Goal: Task Accomplishment & Management: Manage account settings

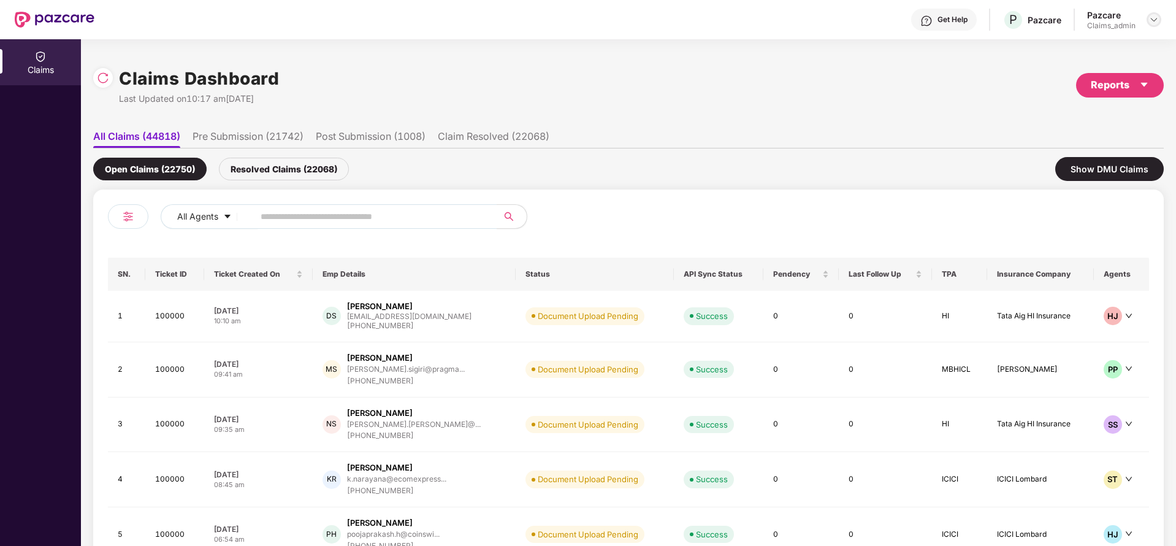
click at [1151, 23] on img at bounding box center [1154, 20] width 10 height 10
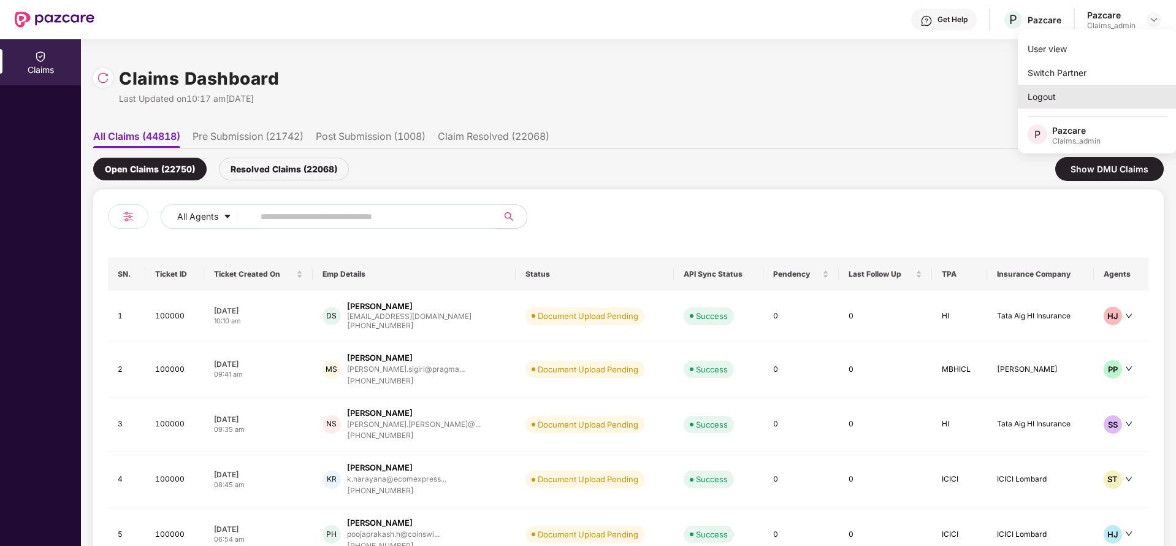
click at [1045, 91] on div "Logout" at bounding box center [1097, 97] width 159 height 24
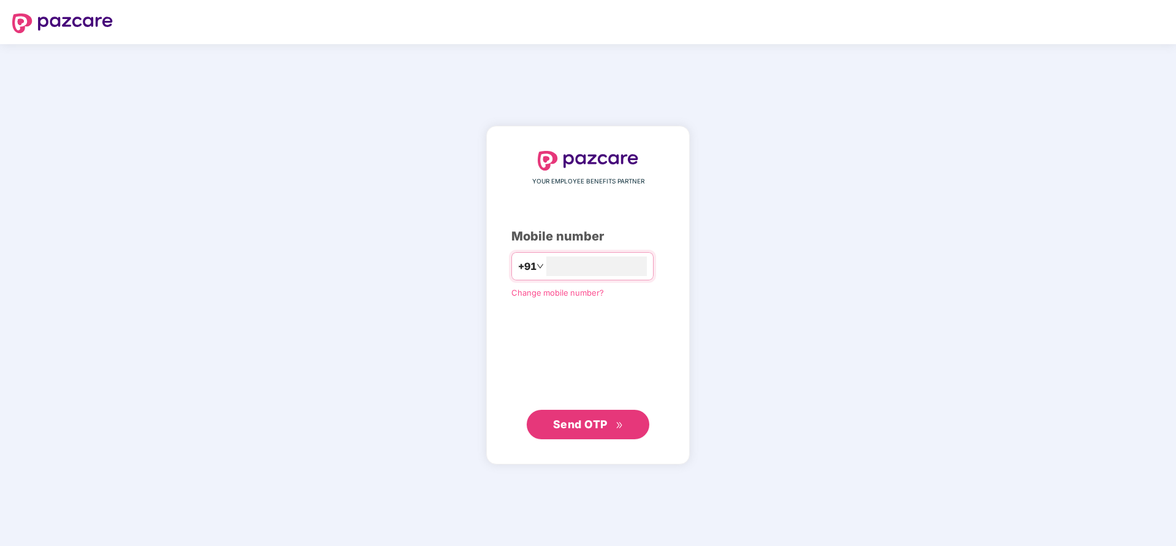
type input "**********"
click at [584, 427] on span "Send OTP" at bounding box center [580, 423] width 55 height 13
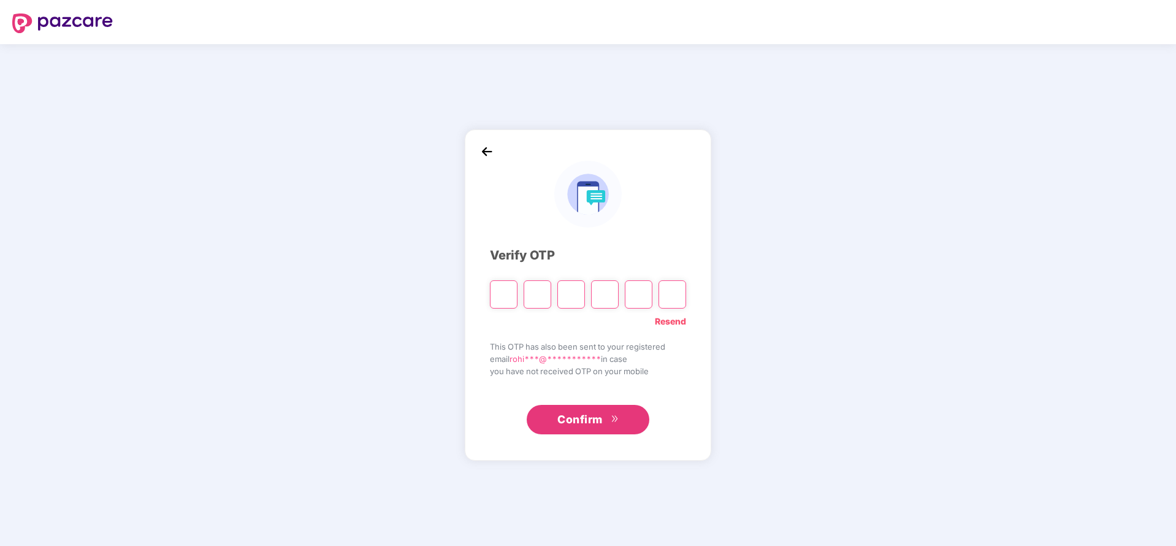
paste input "*"
type input "*"
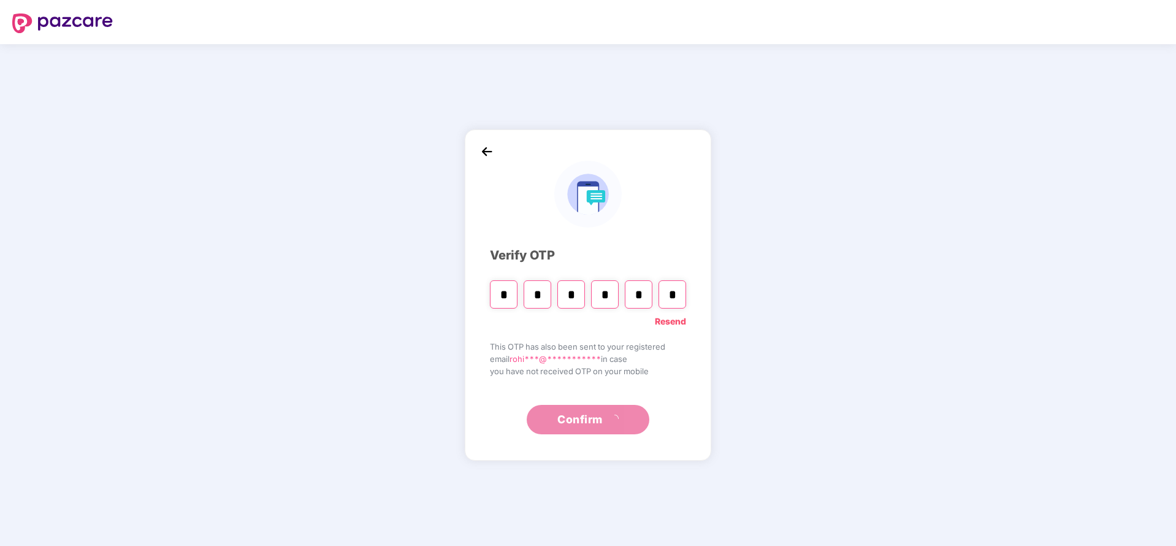
type input "*"
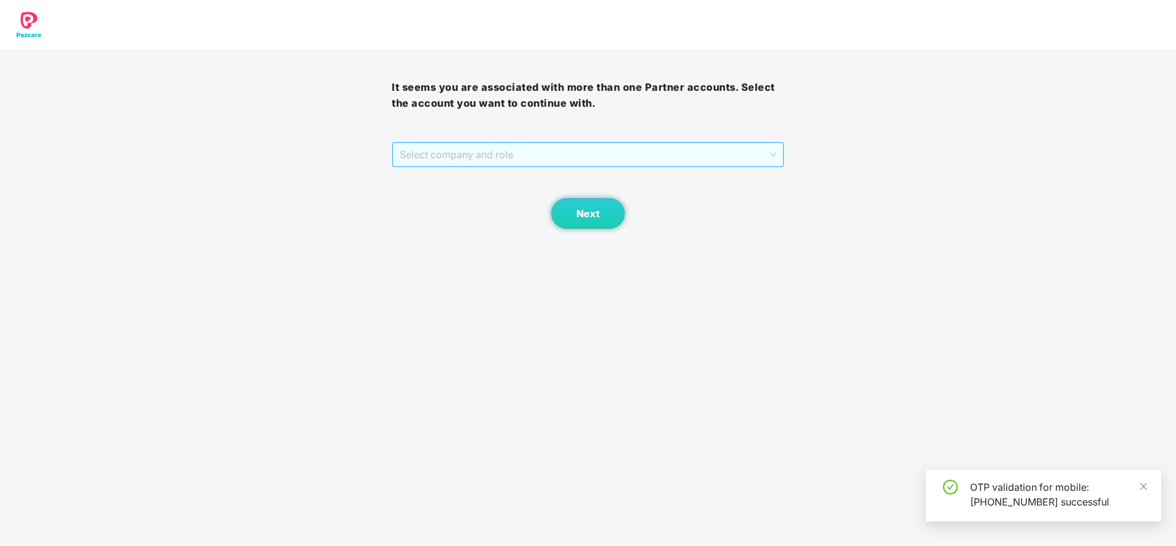
click at [611, 143] on span "Select company and role" at bounding box center [588, 154] width 376 height 23
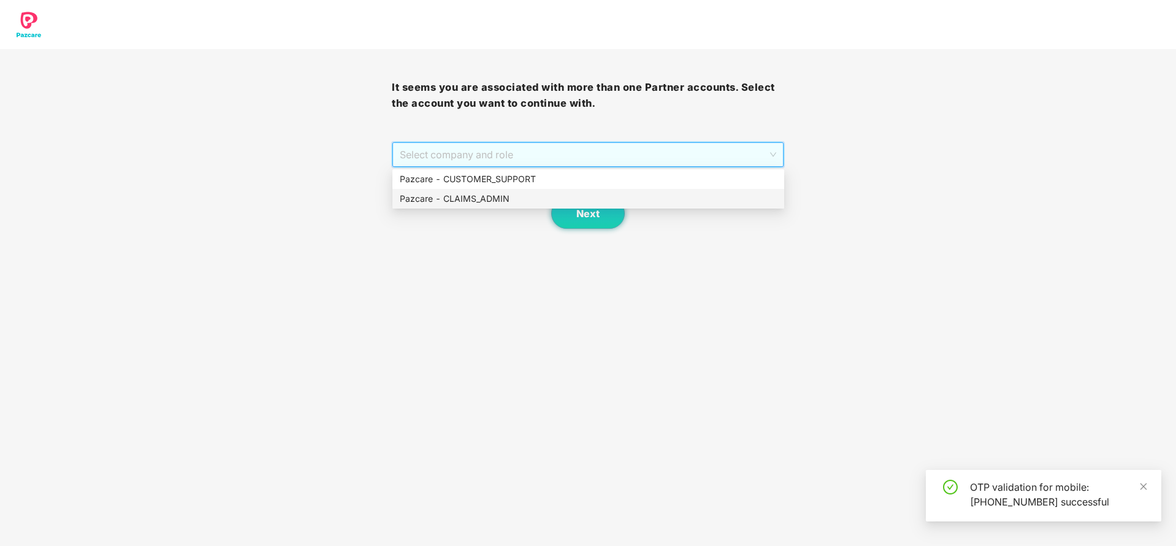
click at [479, 196] on div "Pazcare - CLAIMS_ADMIN" at bounding box center [588, 198] width 377 height 13
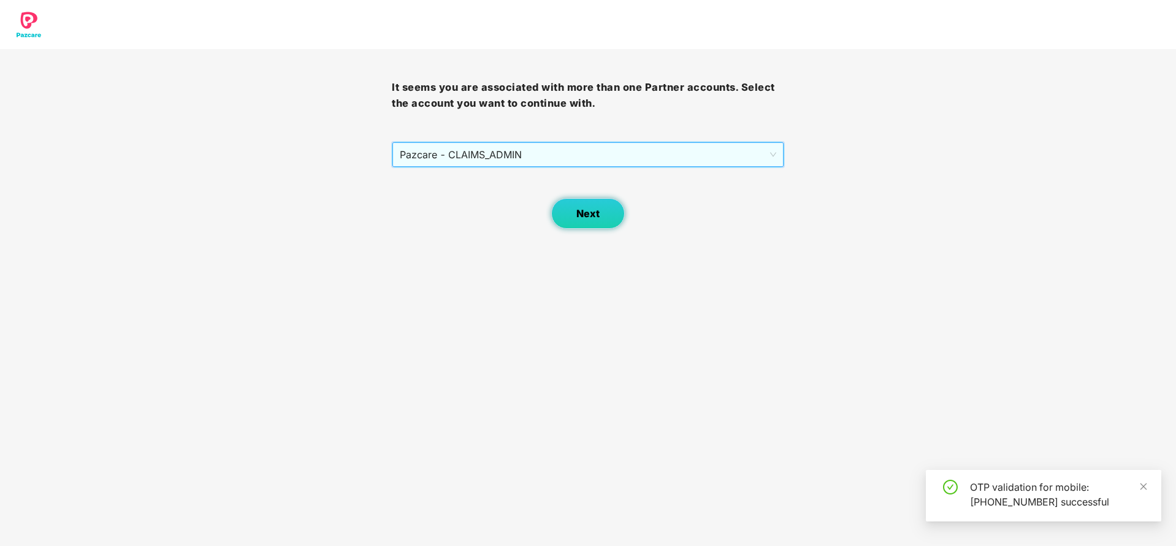
click at [601, 214] on button "Next" at bounding box center [588, 213] width 74 height 31
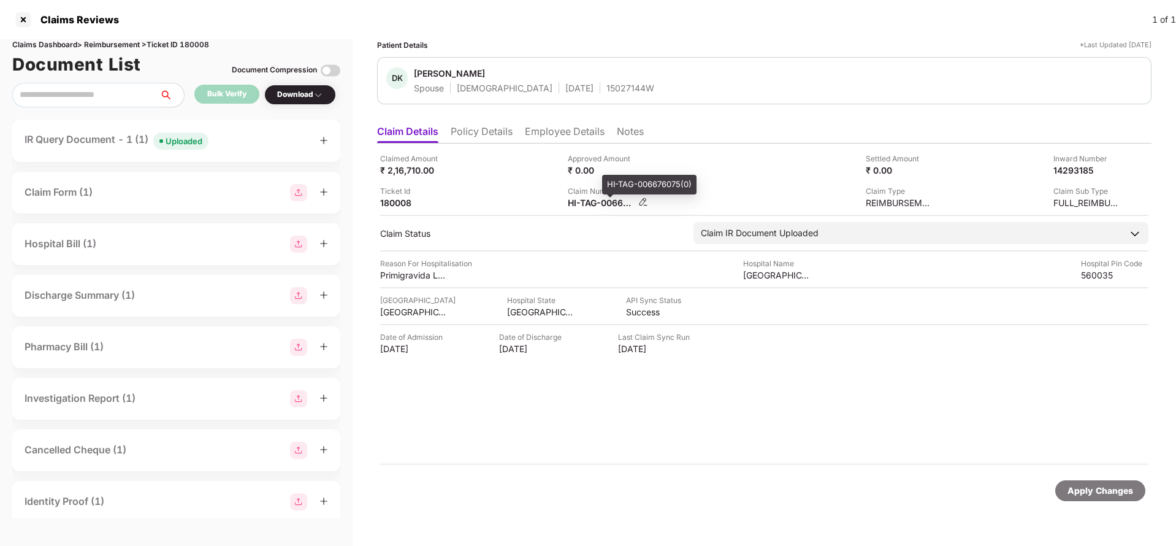
click at [595, 205] on div "HI-TAG-006676075(0)" at bounding box center [601, 203] width 67 height 12
copy div
click at [1067, 491] on div "Apply Changes" at bounding box center [1100, 490] width 90 height 21
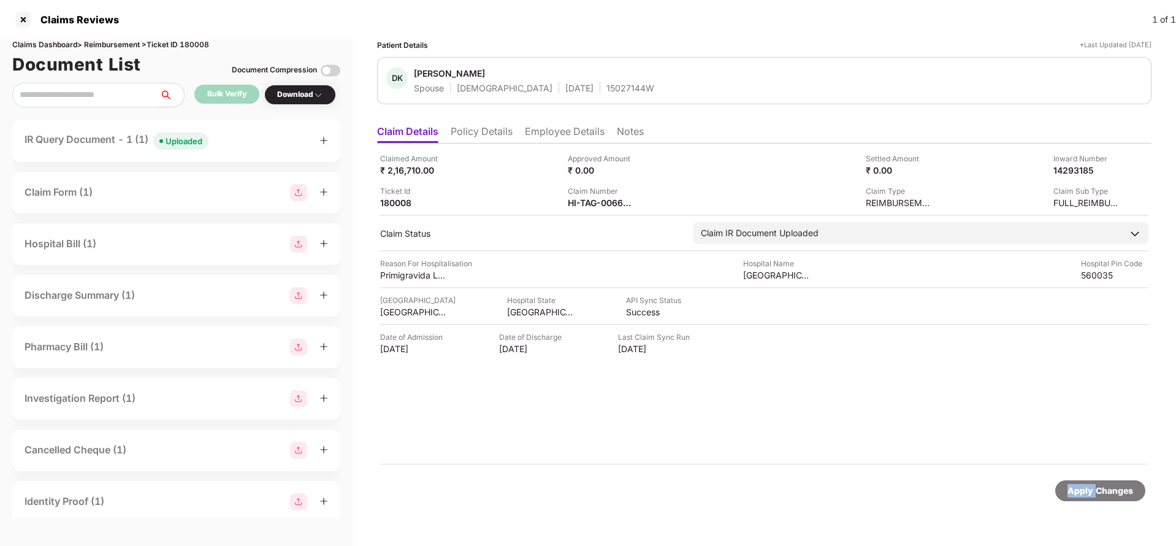
click at [1067, 491] on div "Apply Changes" at bounding box center [1100, 490] width 90 height 21
click at [199, 42] on div "Claims Dashboard > Reimbursement > Ticket ID 180008" at bounding box center [176, 45] width 328 height 12
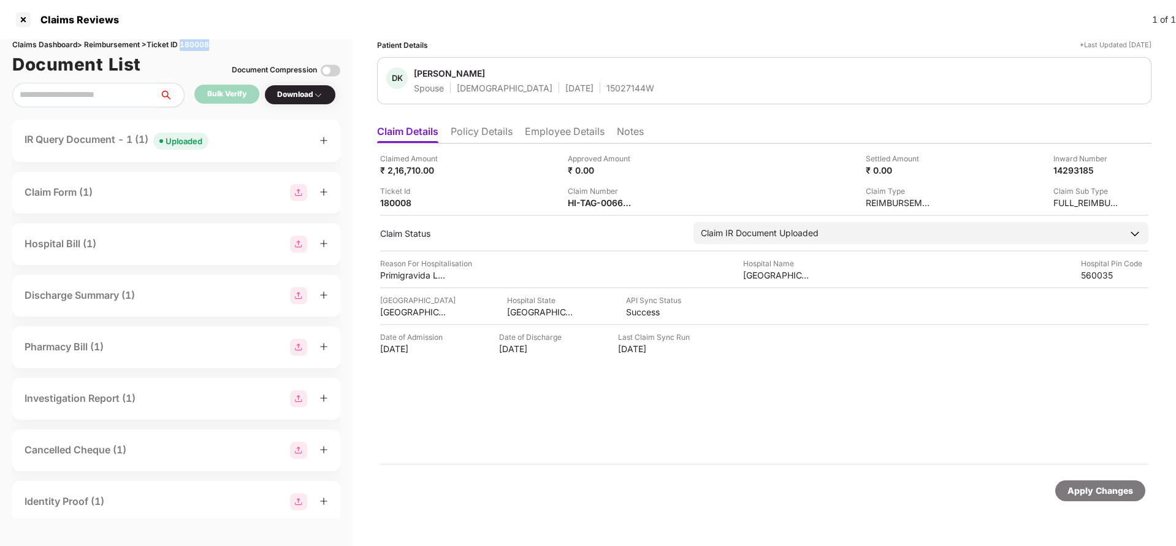
copy div "180008"
click at [703, 452] on div "Claimed Amount ₹ 2,16,710.00 Approved Amount ₹ 0.00 Settled Amount ₹ 0.00 Inwar…" at bounding box center [764, 303] width 774 height 321
click at [1134, 498] on div "Apply Changes" at bounding box center [1100, 490] width 90 height 21
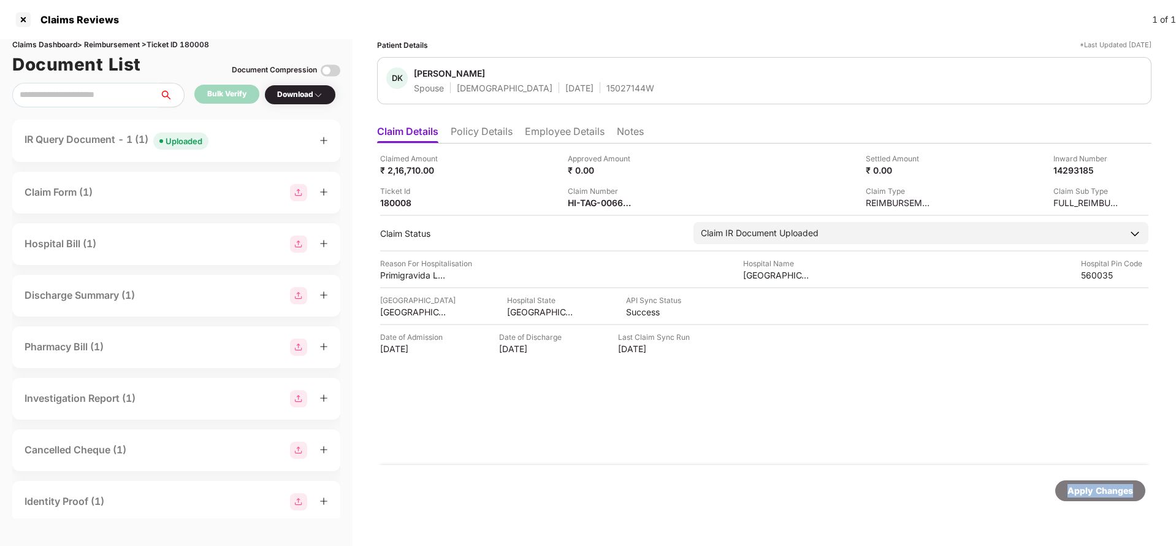
click at [1084, 490] on div "Apply Changes" at bounding box center [1100, 490] width 66 height 13
click at [1096, 490] on div "Apply Changes" at bounding box center [1100, 490] width 66 height 13
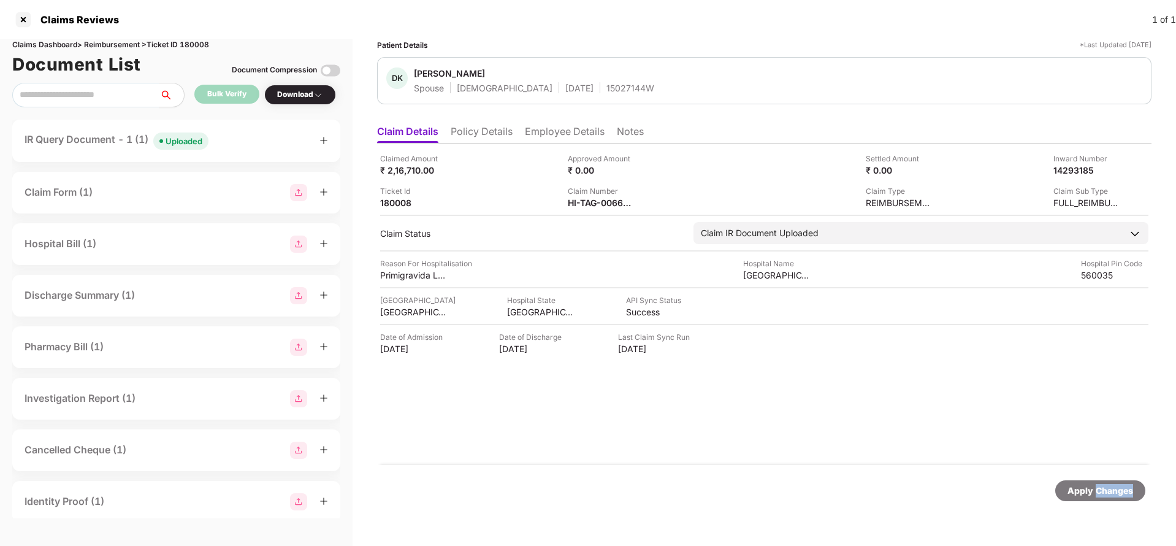
click at [1096, 490] on div "Apply Changes" at bounding box center [1100, 490] width 66 height 13
click at [586, 199] on div "HI-OIC-006637789(0)" at bounding box center [601, 203] width 67 height 12
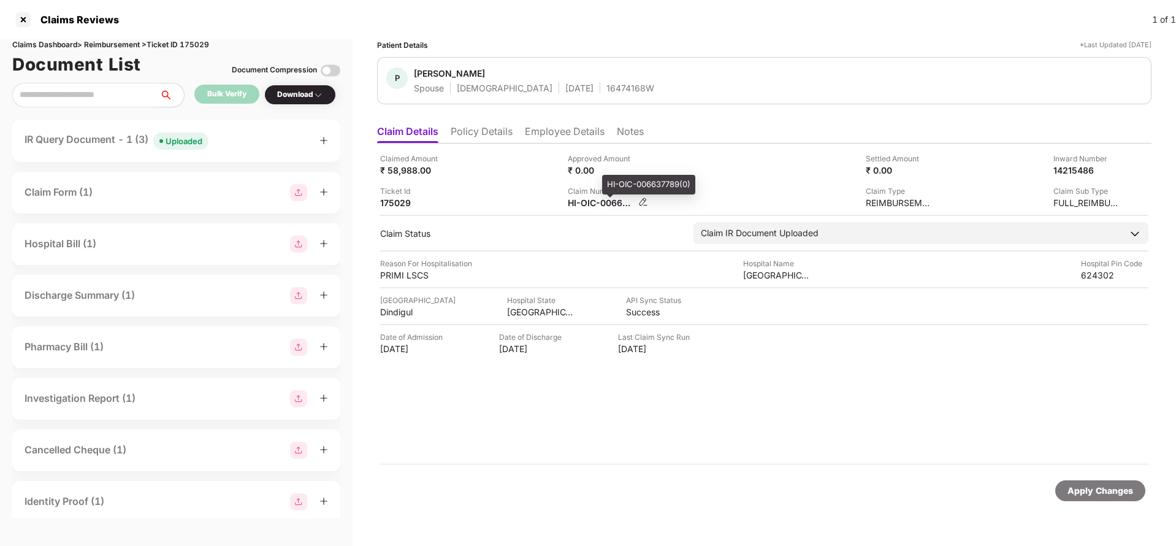
click at [586, 199] on div "HI-OIC-006637789(0)" at bounding box center [601, 203] width 67 height 12
copy div
click at [171, 142] on div "Uploaded" at bounding box center [184, 141] width 37 height 12
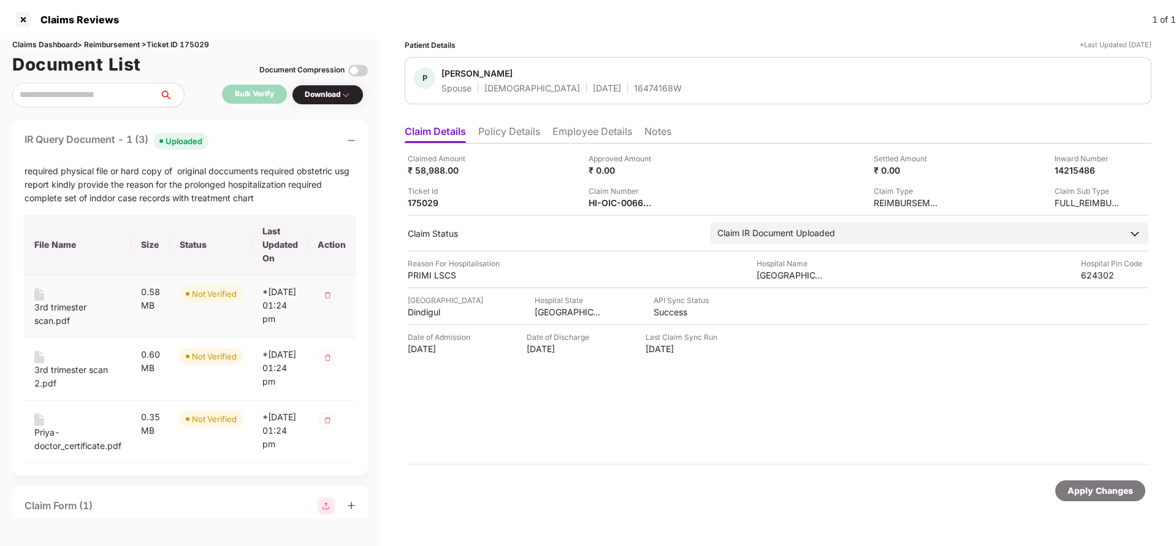
click at [68, 307] on div "3rd trimester scan.pdf" at bounding box center [77, 313] width 87 height 27
click at [66, 381] on div "3rd trimester scan 2.pdf" at bounding box center [77, 376] width 87 height 27
click at [54, 452] on div "Priya-doctor_certificate.pdf" at bounding box center [77, 439] width 87 height 27
click at [616, 202] on div "HI-OIC-006637789(0)" at bounding box center [622, 203] width 67 height 12
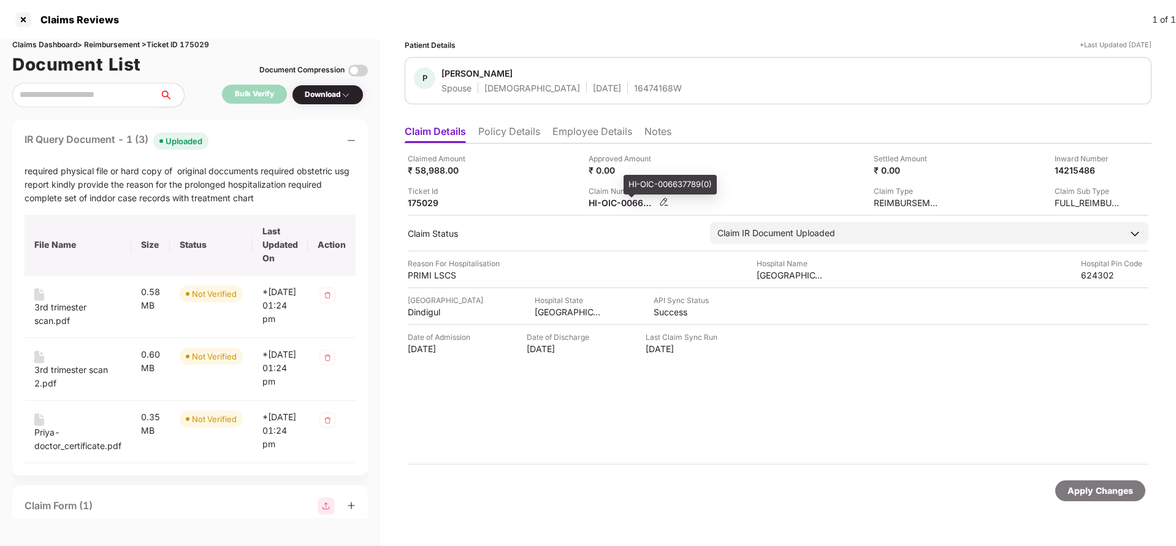
click at [616, 202] on div "HI-OIC-006637789(0)" at bounding box center [622, 203] width 67 height 12
copy div
click at [634, 85] on div "16474168W" at bounding box center [658, 88] width 48 height 12
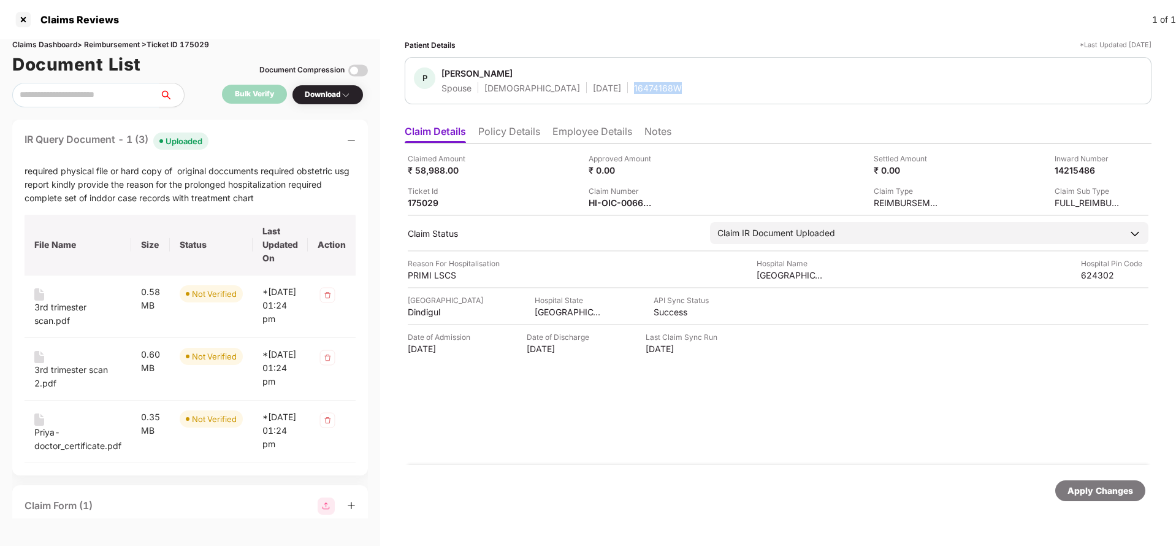
click at [634, 85] on div "16474168W" at bounding box center [658, 88] width 48 height 12
copy div "16474168W"
click at [614, 199] on div "HI-OIC-006637789(0)" at bounding box center [622, 203] width 67 height 12
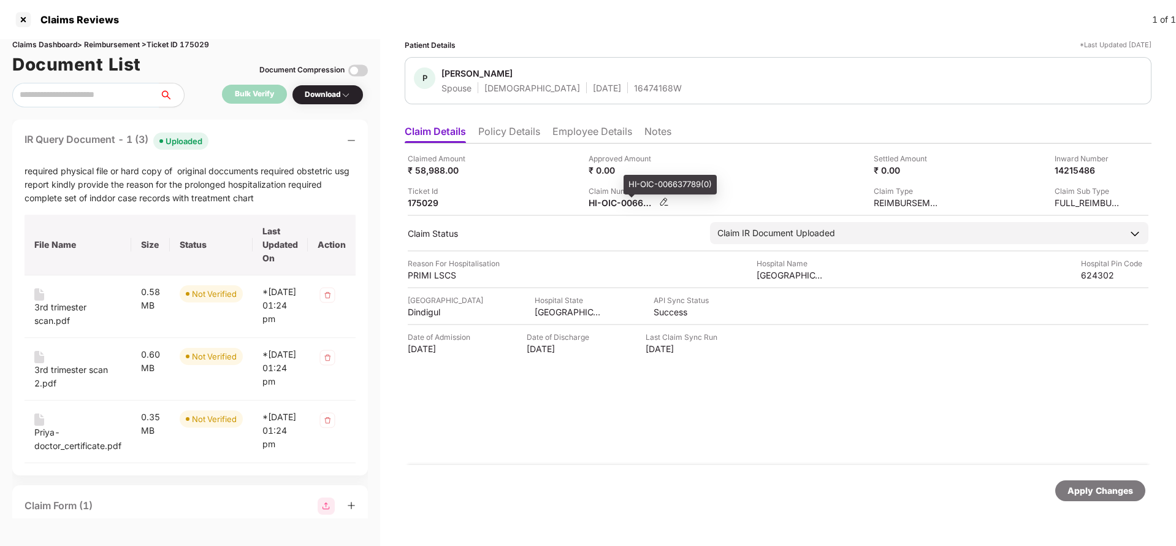
copy div
click at [634, 87] on div "16474168W" at bounding box center [658, 88] width 48 height 12
copy div "16474168W"
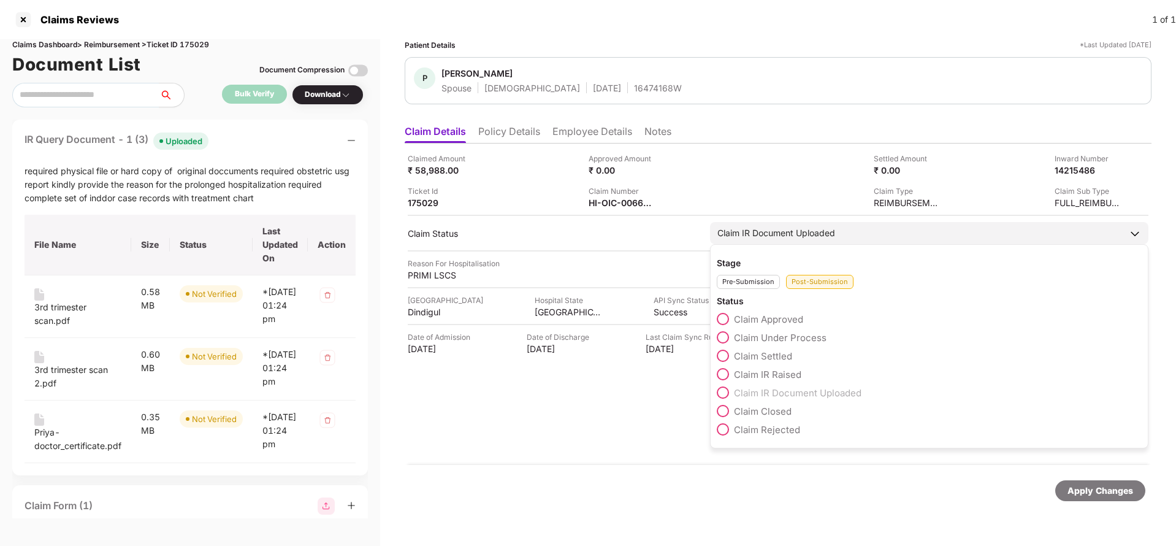
click at [769, 378] on span "Claim IR Raised" at bounding box center [767, 374] width 67 height 12
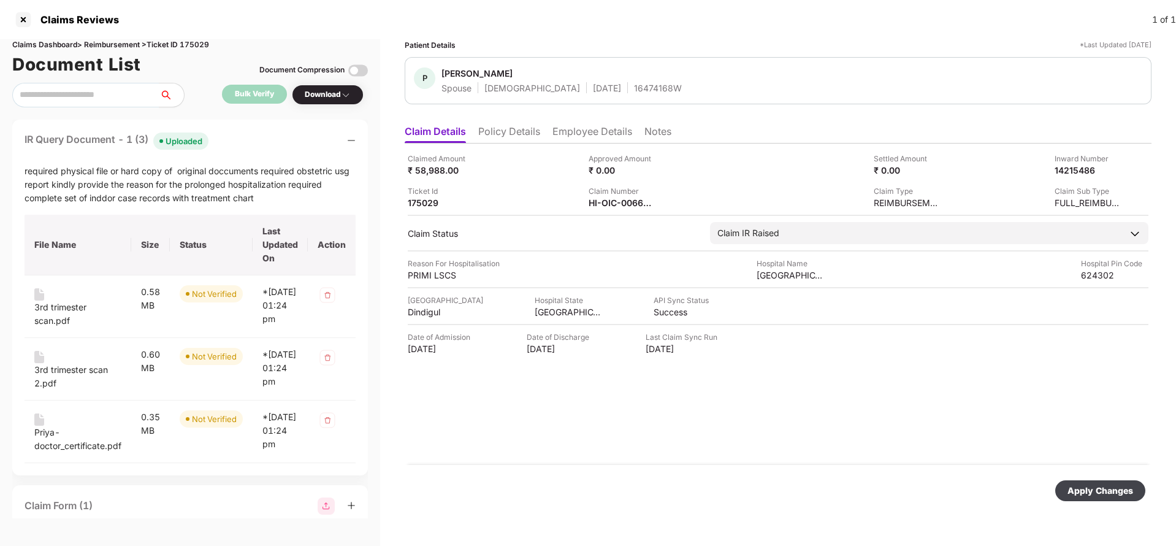
click at [1088, 494] on div "Apply Changes" at bounding box center [1100, 490] width 66 height 13
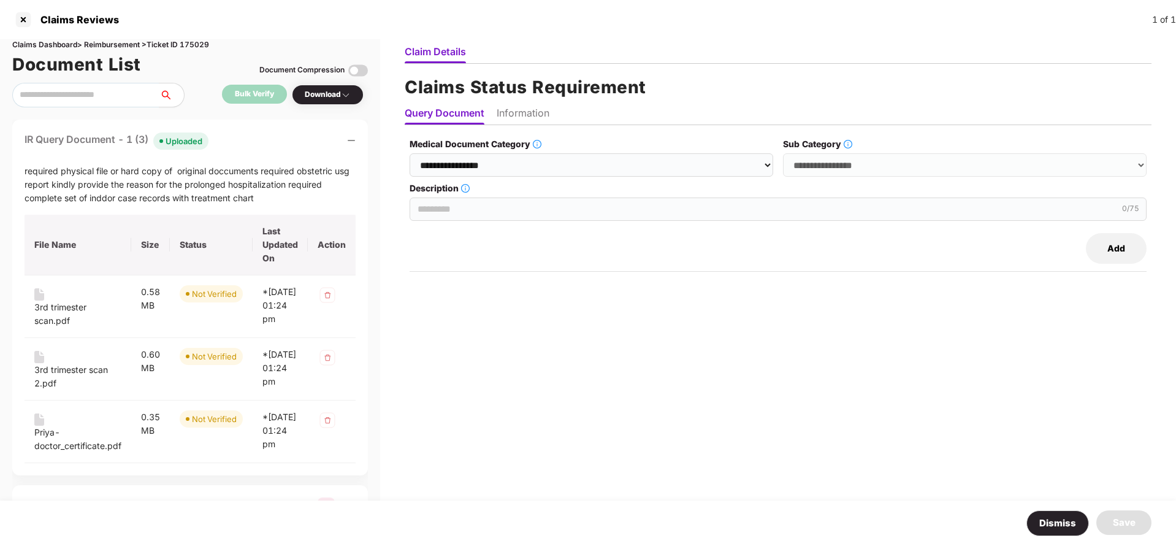
click at [562, 150] on label "Medical Document Category" at bounding box center [592, 143] width 364 height 13
click at [562, 153] on select "**********" at bounding box center [592, 164] width 364 height 23
click at [559, 162] on select "**********" at bounding box center [592, 164] width 364 height 23
select select "**********"
click at [411, 153] on select "**********" at bounding box center [592, 164] width 364 height 23
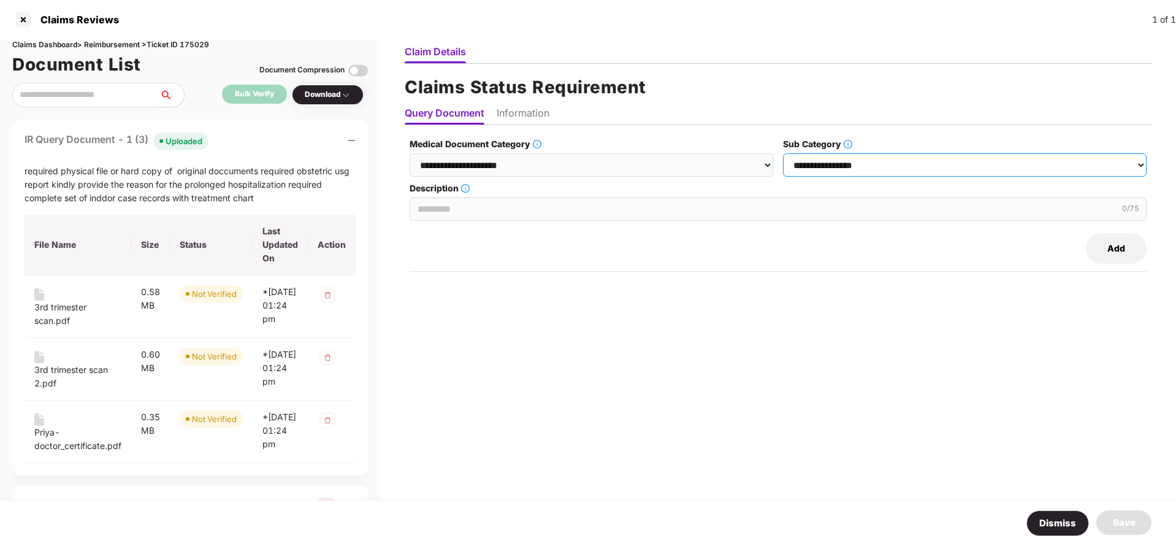
click at [898, 163] on select "**********" at bounding box center [965, 164] width 364 height 23
select select "******"
click at [784, 153] on select "**********" at bounding box center [965, 164] width 364 height 23
click at [505, 205] on input "Description" at bounding box center [778, 208] width 737 height 23
type input "**********"
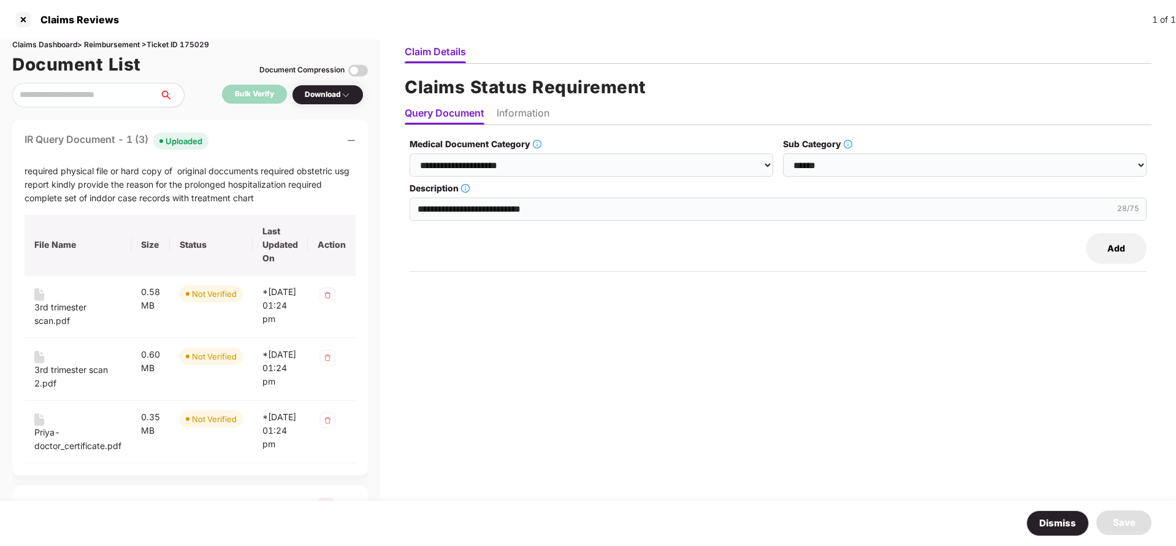
click at [524, 446] on div "**********" at bounding box center [778, 318] width 747 height 362
click at [1123, 252] on button "Add" at bounding box center [1116, 248] width 61 height 31
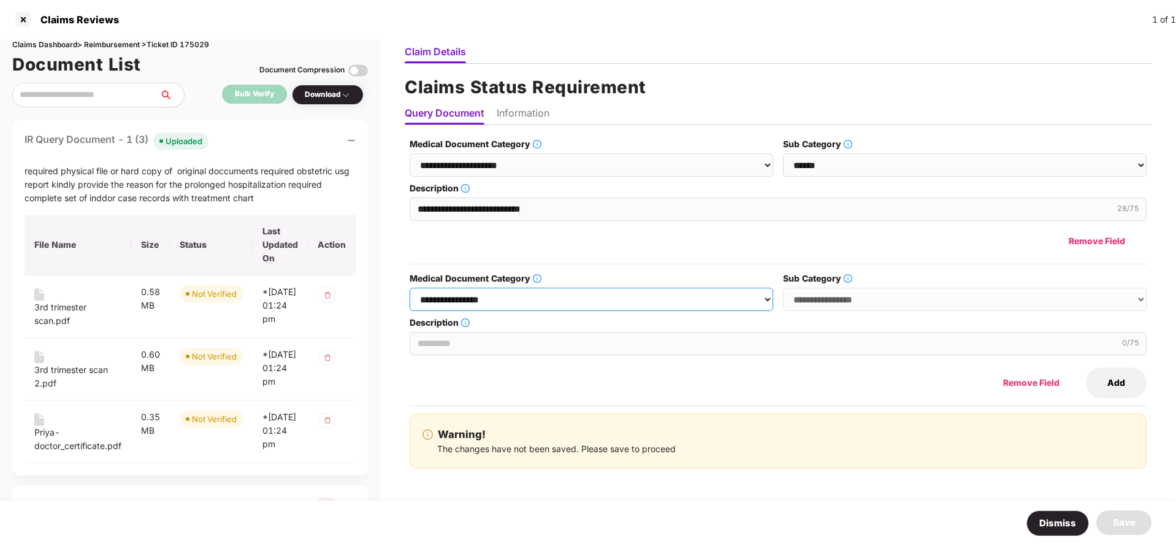
click at [521, 303] on select "**********" at bounding box center [592, 299] width 364 height 23
select select "**********"
click at [411, 288] on select "**********" at bounding box center [592, 299] width 364 height 23
click at [889, 296] on select "**********" at bounding box center [965, 299] width 364 height 23
select select "******"
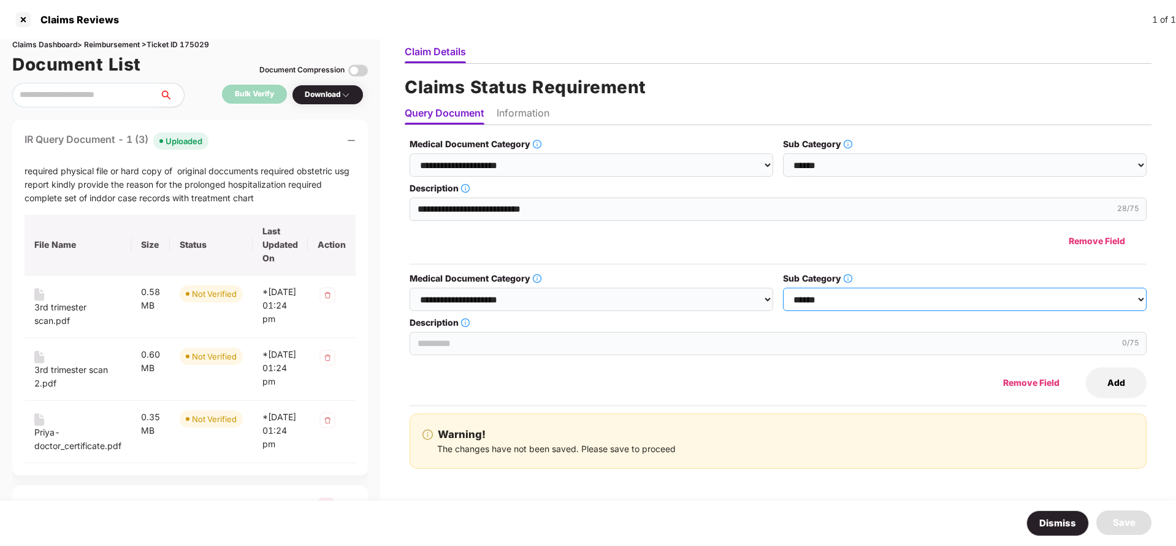
click at [784, 288] on select "**********" at bounding box center [965, 299] width 364 height 23
click at [556, 342] on input "Description" at bounding box center [778, 343] width 737 height 23
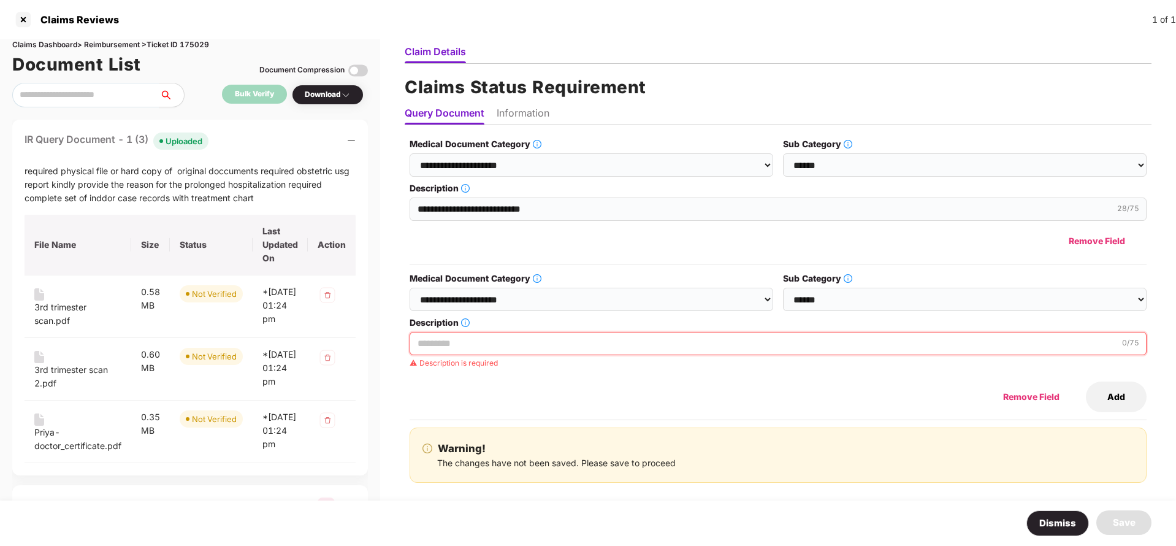
paste input "**********"
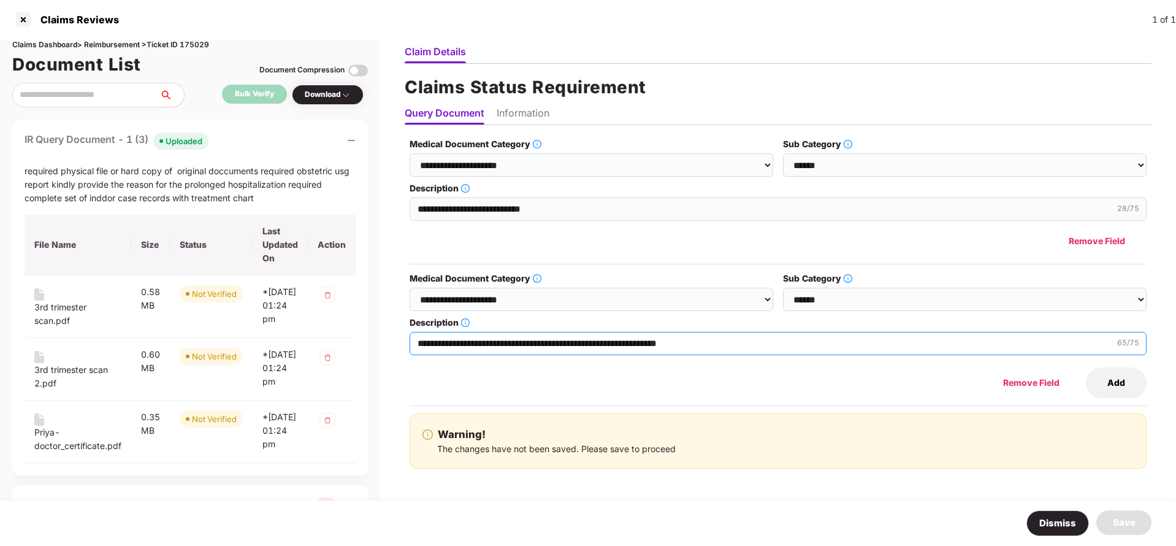
type input "**********"
click at [521, 112] on li "Information" at bounding box center [523, 116] width 53 height 18
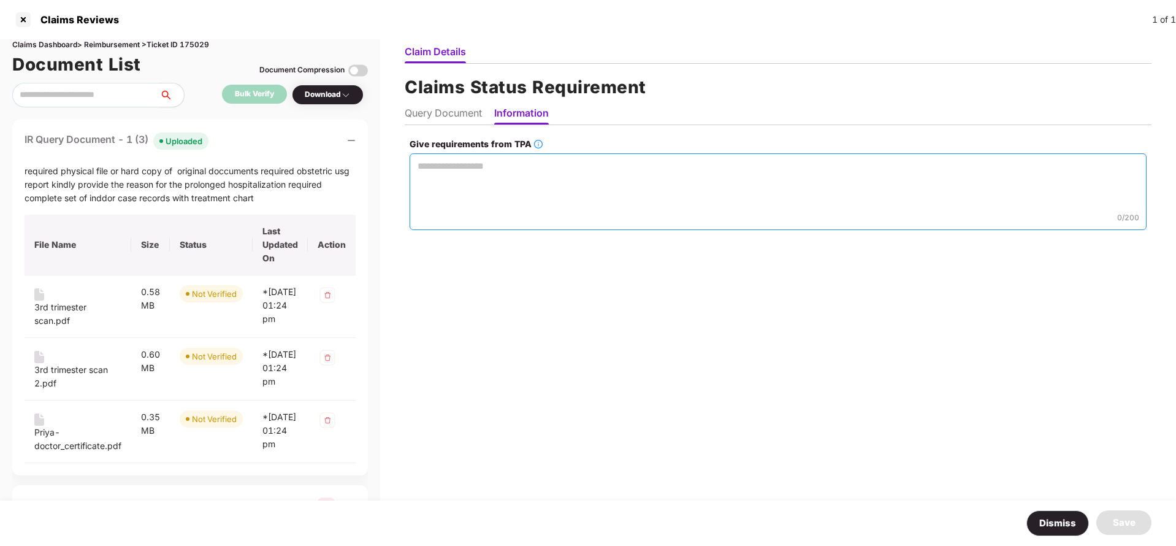
click at [489, 178] on textarea "Give requirements from TPA" at bounding box center [778, 191] width 737 height 77
paste textarea "**********"
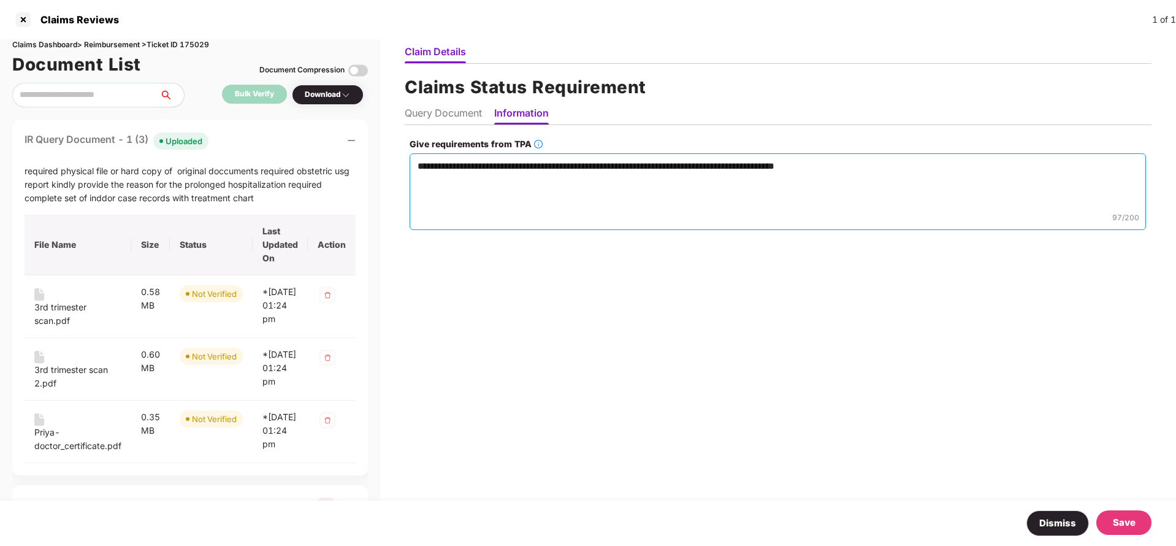
click at [717, 161] on textarea "**********" at bounding box center [778, 191] width 736 height 77
type textarea "**********"
click at [1119, 519] on div "Save" at bounding box center [1124, 522] width 23 height 15
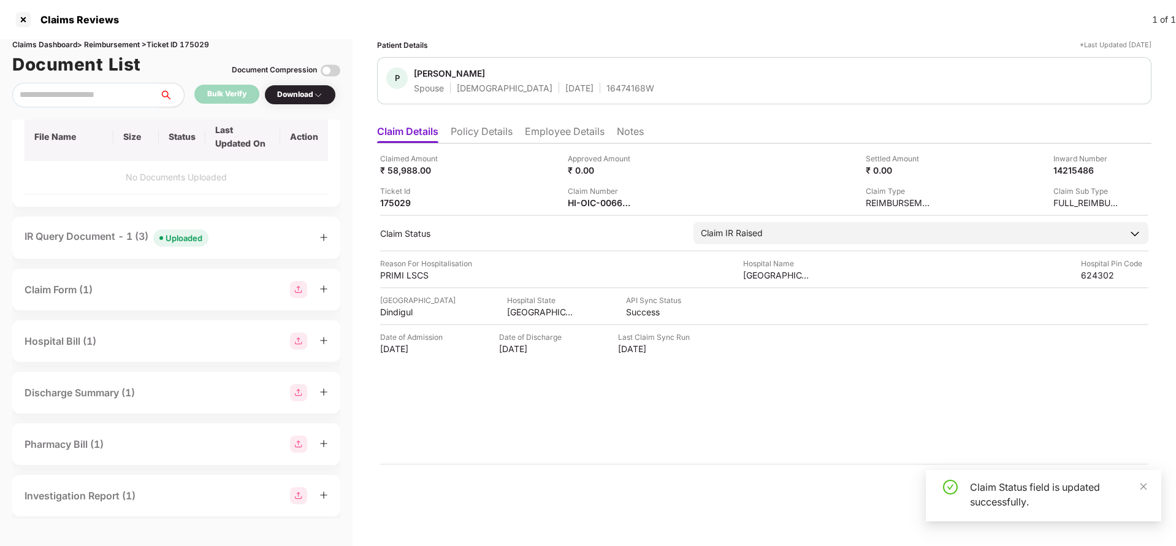
scroll to position [92, 0]
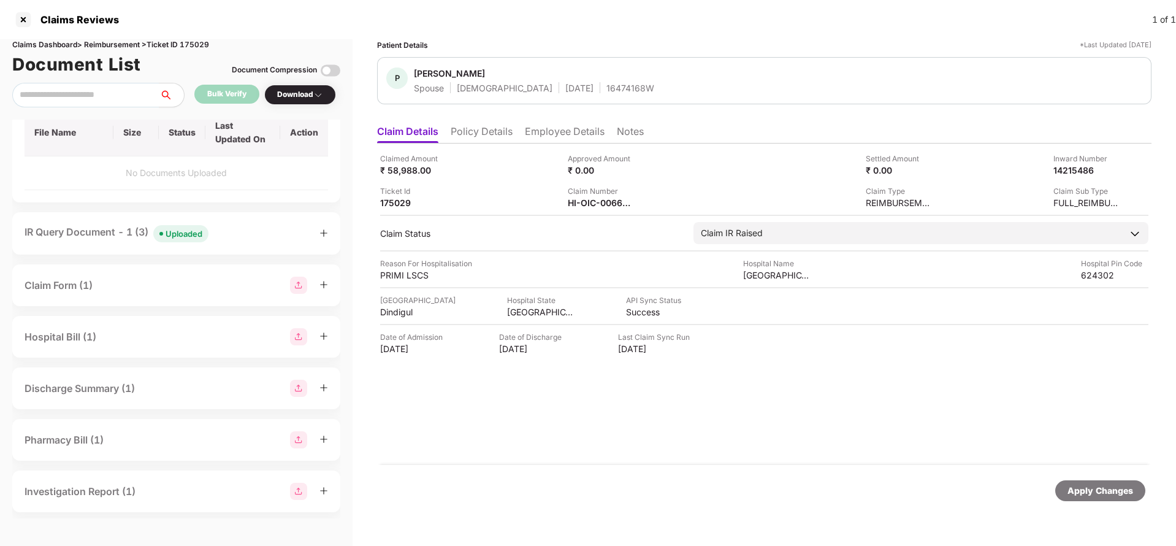
click at [1092, 499] on div "Apply Changes" at bounding box center [1100, 490] width 90 height 21
click at [196, 41] on div "Claims Dashboard > Reimbursement > Ticket ID 175029" at bounding box center [176, 45] width 328 height 12
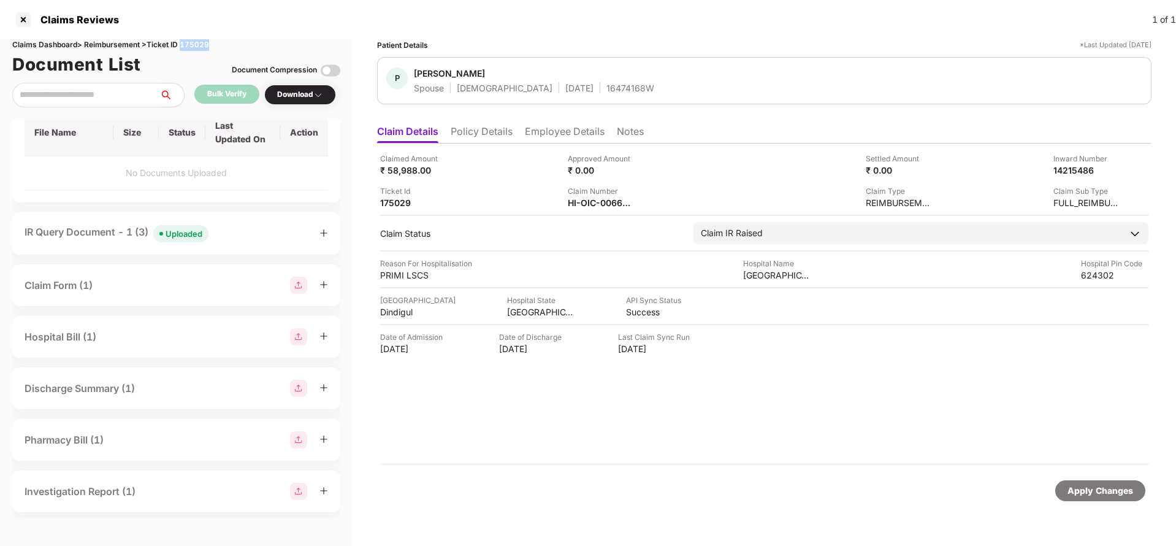
click at [196, 41] on div "Claims Dashboard > Reimbursement > Ticket ID 175029" at bounding box center [176, 45] width 328 height 12
copy div "175029"
click at [1129, 497] on div "Apply Changes" at bounding box center [1100, 490] width 66 height 13
drag, startPoint x: 1129, startPoint y: 497, endPoint x: 1099, endPoint y: 456, distance: 50.5
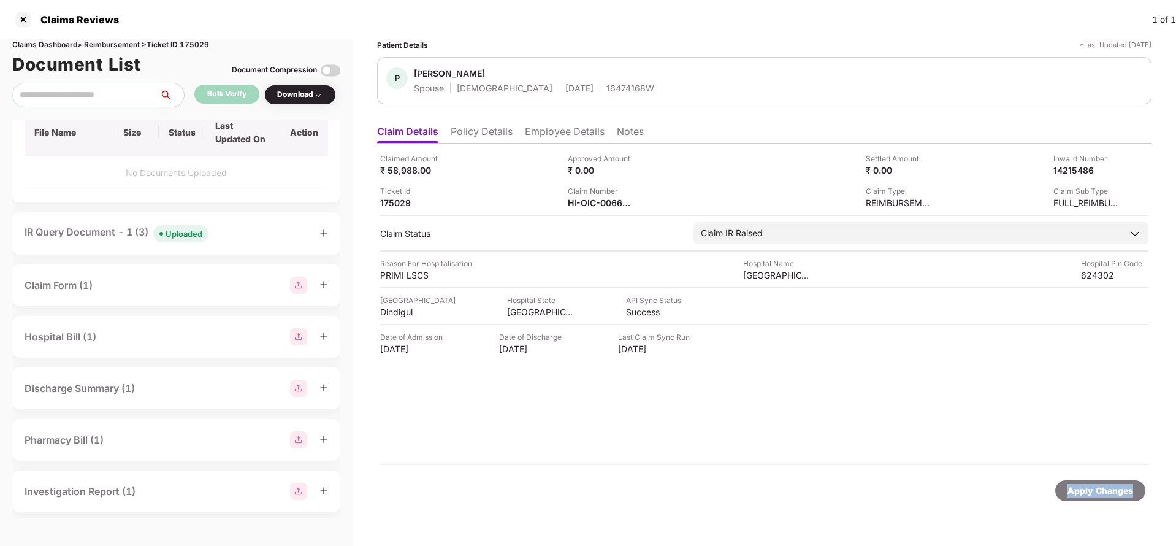
click at [1129, 496] on div "Apply Changes" at bounding box center [1100, 490] width 66 height 13
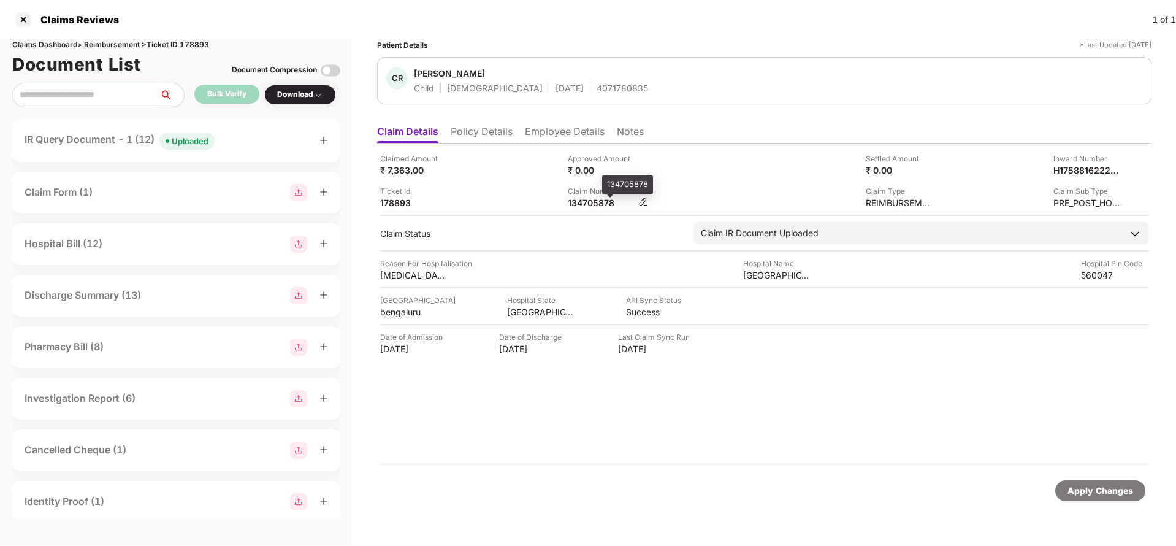
click at [581, 197] on div "134705878" at bounding box center [601, 203] width 67 height 12
copy div "134705878"
click at [199, 136] on div "Uploaded" at bounding box center [190, 141] width 37 height 12
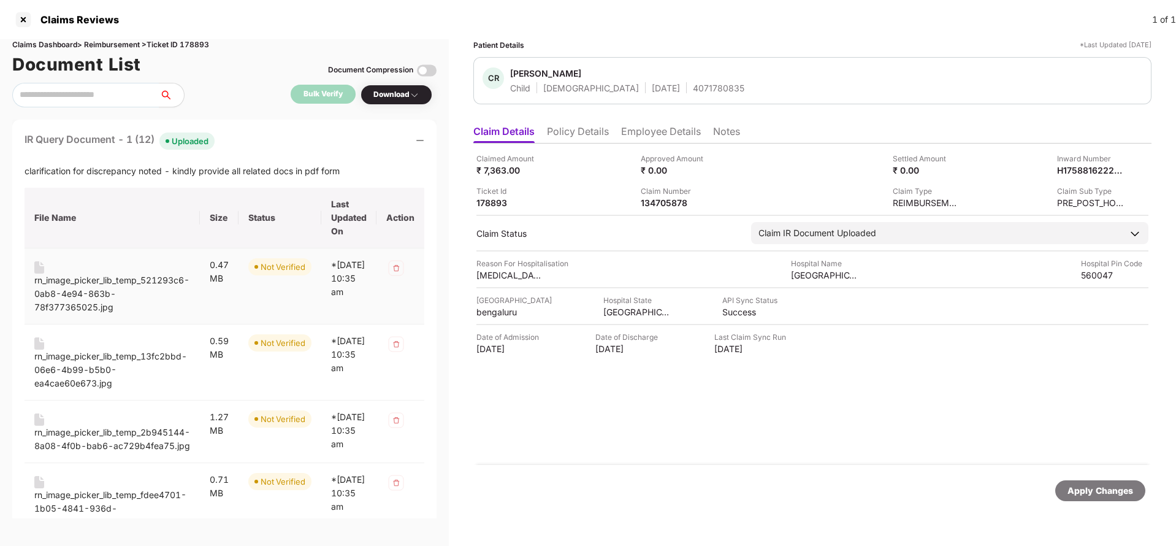
click at [71, 289] on div "rn_image_picker_lib_temp_521293c6-0ab8-4e94-863b-78f377365025.jpg" at bounding box center [112, 293] width 156 height 40
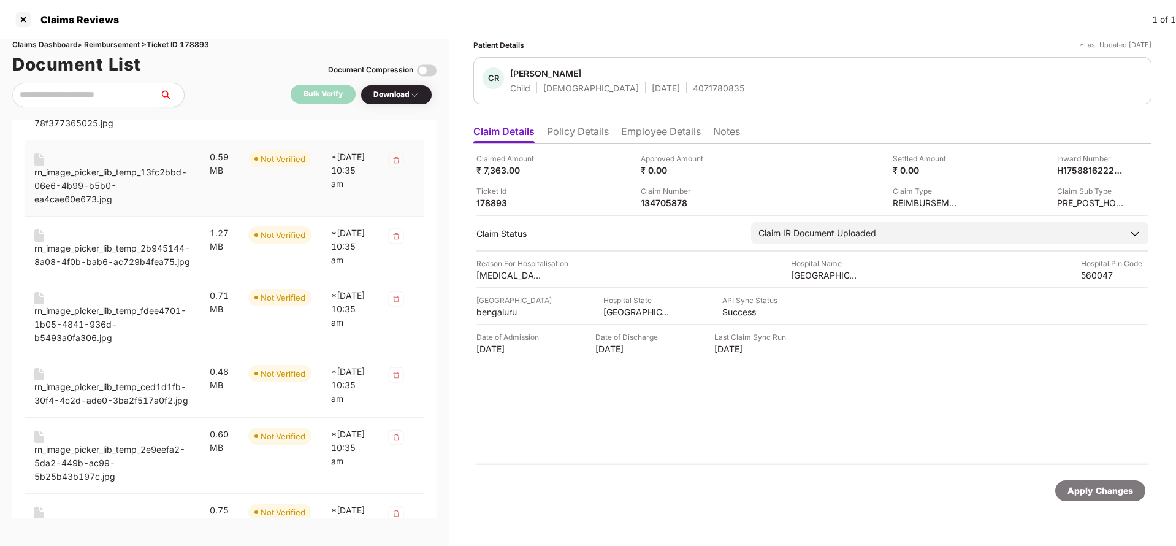
scroll to position [92, 0]
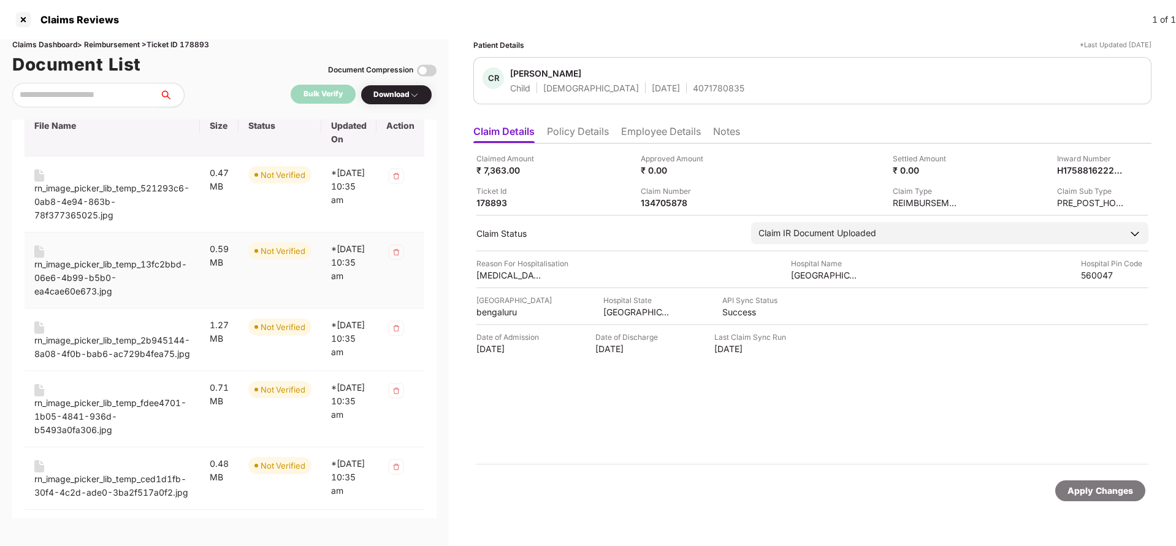
click at [59, 270] on div "rn_image_picker_lib_temp_13fc2bbd-06e6-4b99-b5b0-ea4cae60e673.jpg" at bounding box center [112, 278] width 156 height 40
click at [77, 343] on div "rn_image_picker_lib_temp_2b945144-8a08-4f0b-bab6-ac729b4fea75.jpg" at bounding box center [112, 347] width 156 height 27
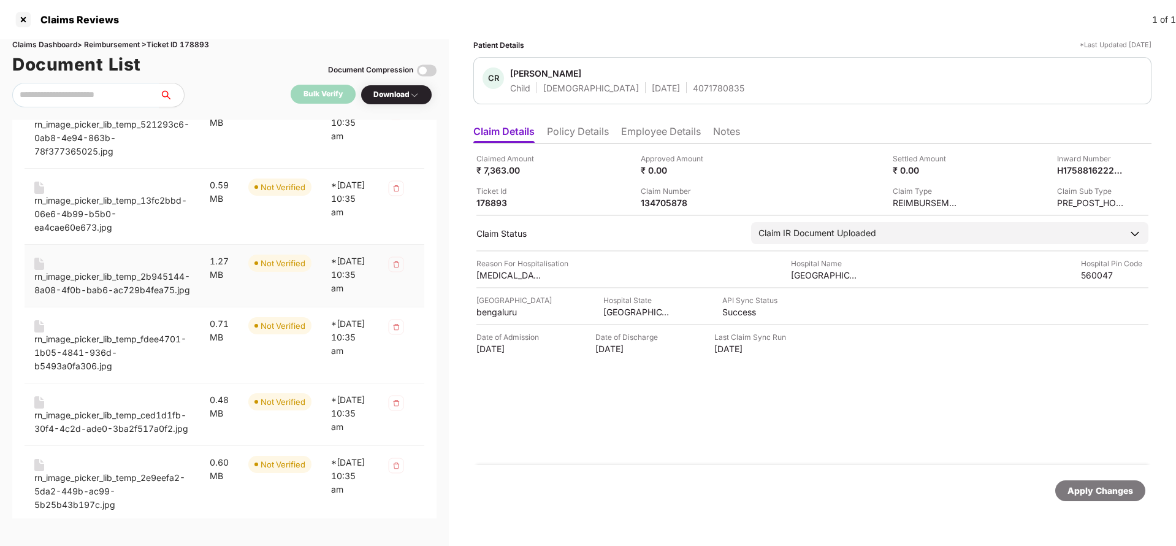
scroll to position [184, 0]
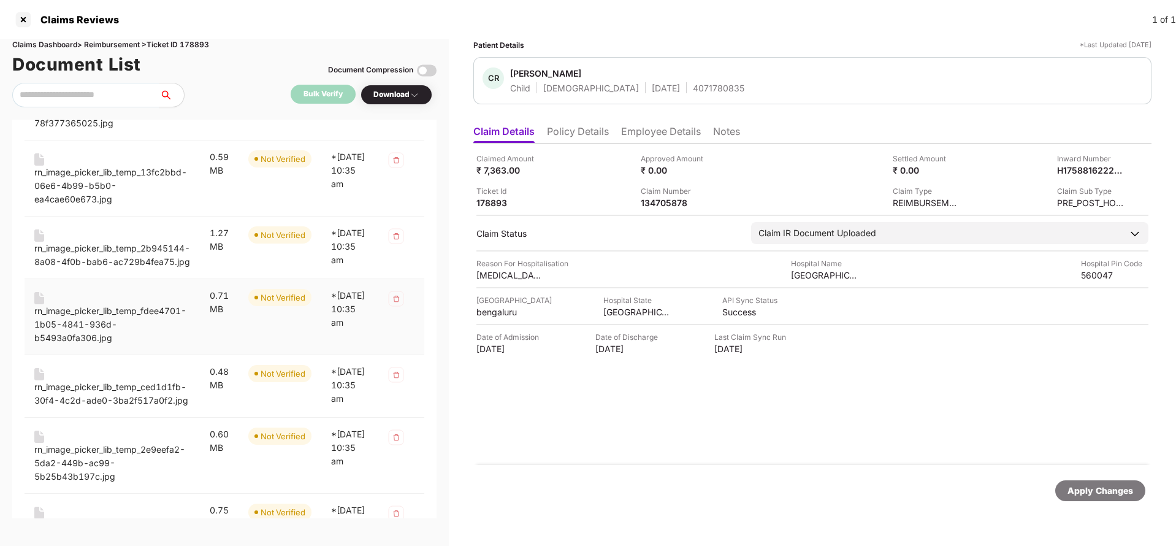
click at [78, 322] on div "rn_image_picker_lib_temp_fdee4701-1b05-4841-936d-b5493a0fa306.jpg" at bounding box center [112, 324] width 156 height 40
click at [82, 407] on div "rn_image_picker_lib_temp_ced1d1fb-30f4-4c2d-ade0-3ba2f517a0f2.jpg" at bounding box center [112, 393] width 156 height 27
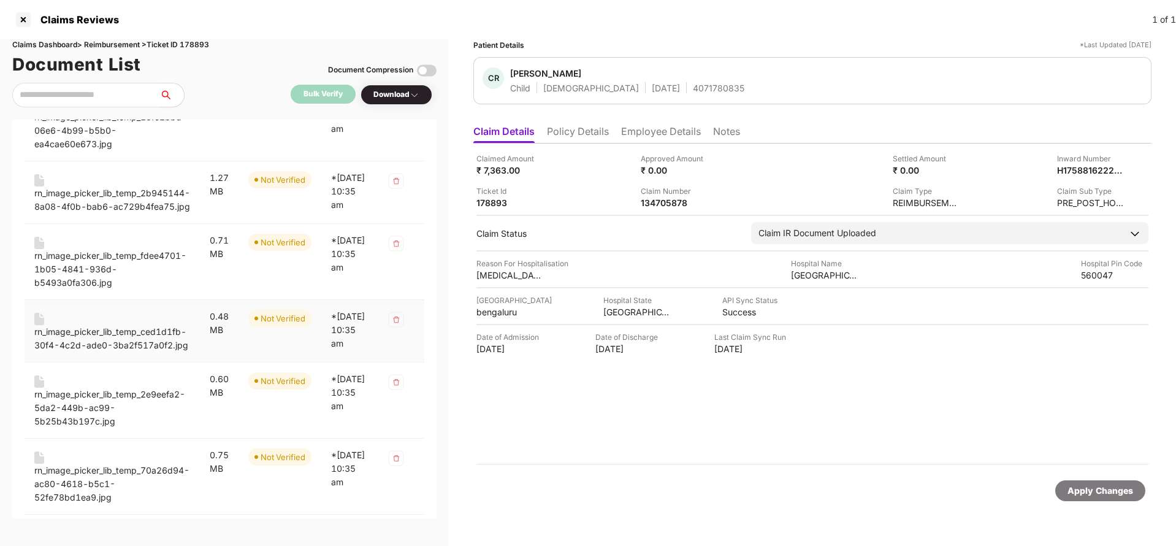
scroll to position [276, 0]
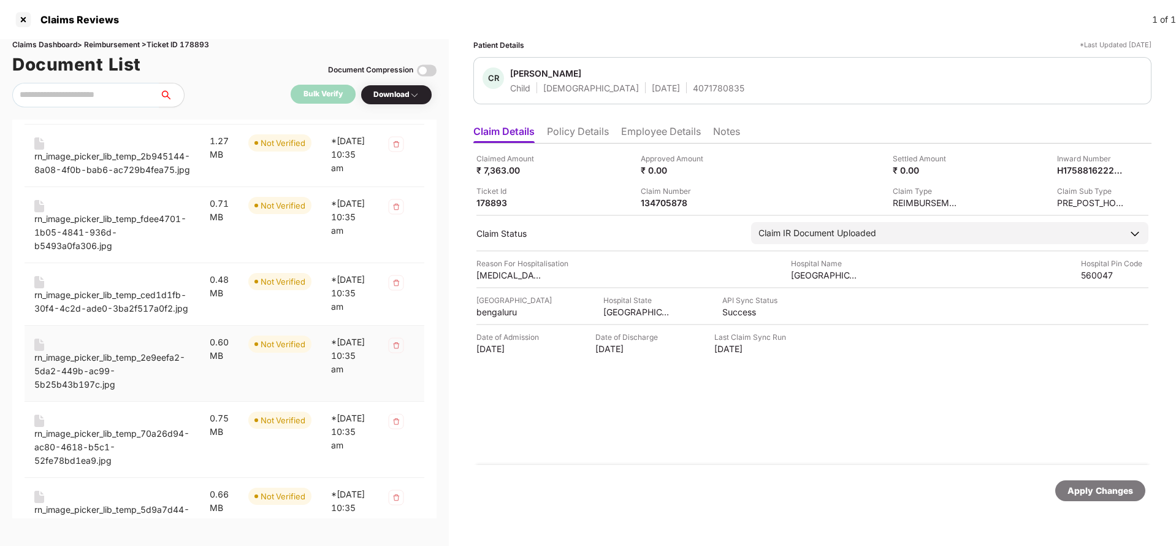
click at [82, 386] on div "rn_image_picker_lib_temp_2e9eefa2-5da2-449b-ac99-5b25b43b197c.jpg" at bounding box center [112, 371] width 156 height 40
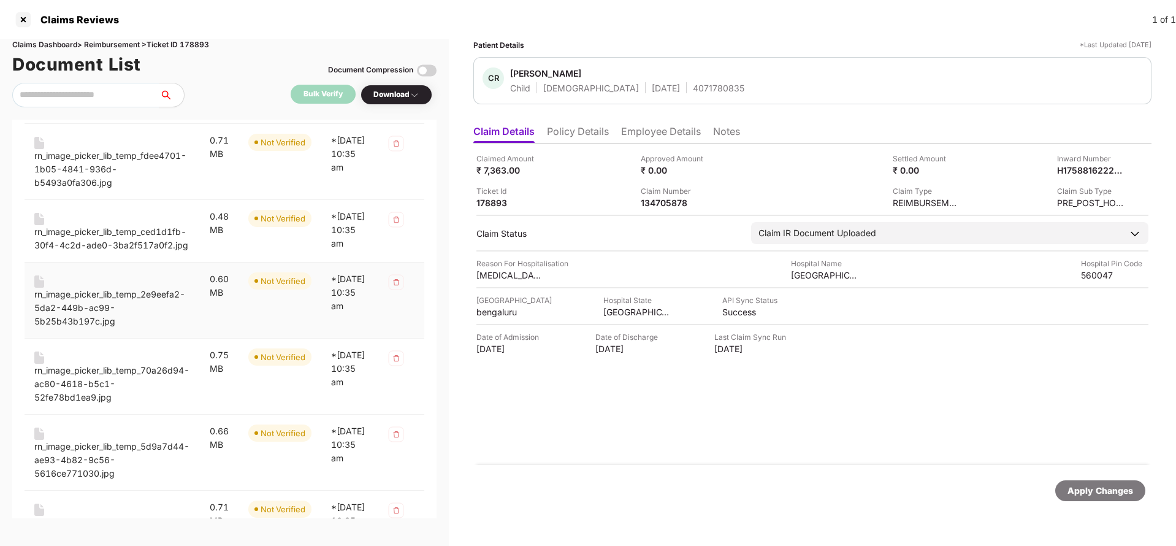
scroll to position [368, 0]
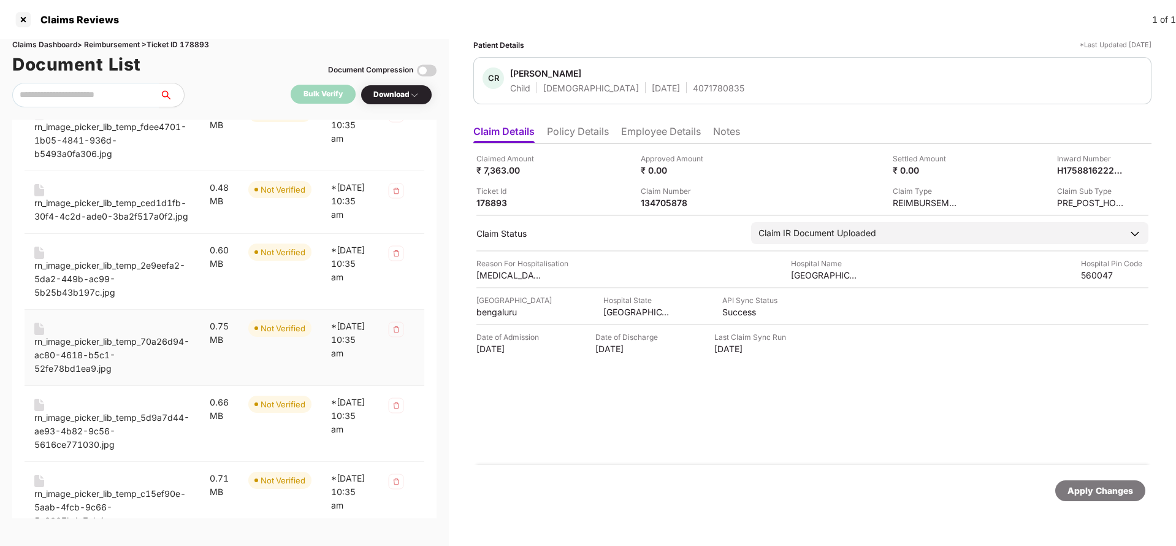
click at [78, 358] on div "rn_image_picker_lib_temp_70a26d94-ac80-4618-b5c1-52fe78bd1ea9.jpg" at bounding box center [112, 355] width 156 height 40
click at [75, 449] on div "rn_image_picker_lib_temp_5d9a7d44-ae93-4b82-9c56-5616ce771030.jpg" at bounding box center [112, 431] width 156 height 40
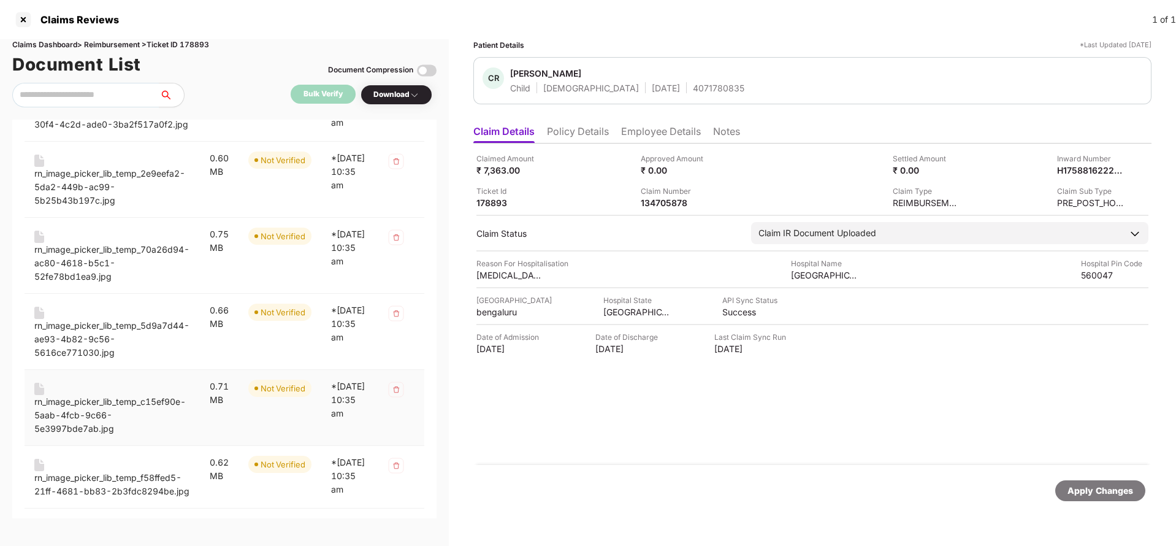
click at [75, 417] on div "rn_image_picker_lib_temp_c15ef90e-5aab-4fcb-9c66-5e3997bde7ab.jpg" at bounding box center [112, 415] width 156 height 40
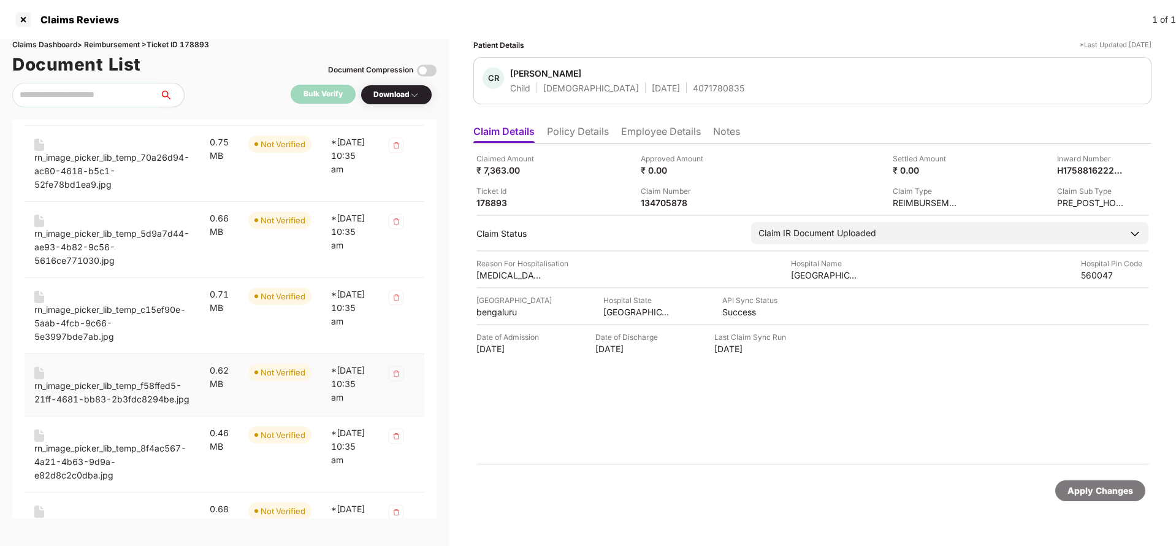
click at [75, 404] on div "rn_image_picker_lib_temp_f58ffed5-21ff-4681-bb83-2b3fdc8294be.jpg" at bounding box center [112, 392] width 156 height 27
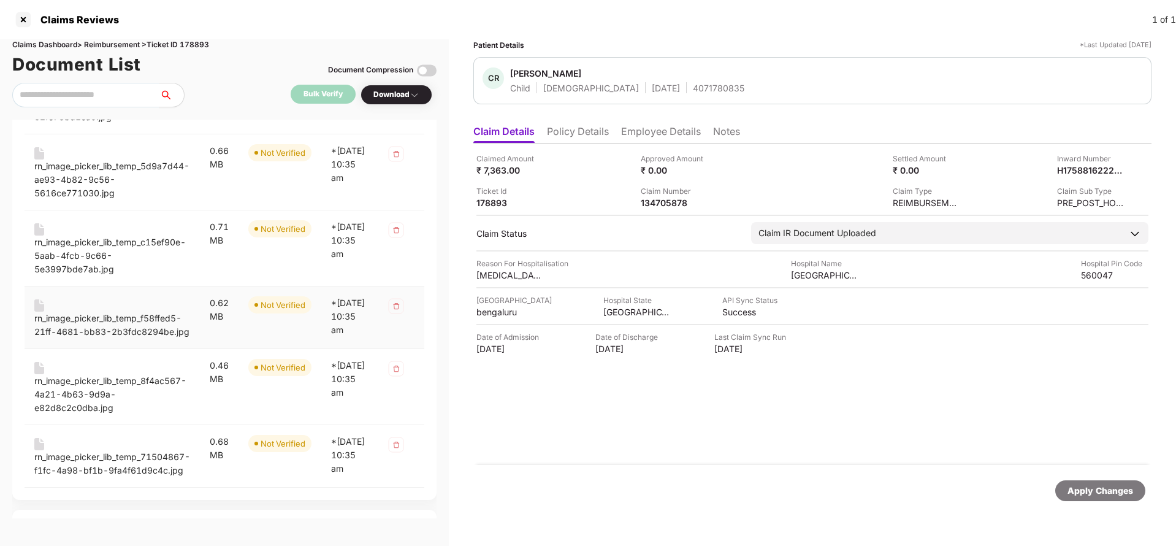
scroll to position [644, 0]
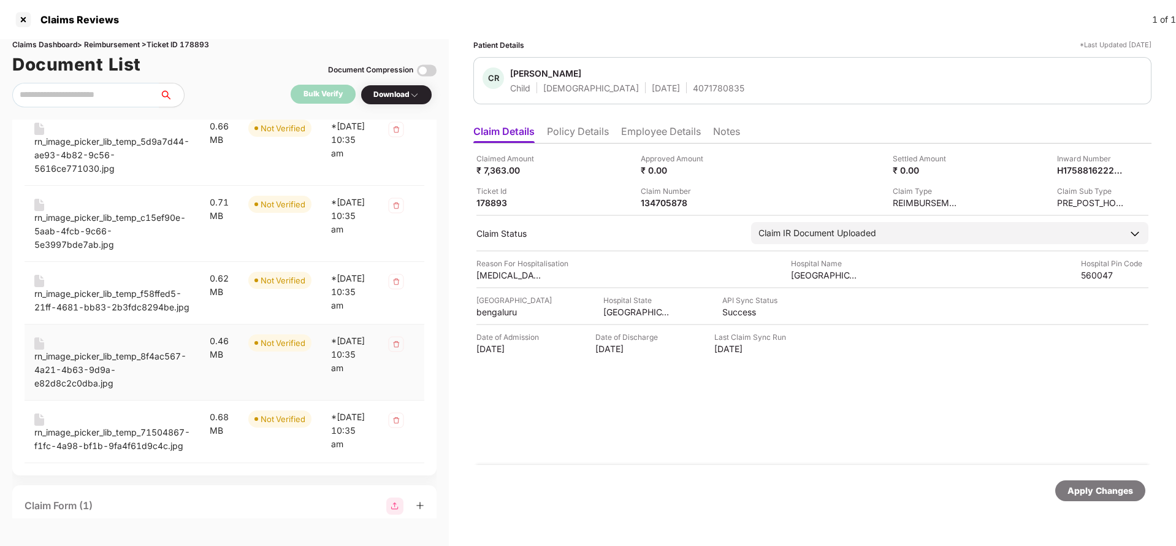
click at [74, 390] on div "rn_image_picker_lib_temp_8f4ac567-4a21-4b63-9d9a-e82d8c2c0dba.jpg" at bounding box center [112, 369] width 156 height 40
click at [95, 452] on div "rn_image_picker_lib_temp_71504867-f1fc-4a98-bf1b-9fa4f61d9c4c.jpg" at bounding box center [112, 439] width 156 height 27
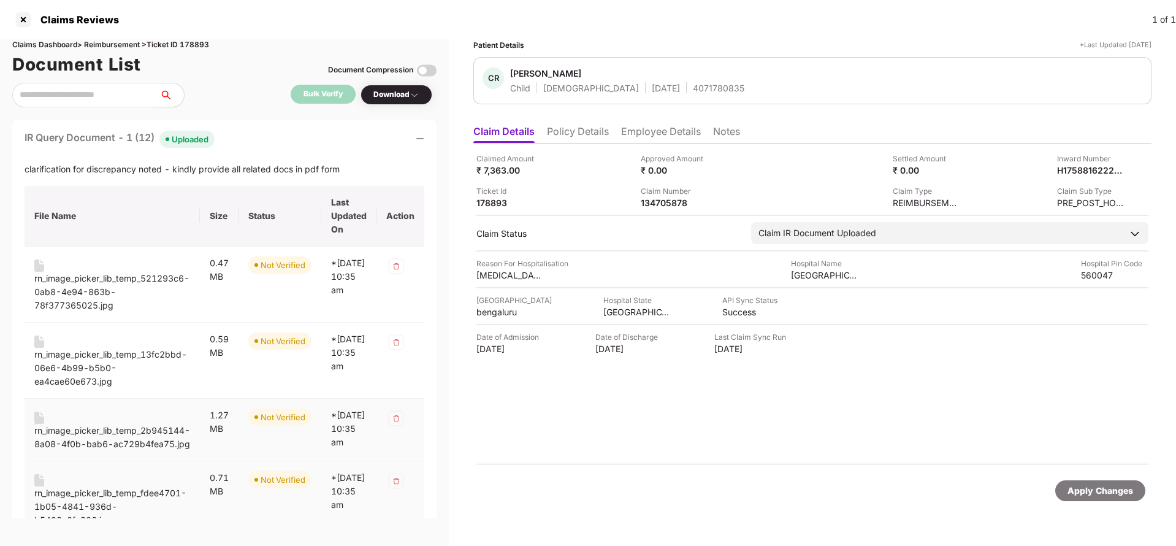
scroll to position [0, 0]
click at [677, 200] on div "134705878" at bounding box center [674, 203] width 67 height 12
copy div "134705878"
click at [693, 83] on div "4071780835" at bounding box center [719, 88] width 52 height 12
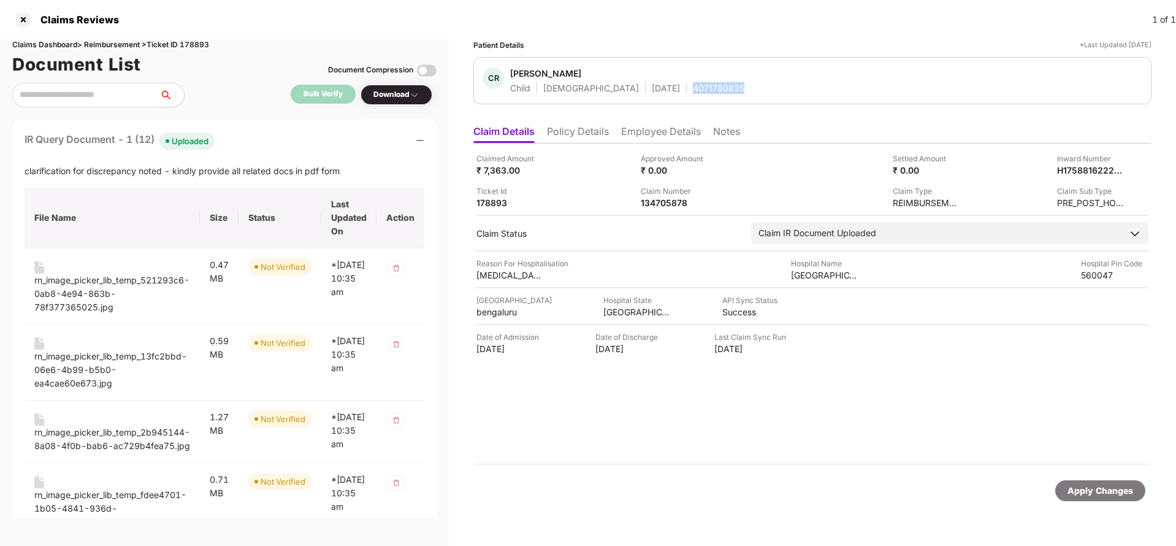
click at [693, 83] on div "4071780835" at bounding box center [719, 88] width 52 height 12
copy div "4071780835"
click at [641, 197] on div "Claimed Amount ₹ 7,363.00 Approved Amount ₹ 0.00 Settled Amount ₹ 0.00 Inward N…" at bounding box center [812, 181] width 672 height 56
copy div "134705878"
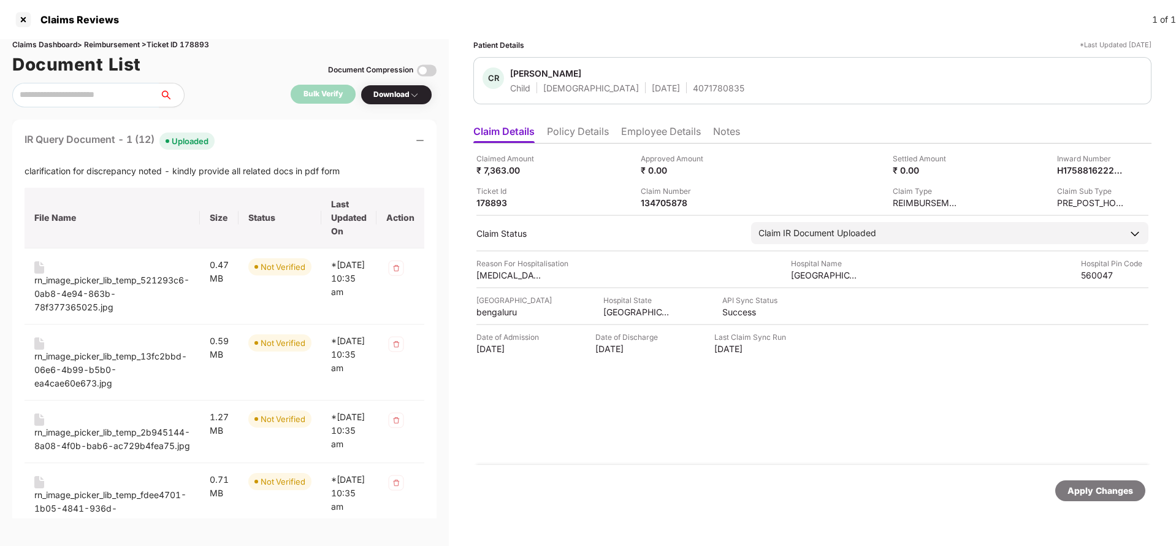
click at [671, 78] on span "Calvin Rosario" at bounding box center [627, 74] width 234 height 15
click at [693, 86] on div "4071780835" at bounding box center [719, 88] width 52 height 12
copy div "4071780835"
click at [1097, 483] on div "Apply Changes" at bounding box center [1100, 490] width 90 height 21
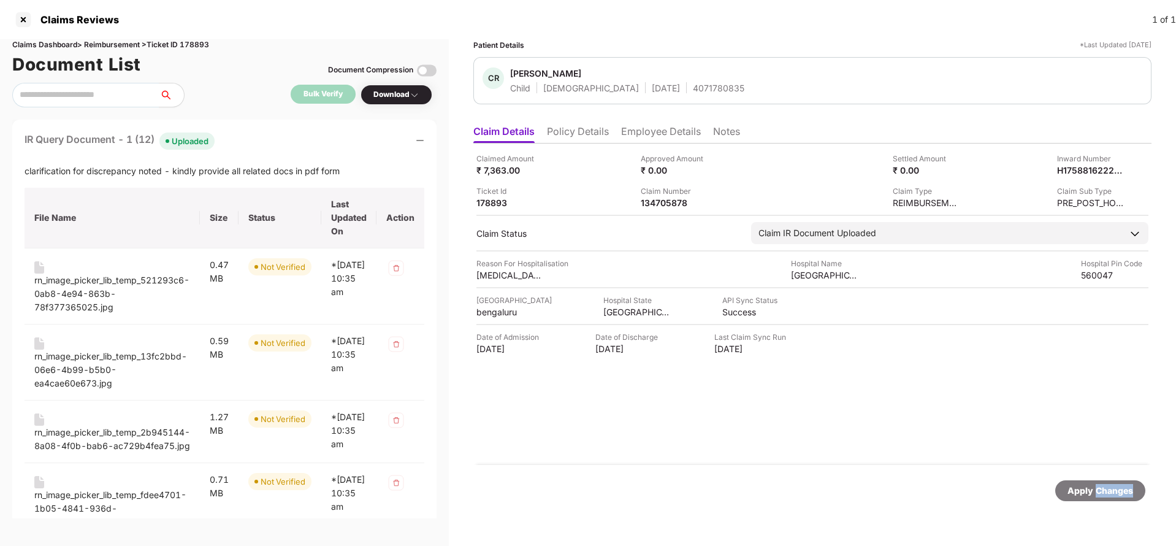
click at [1097, 483] on div "Apply Changes" at bounding box center [1100, 490] width 90 height 21
click at [190, 40] on div "Claims Dashboard > Reimbursement > Ticket ID 178893" at bounding box center [224, 45] width 424 height 12
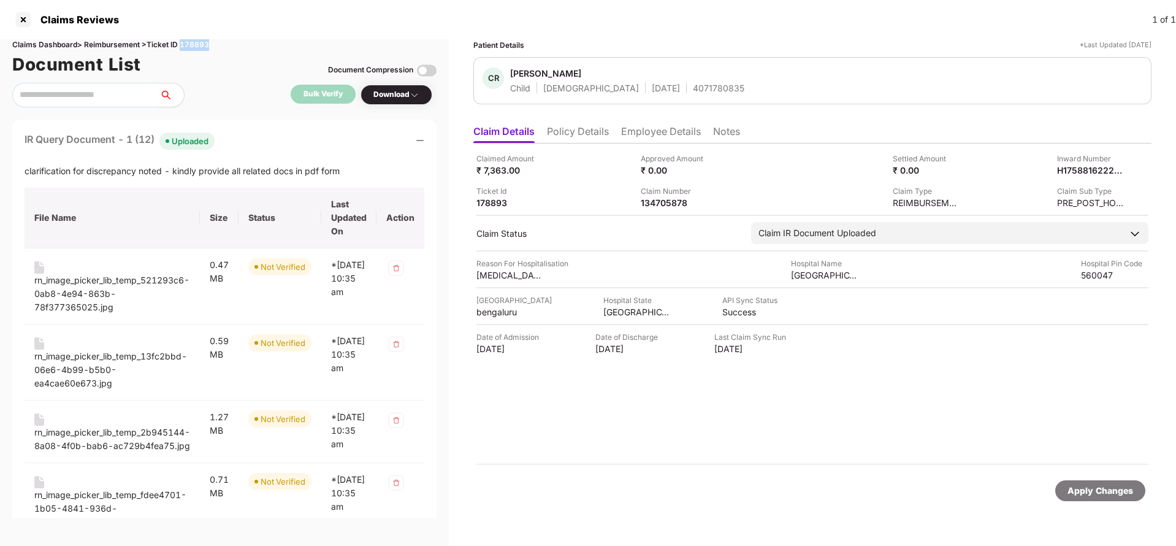
copy div "178893"
click at [1085, 492] on div "Apply Changes" at bounding box center [1100, 490] width 66 height 13
drag, startPoint x: 1085, startPoint y: 492, endPoint x: 1082, endPoint y: 482, distance: 10.3
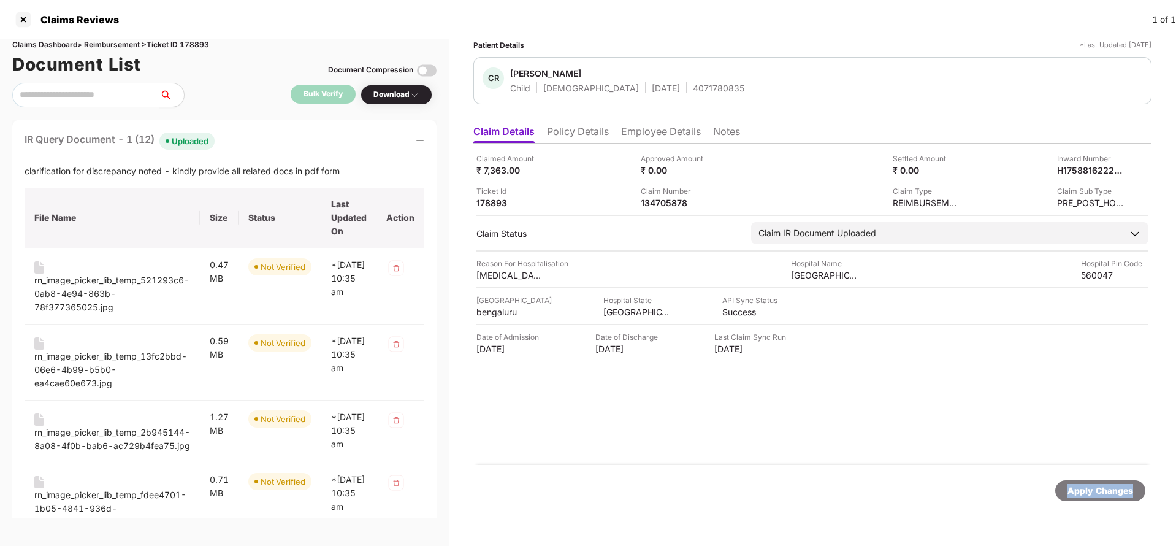
click at [1086, 492] on div "Apply Changes" at bounding box center [1100, 490] width 66 height 13
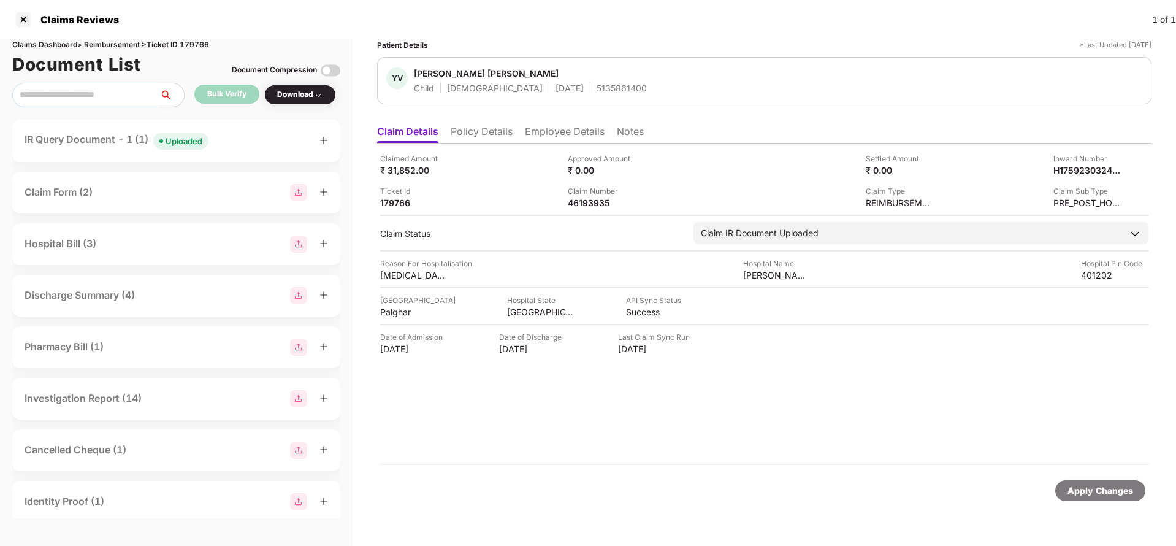
click at [492, 125] on li "Policy Details" at bounding box center [482, 134] width 62 height 18
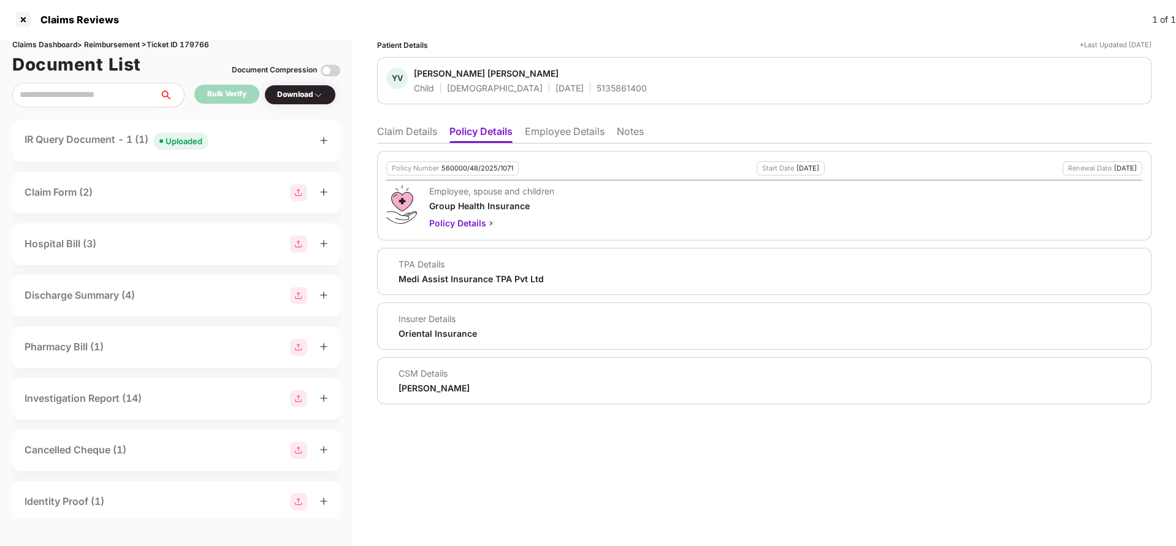
click at [414, 134] on li "Claim Details" at bounding box center [407, 134] width 60 height 18
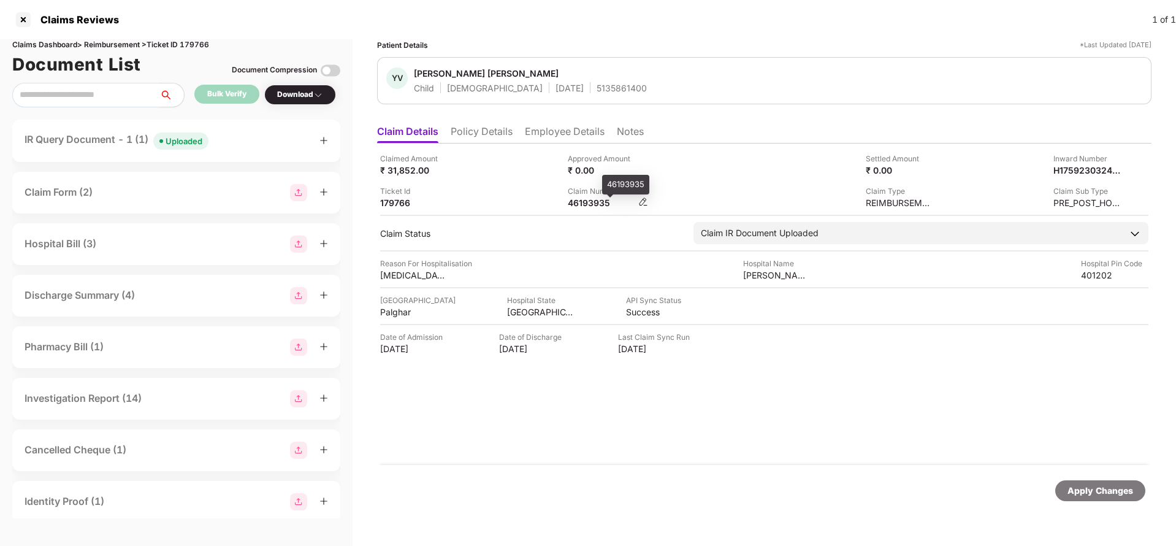
click at [583, 203] on div "46193935" at bounding box center [601, 203] width 67 height 12
copy div "46193935"
click at [189, 137] on div "Uploaded" at bounding box center [184, 141] width 37 height 12
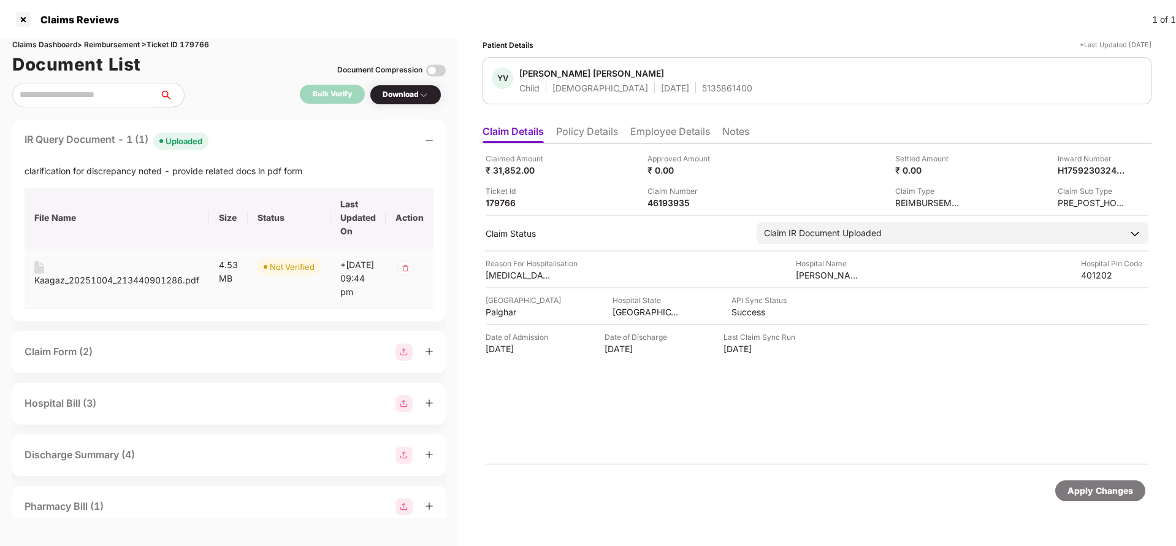
click at [101, 284] on div "Kaagaz_20251004_213440901286.pdf" at bounding box center [116, 279] width 165 height 13
click at [581, 52] on div "Patient Details *Last Updated 14 Oct 2025 YV Yashvi Vikas Shukla Child Female 2…" at bounding box center [817, 71] width 669 height 65
click at [676, 199] on div "46193935" at bounding box center [680, 203] width 67 height 12
copy div "46193935"
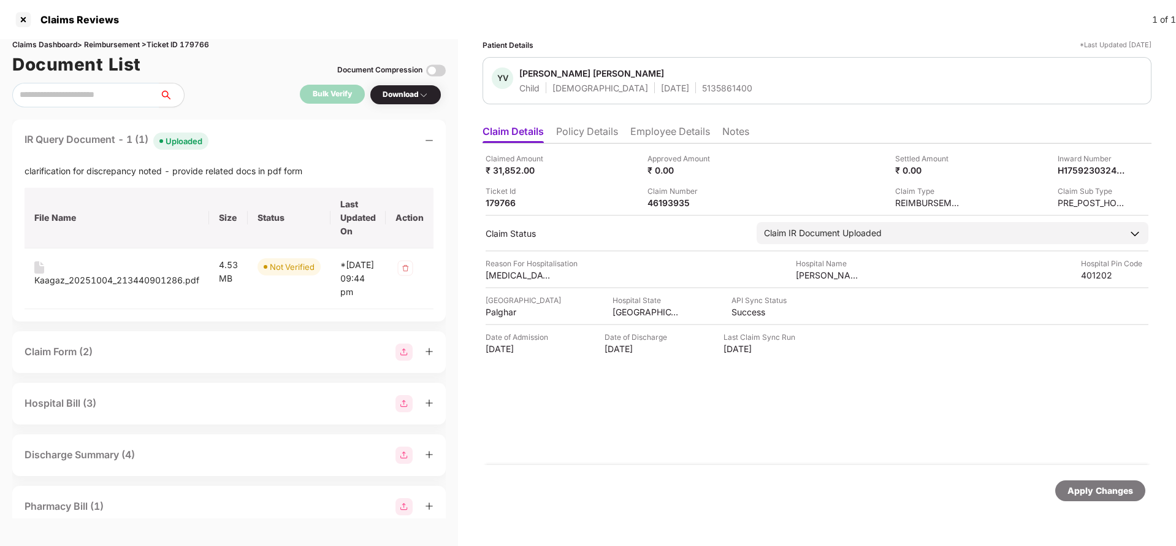
click at [702, 91] on div "5135861400" at bounding box center [727, 88] width 50 height 12
copy div "5135861400"
click at [664, 207] on div "46193935" at bounding box center [680, 203] width 67 height 12
click at [662, 207] on div "46193935" at bounding box center [680, 203] width 67 height 12
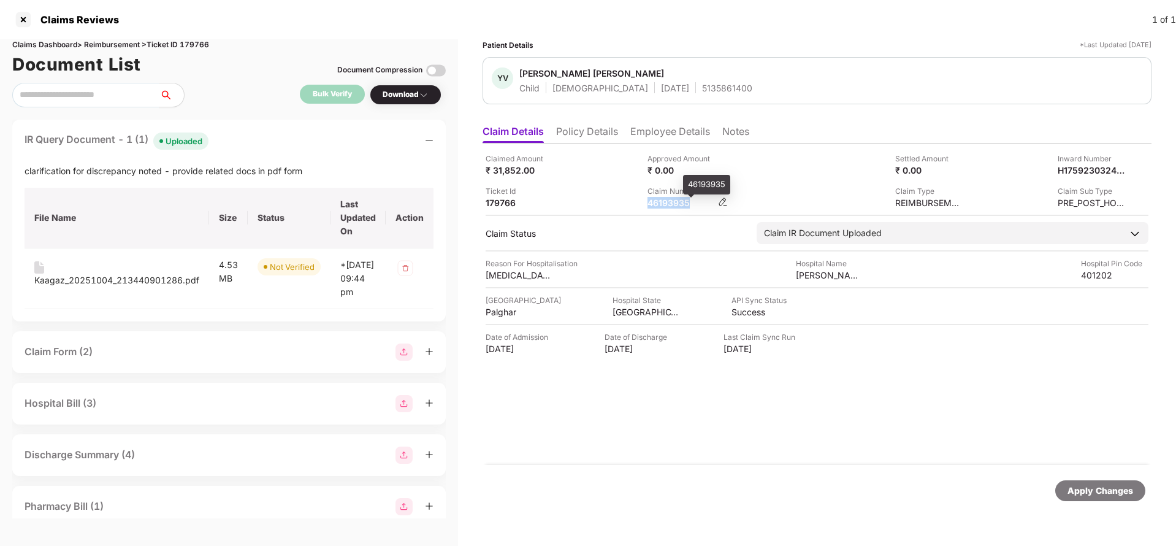
copy div "46193935"
click at [706, 94] on div "YV Yashvi Vikas Shukla Child Female 27 Sept 2021 5135861400" at bounding box center [817, 80] width 669 height 47
copy div "5135861400"
click at [1101, 487] on div "Apply Changes" at bounding box center [1100, 490] width 66 height 13
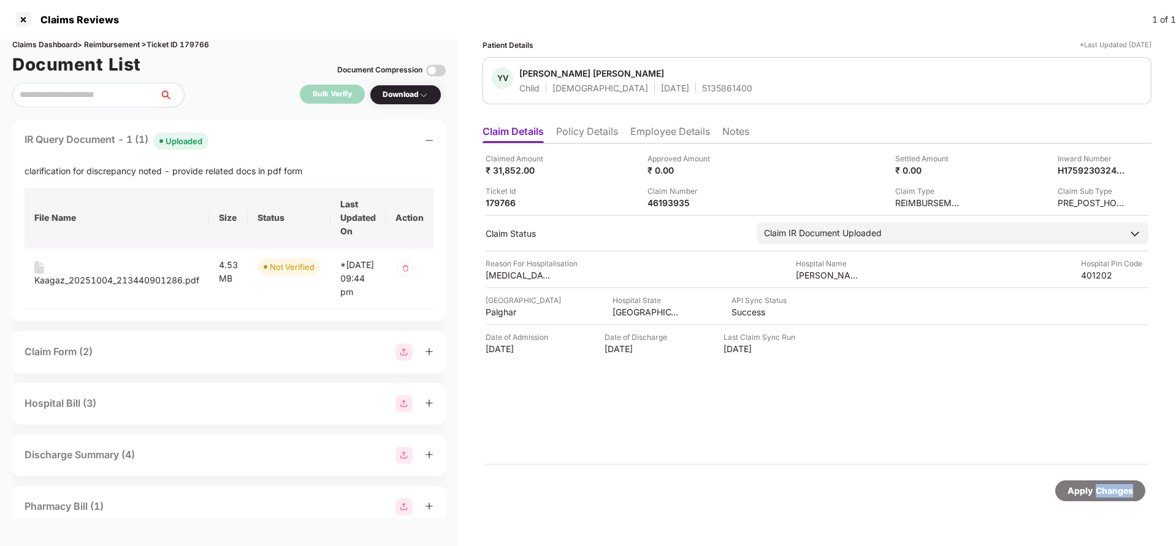
click at [1101, 487] on div "Apply Changes" at bounding box center [1100, 490] width 66 height 13
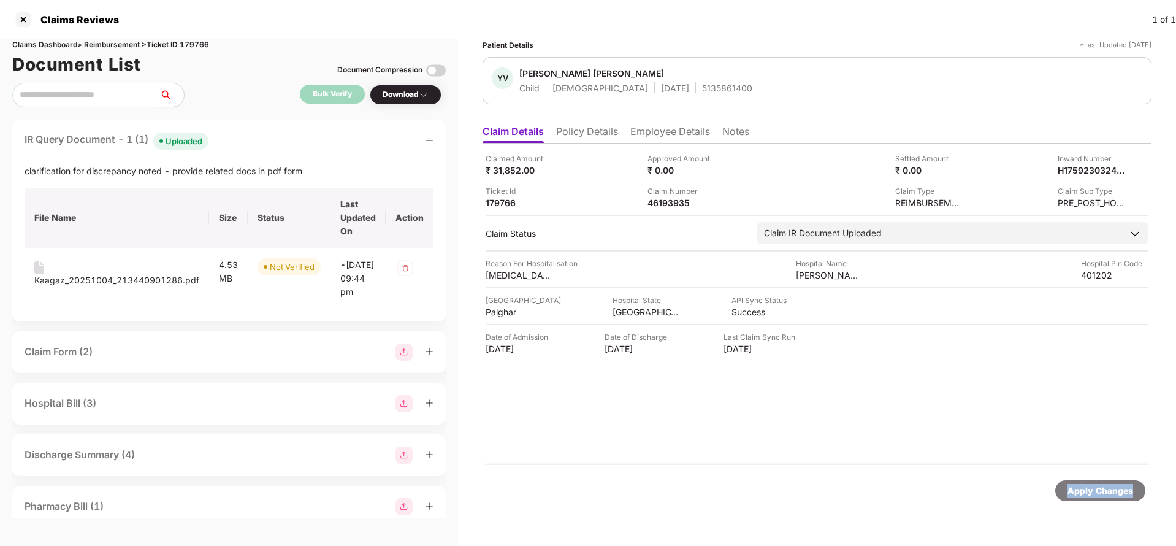
click at [1101, 487] on div "Apply Changes" at bounding box center [1100, 490] width 66 height 13
click at [197, 50] on div "Claims Dashboard > Reimbursement > Ticket ID 179766" at bounding box center [228, 45] width 433 height 12
click at [199, 45] on div "Claims Dashboard > Reimbursement > Ticket ID 179766" at bounding box center [228, 45] width 433 height 12
copy div "179766"
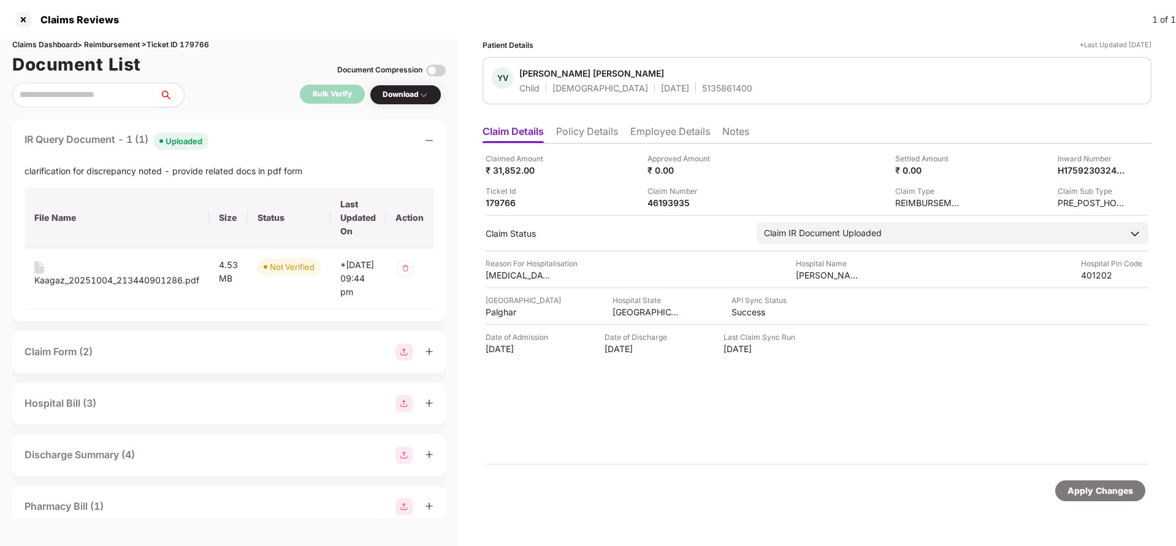
click at [622, 140] on ul "Claim Details Policy Details Employee Details Notes" at bounding box center [817, 131] width 669 height 25
click at [596, 132] on li "Policy Details" at bounding box center [587, 134] width 62 height 18
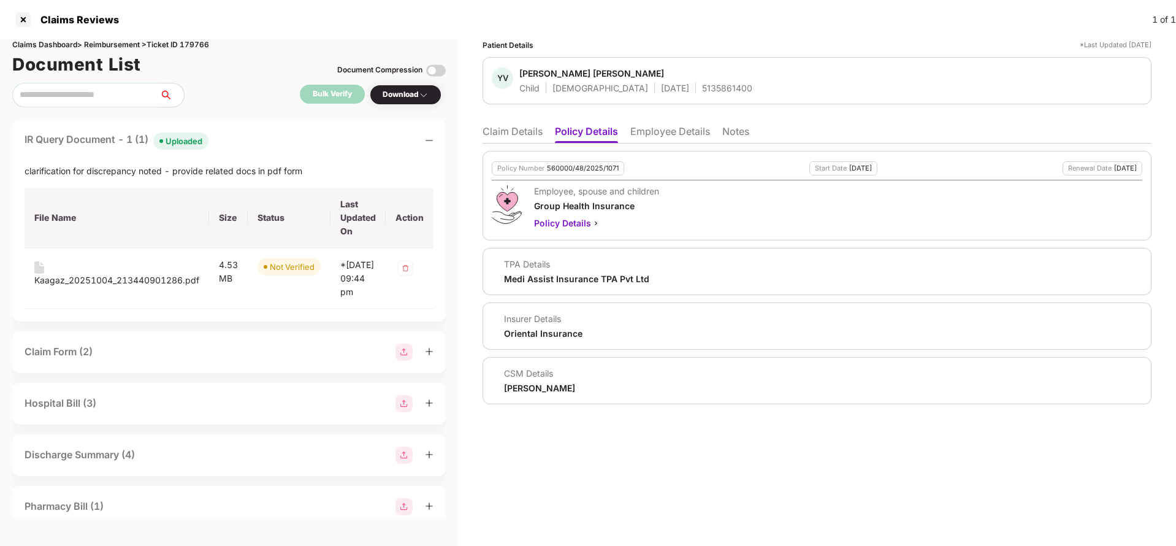
click at [500, 137] on li "Claim Details" at bounding box center [513, 134] width 60 height 18
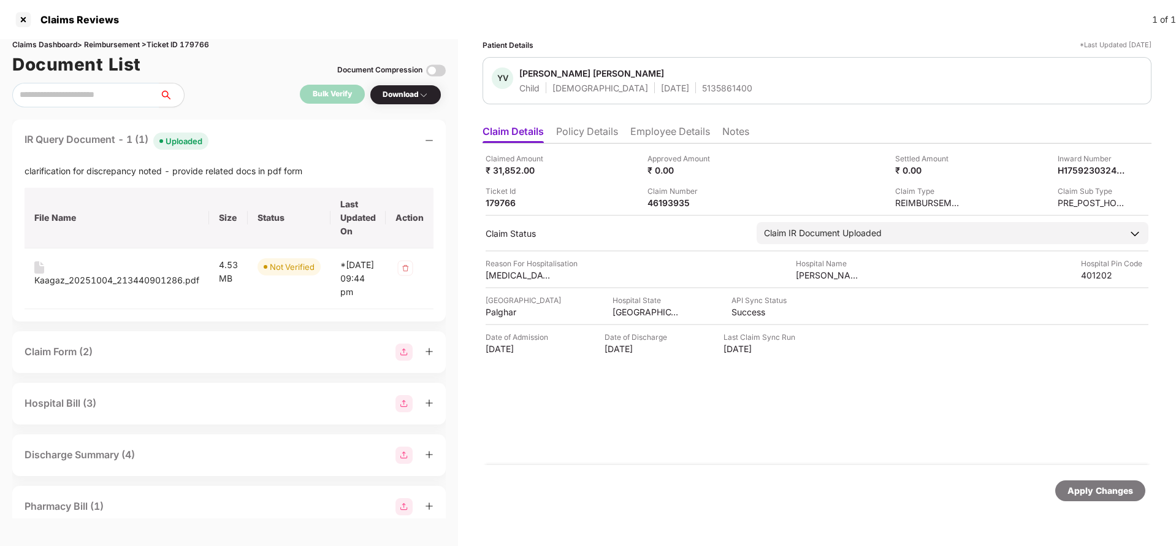
click at [1098, 486] on div "Apply Changes" at bounding box center [1100, 490] width 66 height 13
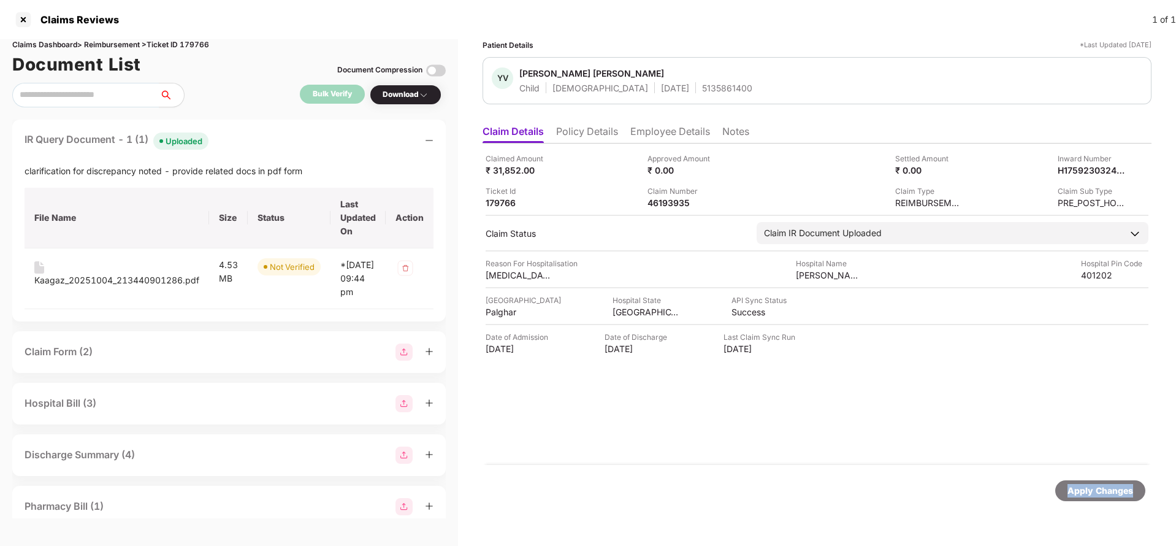
click at [1098, 486] on div "Apply Changes" at bounding box center [1100, 490] width 66 height 13
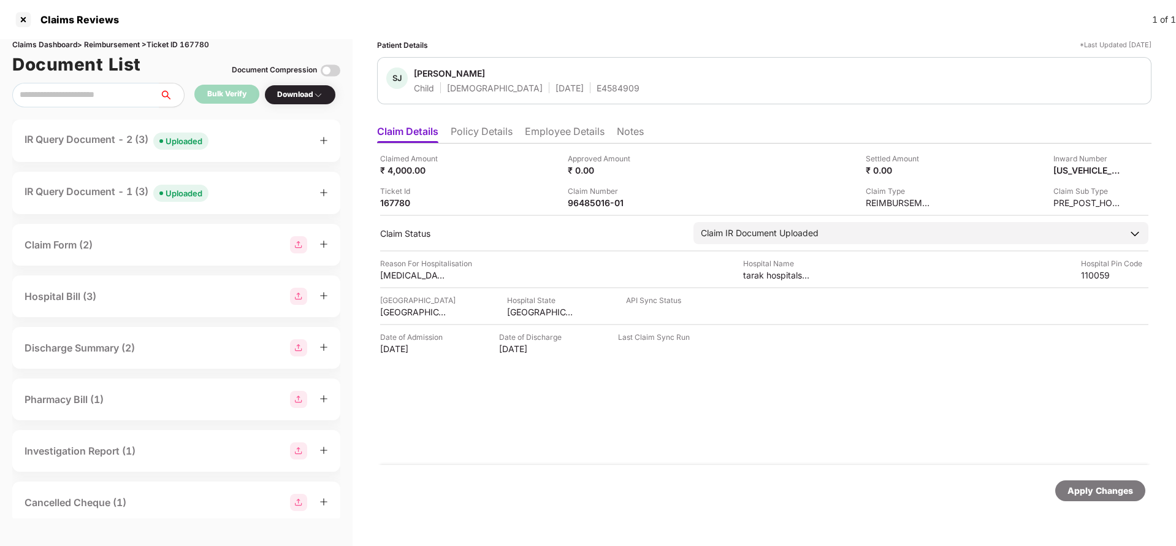
click at [475, 126] on li "Policy Details" at bounding box center [482, 134] width 62 height 18
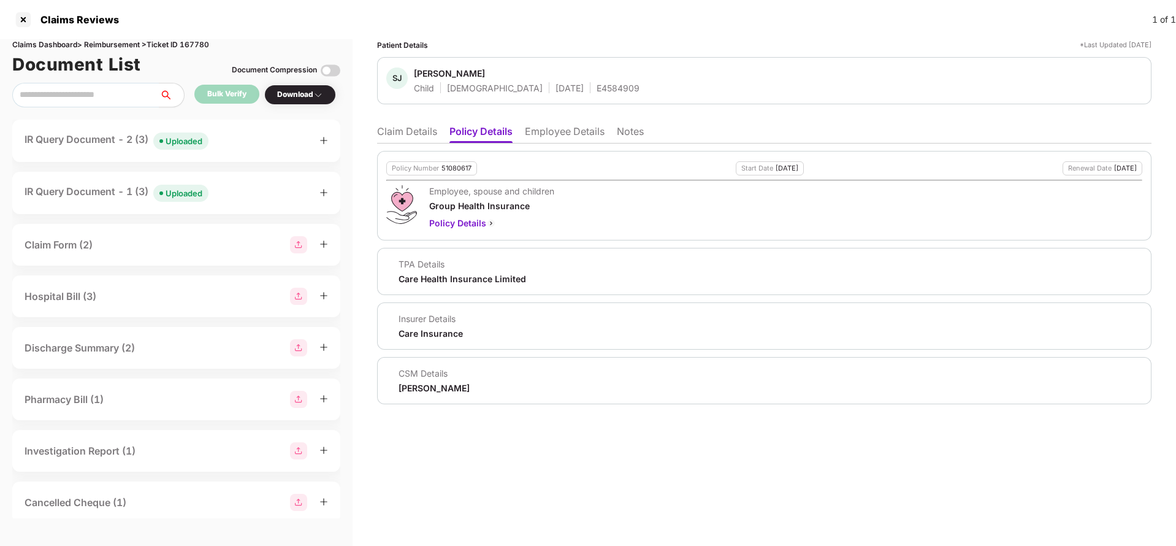
click at [436, 141] on li "Claim Details" at bounding box center [407, 134] width 60 height 18
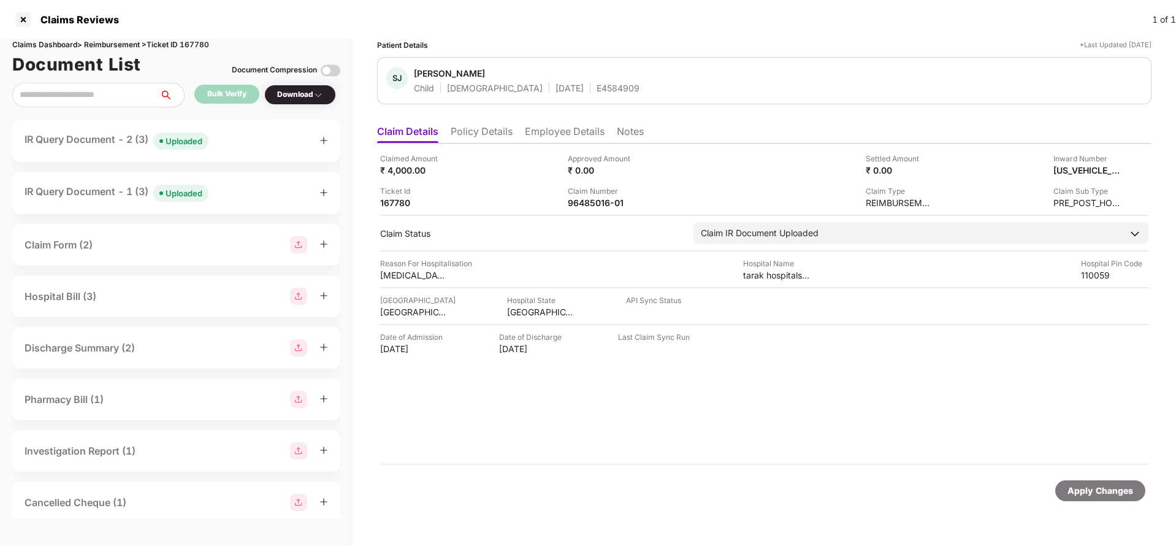
click at [484, 132] on li "Policy Details" at bounding box center [482, 134] width 62 height 18
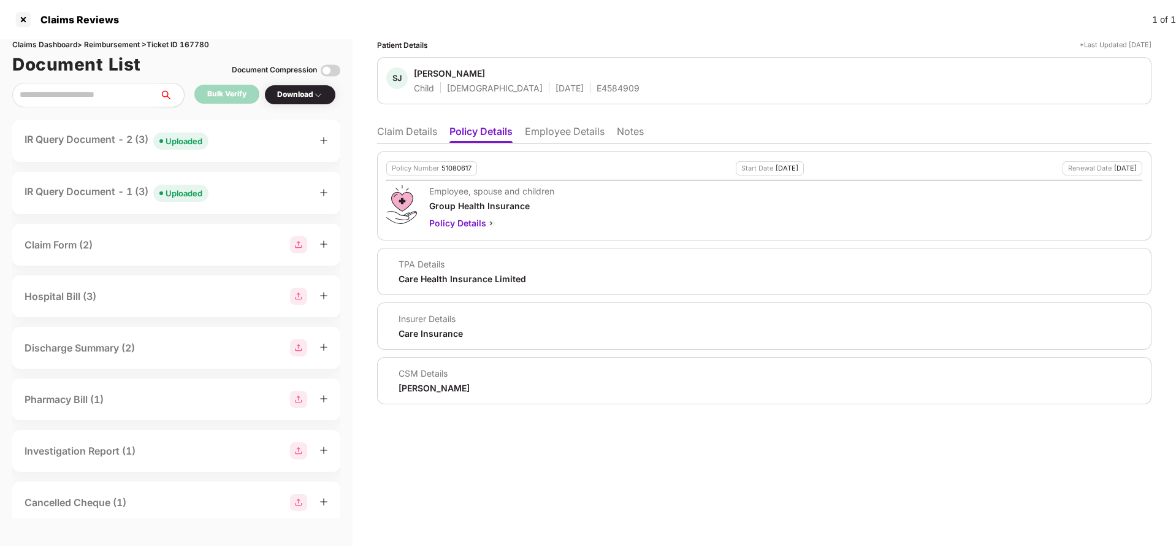
click at [472, 162] on div "Policy Number 51080617" at bounding box center [431, 168] width 91 height 14
click at [467, 169] on div "51080617" at bounding box center [456, 168] width 30 height 8
copy div "51080617"
click at [597, 90] on div "E4584909" at bounding box center [618, 88] width 43 height 12
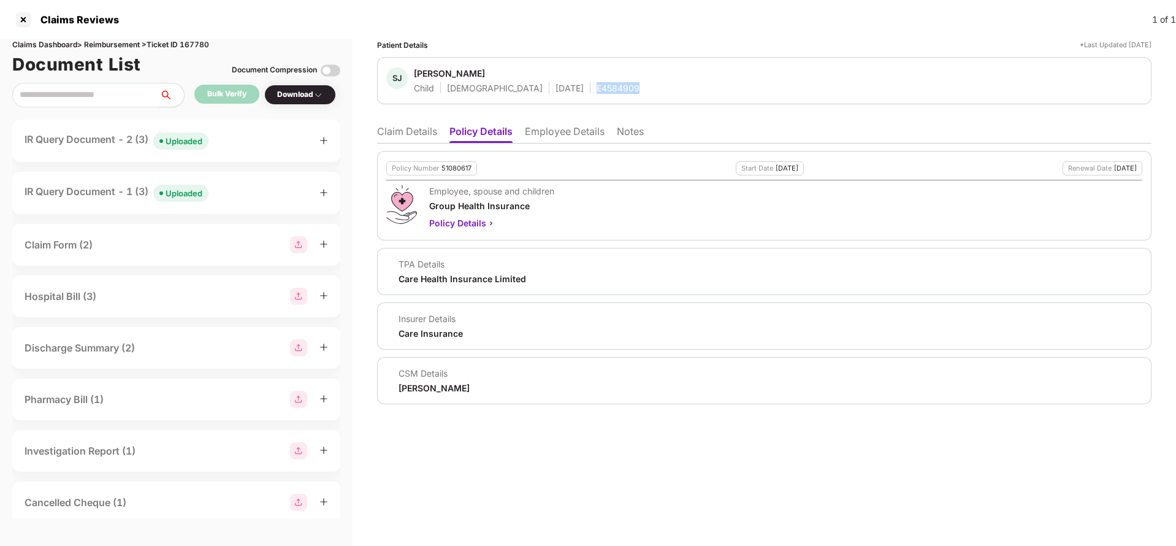
click at [597, 90] on div "E4584909" at bounding box center [618, 88] width 43 height 12
copy div "E4584909"
click at [414, 138] on li "Claim Details" at bounding box center [407, 134] width 60 height 18
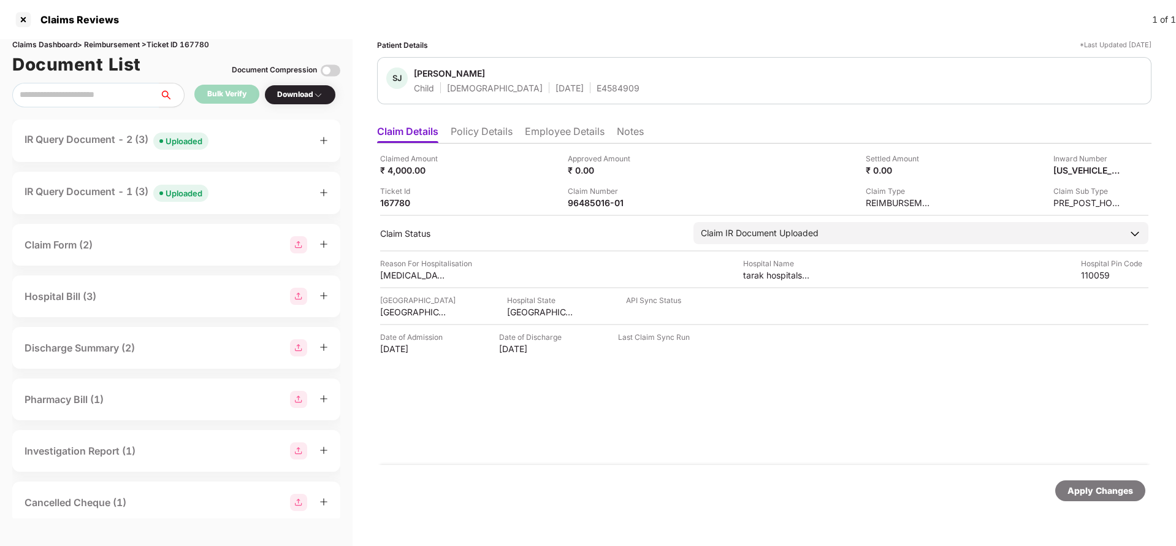
click at [599, 194] on div "Claim Number" at bounding box center [601, 191] width 67 height 12
click at [600, 207] on div "96485016-01" at bounding box center [601, 203] width 67 height 12
copy div
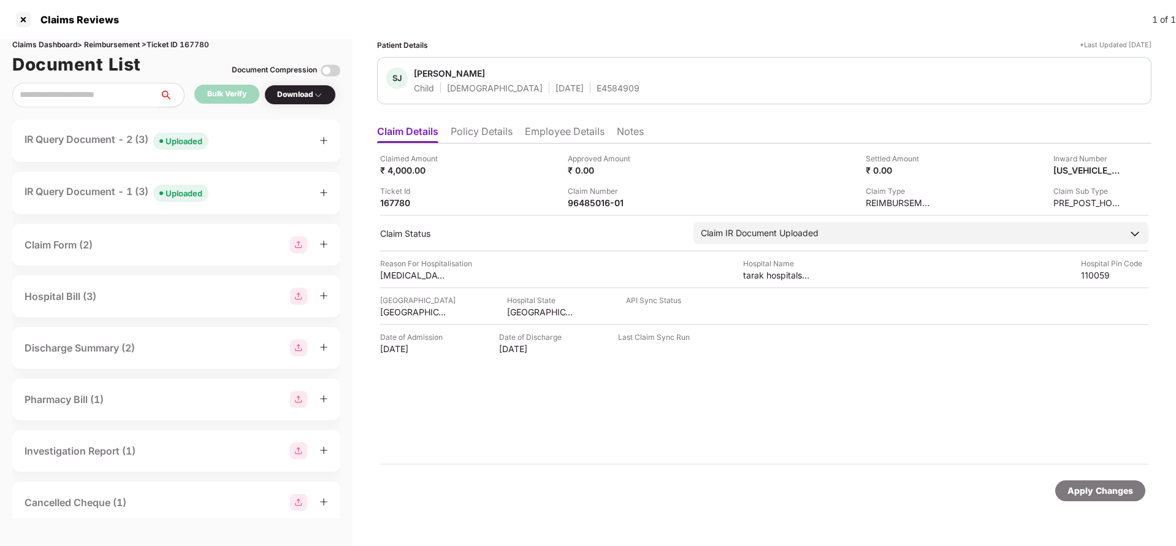
copy div
click at [597, 85] on div "E4584909" at bounding box center [618, 88] width 43 height 12
copy div "E4584909"
click at [1074, 169] on div "CPR03092025013330" at bounding box center [1073, 170] width 67 height 12
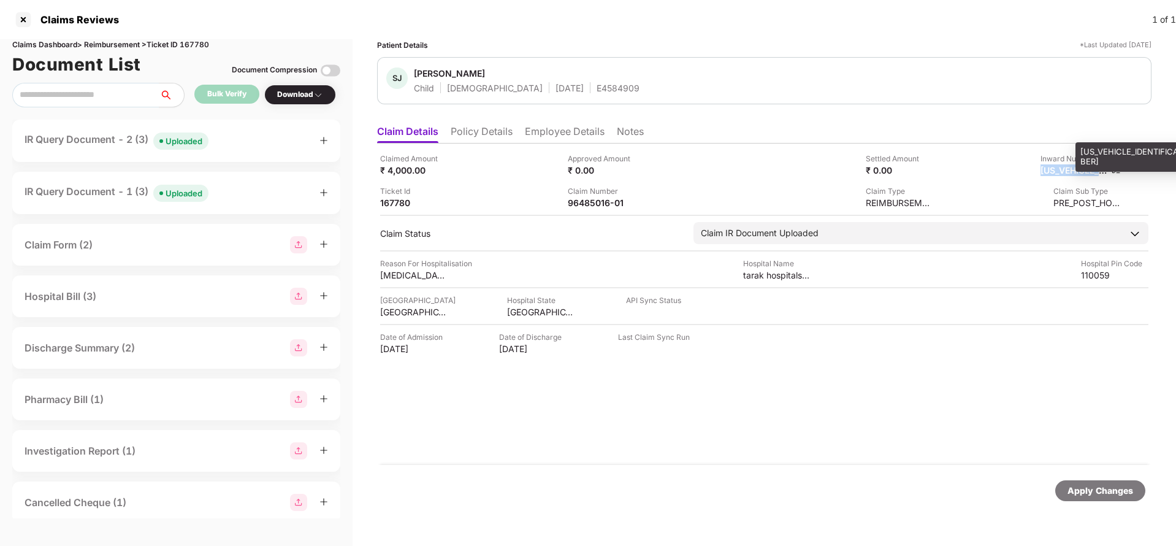
click at [1074, 169] on div "CPR03092025013330" at bounding box center [1073, 170] width 67 height 12
copy div
click at [587, 197] on div "96485016-01" at bounding box center [601, 203] width 67 height 12
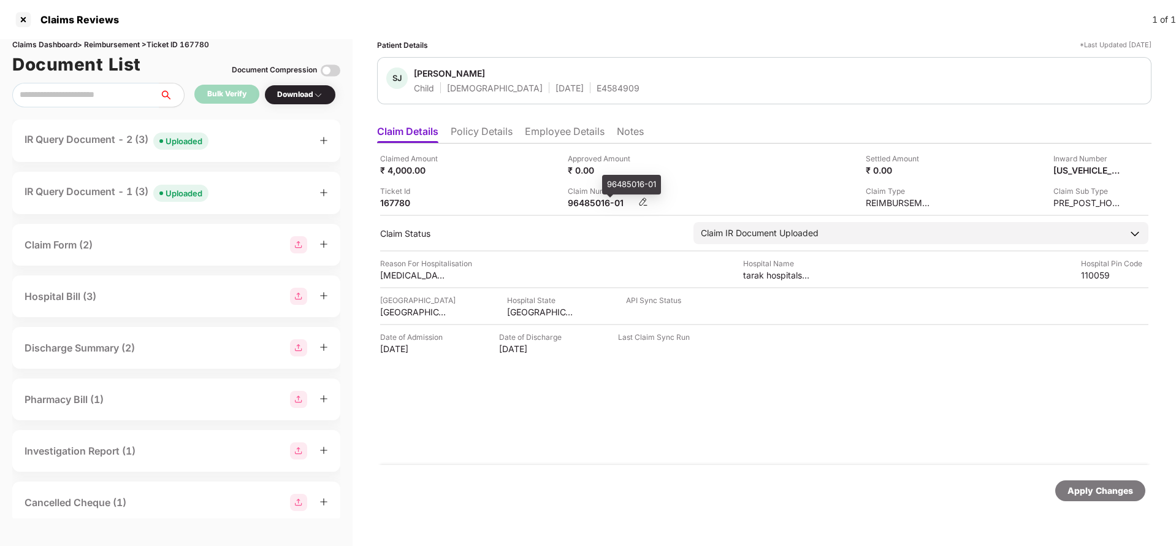
click at [587, 197] on div "96485016-01" at bounding box center [601, 203] width 67 height 12
copy div
click at [1116, 496] on div "Apply Changes" at bounding box center [1100, 490] width 66 height 13
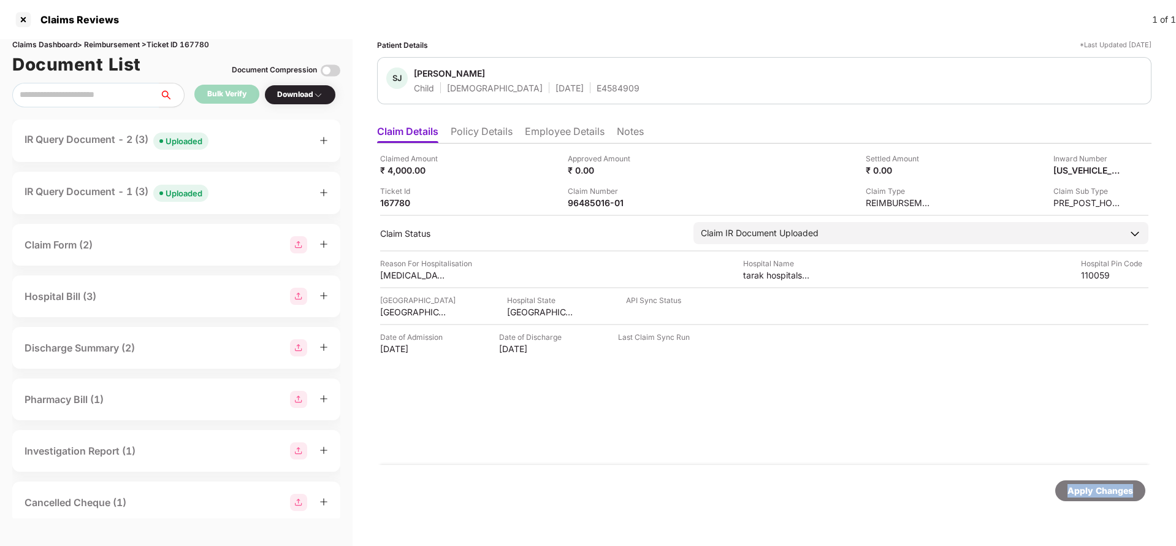
click at [1116, 496] on div "Apply Changes" at bounding box center [1100, 490] width 66 height 13
click at [198, 44] on div "Claims Dashboard > Reimbursement > Ticket ID 167780" at bounding box center [176, 45] width 328 height 12
copy div "167780"
click at [1103, 482] on div "Apply Changes" at bounding box center [1100, 490] width 90 height 21
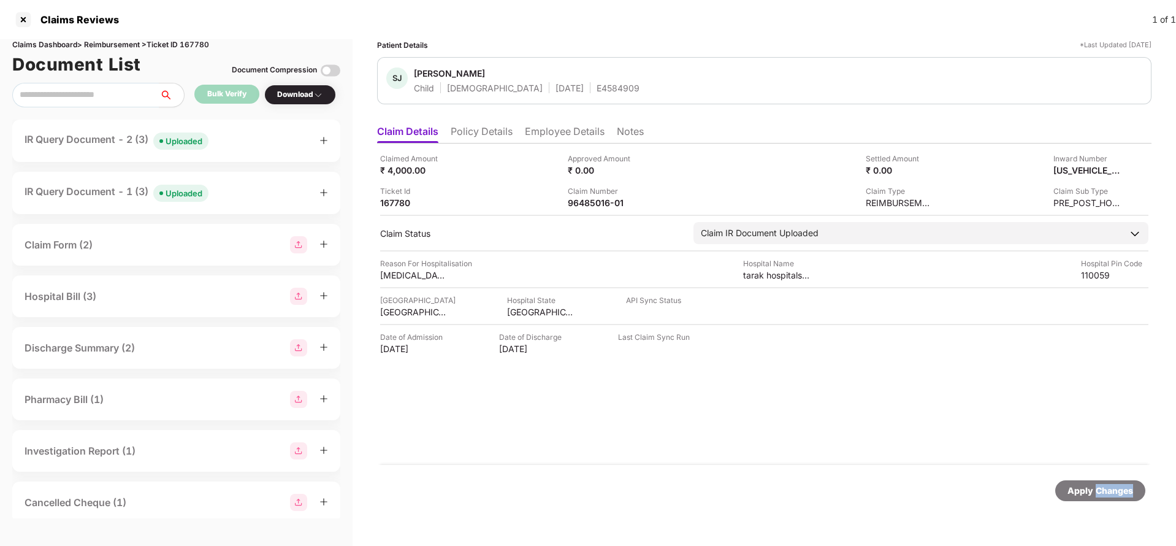
click at [1103, 482] on div "Apply Changes" at bounding box center [1100, 490] width 90 height 21
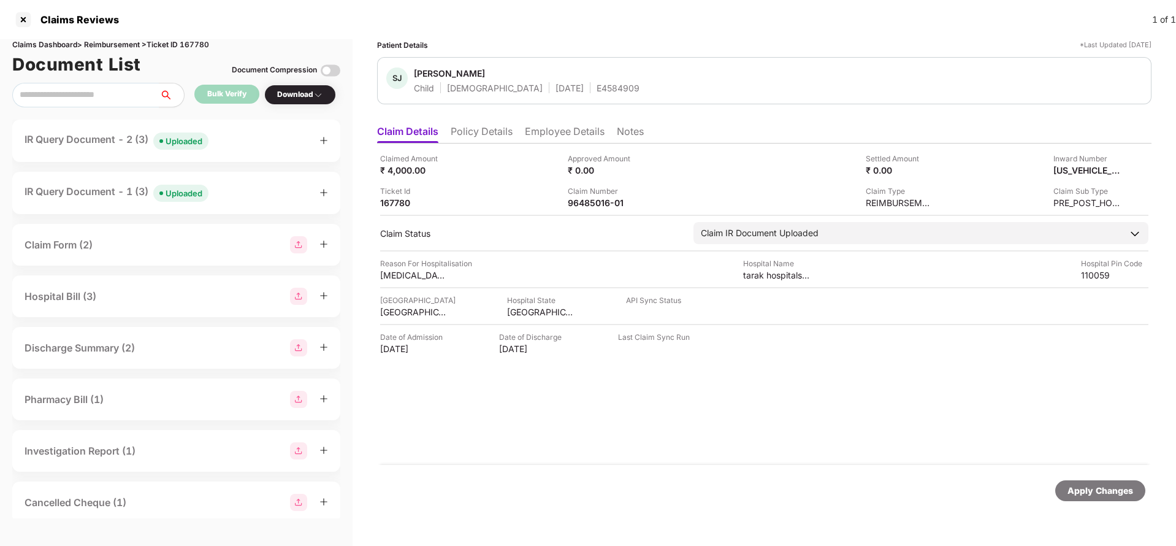
click at [185, 145] on div "Uploaded" at bounding box center [184, 141] width 37 height 12
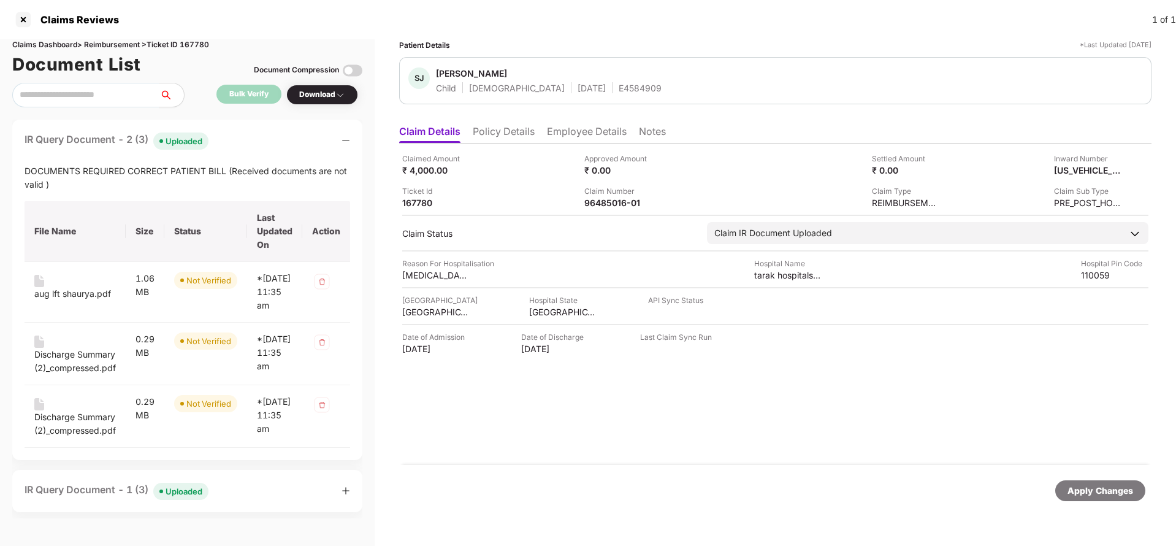
click at [1124, 493] on div "Apply Changes" at bounding box center [1100, 490] width 66 height 13
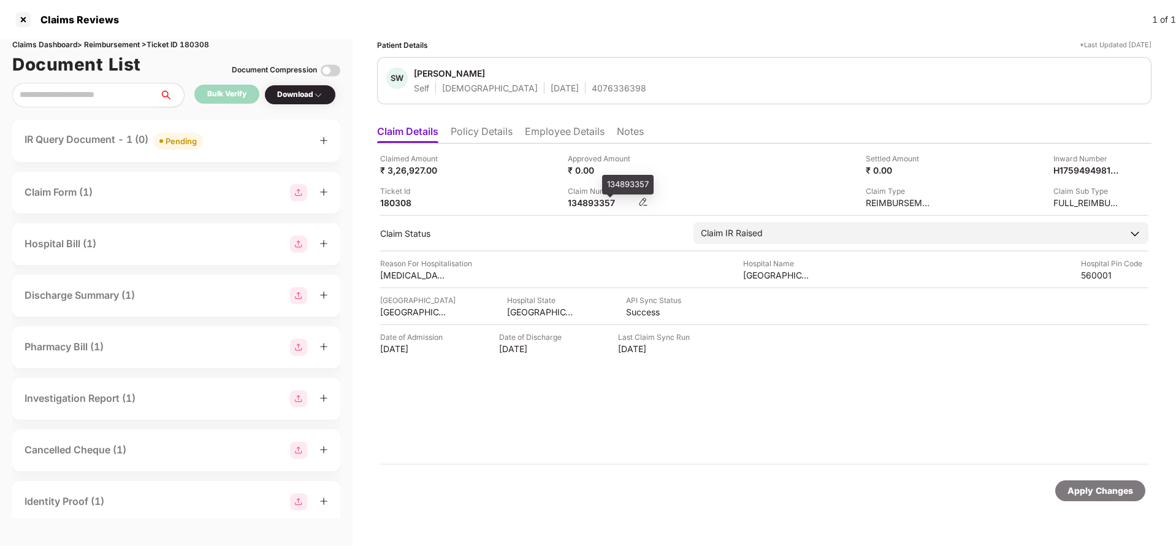
click at [585, 200] on div "134893357" at bounding box center [601, 203] width 67 height 12
copy div "134893357"
click at [189, 139] on div "Pending" at bounding box center [181, 141] width 31 height 12
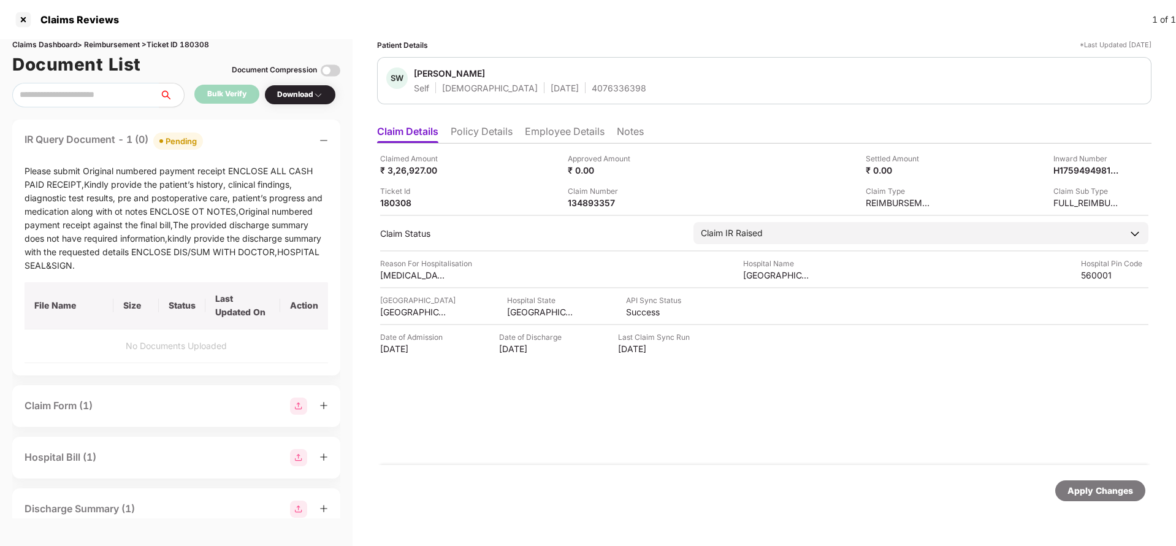
click at [486, 127] on li "Policy Details" at bounding box center [482, 134] width 62 height 18
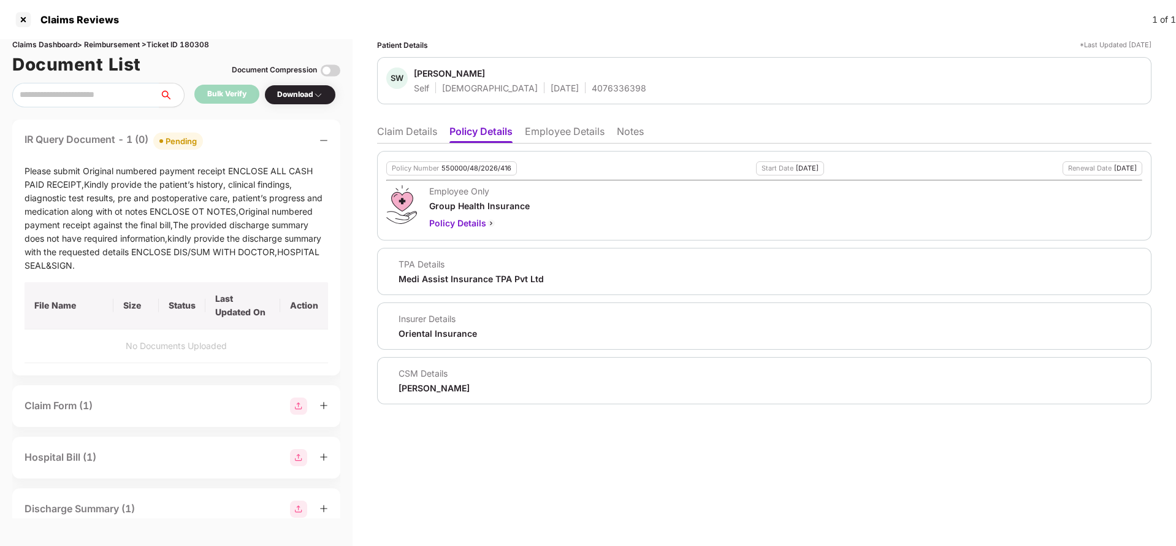
click at [578, 136] on li "Employee Details" at bounding box center [565, 134] width 80 height 18
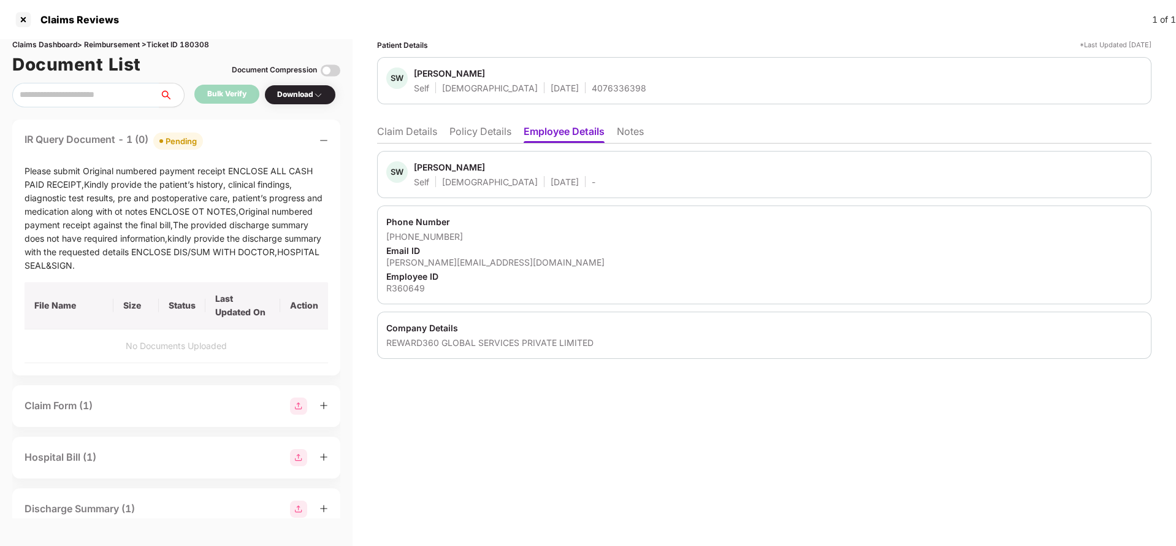
click at [418, 137] on li "Claim Details" at bounding box center [407, 134] width 60 height 18
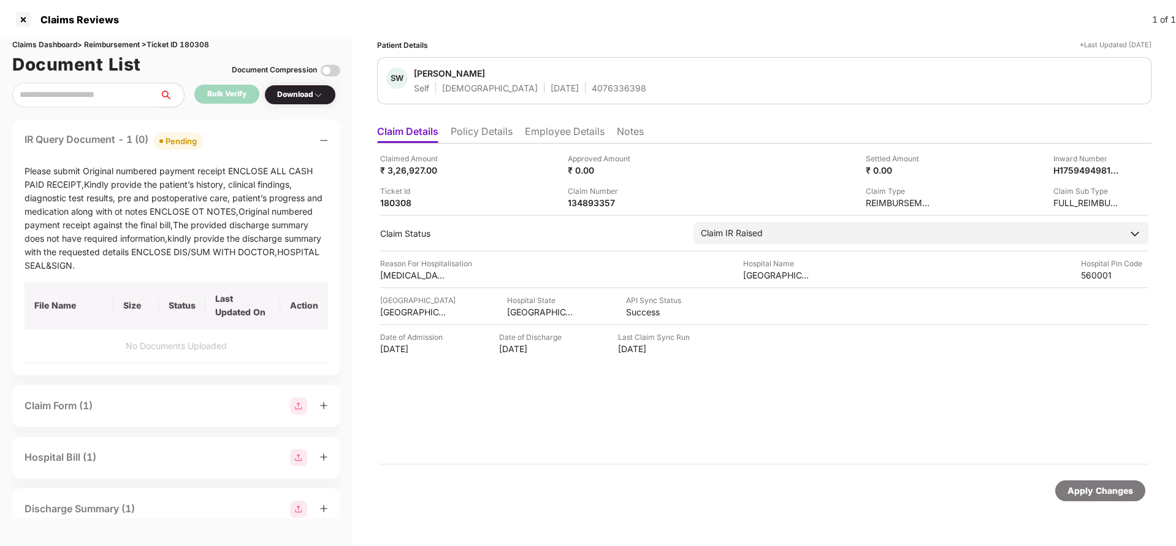
click at [678, 67] on div "SW [PERSON_NAME] Self [DEMOGRAPHIC_DATA] [DATE] 4076336398" at bounding box center [764, 80] width 756 height 26
click at [511, 131] on li "Policy Details" at bounding box center [482, 134] width 62 height 18
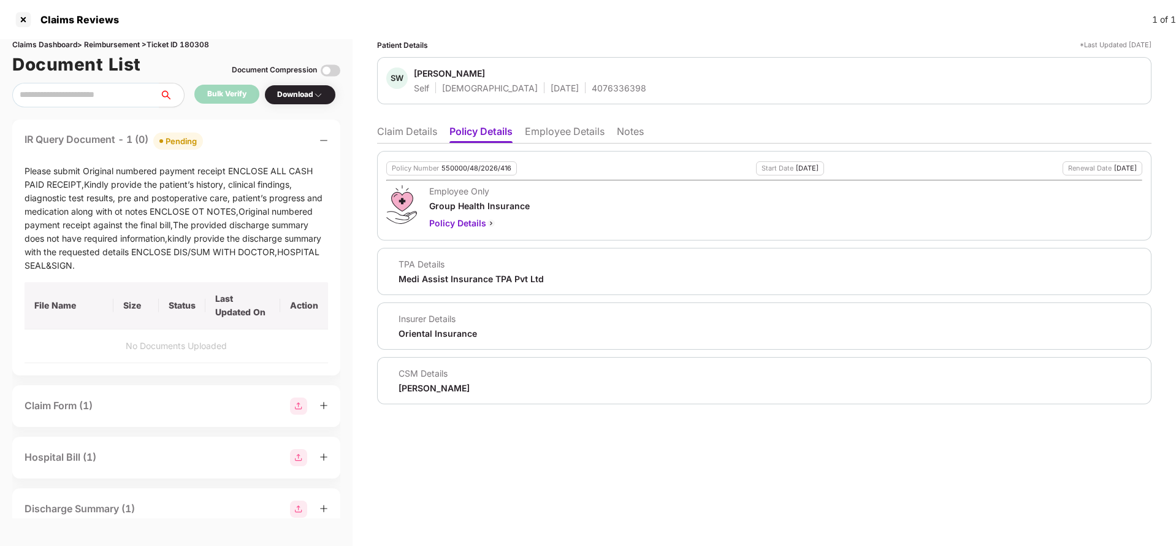
click at [564, 133] on li "Employee Details" at bounding box center [565, 134] width 80 height 18
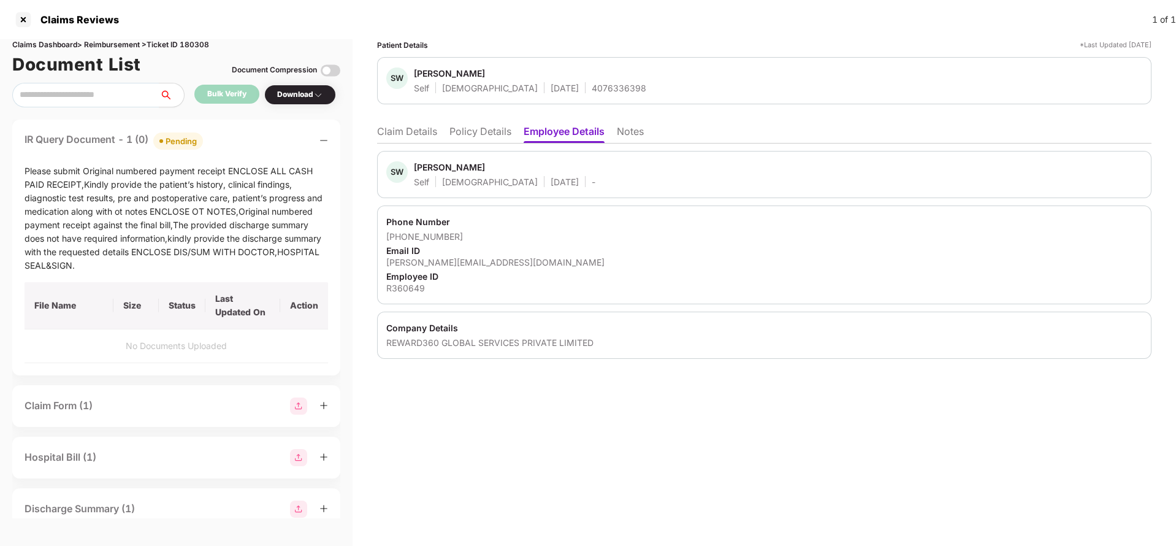
click at [442, 257] on div "[PERSON_NAME][EMAIL_ADDRESS][DOMAIN_NAME]" at bounding box center [764, 262] width 756 height 12
copy div "[PERSON_NAME][EMAIL_ADDRESS][DOMAIN_NAME]"
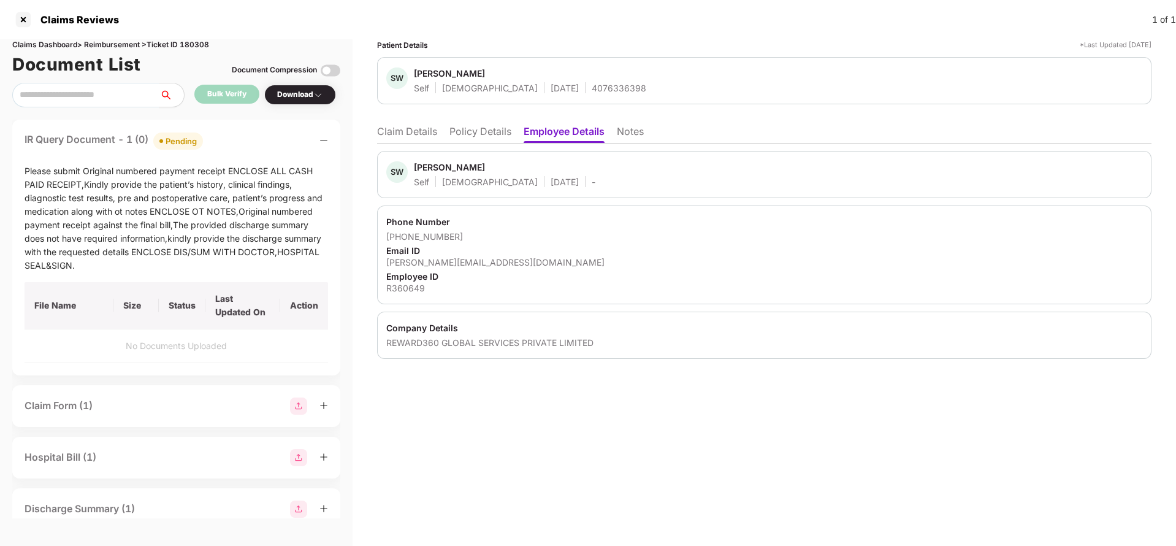
click at [416, 136] on li "Claim Details" at bounding box center [407, 134] width 60 height 18
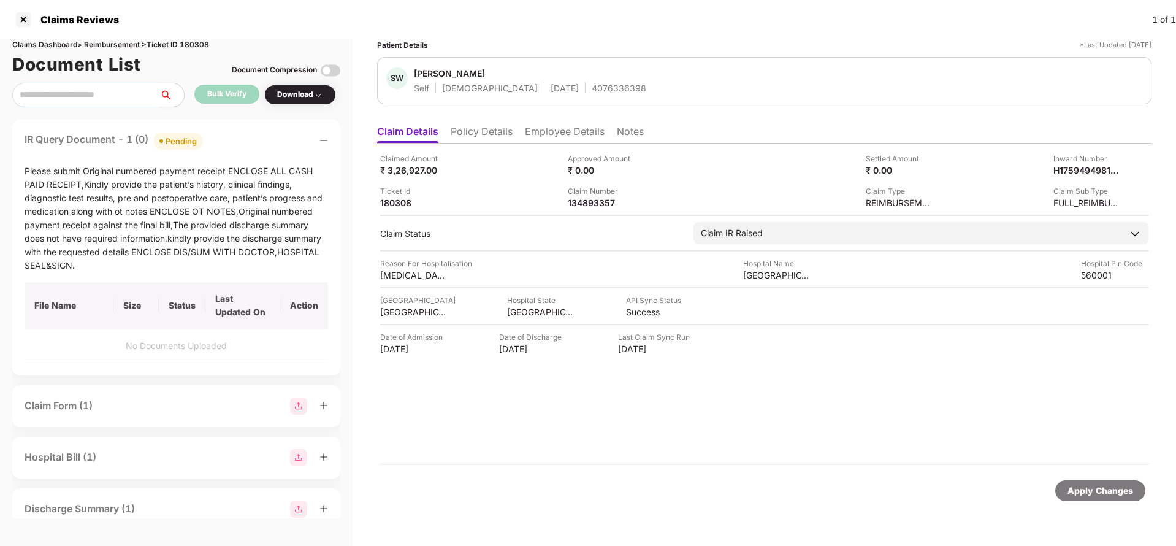
click at [1128, 498] on div "Apply Changes" at bounding box center [1100, 490] width 90 height 21
click at [200, 45] on div "Claims Dashboard > Reimbursement > Ticket ID 180308" at bounding box center [176, 45] width 328 height 12
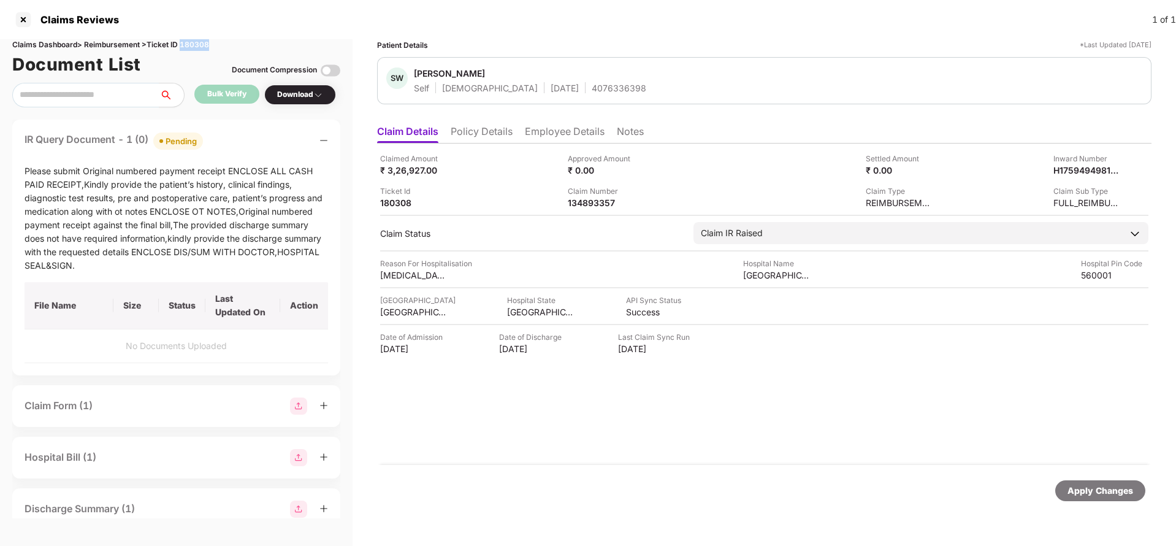
click at [200, 45] on div "Claims Dashboard > Reimbursement > Ticket ID 180308" at bounding box center [176, 45] width 328 height 12
copy div "180308"
drag, startPoint x: 287, startPoint y: 1, endPoint x: 784, endPoint y: 97, distance: 506.6
click at [784, 97] on div "SW [PERSON_NAME] Self [DEMOGRAPHIC_DATA] [DATE] 4076336398" at bounding box center [764, 80] width 774 height 47
click at [1121, 484] on div "Apply Changes" at bounding box center [1100, 490] width 66 height 13
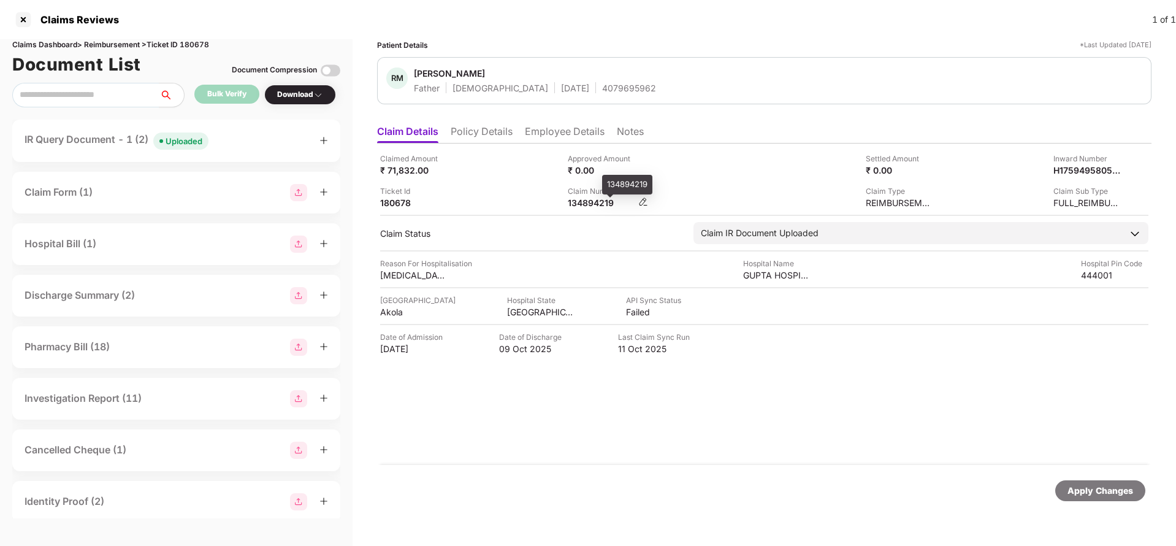
click at [583, 199] on div "134894219" at bounding box center [601, 203] width 67 height 12
copy div
click at [187, 140] on div "Uploaded" at bounding box center [184, 141] width 37 height 12
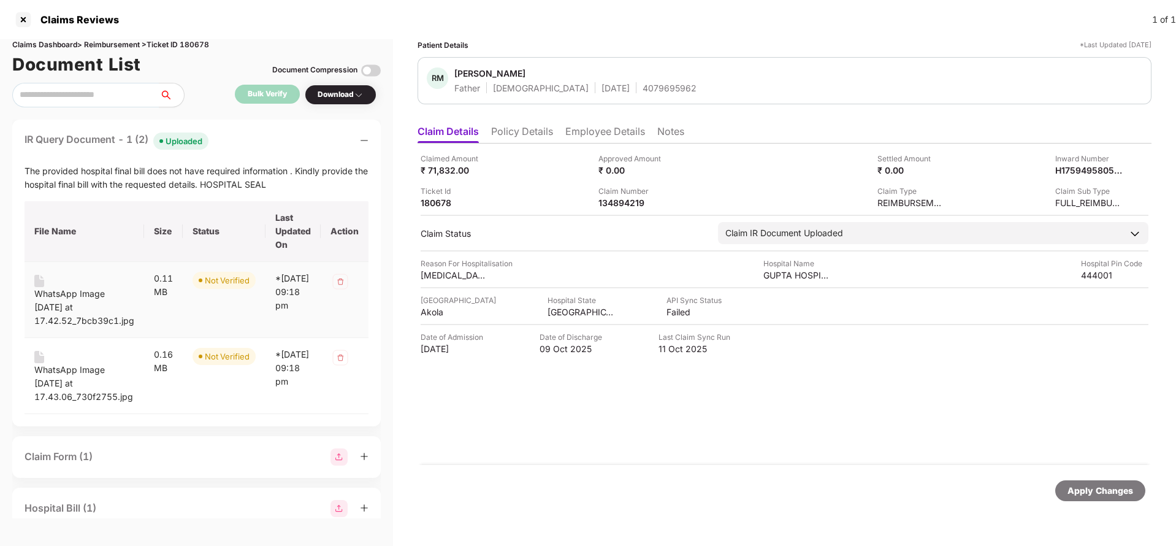
click at [60, 293] on div "WhatsApp Image [DATE] at 17.42.52_7bcb39c1.jpg" at bounding box center [84, 307] width 100 height 40
click at [51, 368] on div "WhatsApp Image [DATE] at 17.43.06_730f2755.jpg" at bounding box center [84, 383] width 100 height 40
click at [629, 197] on div "134894219" at bounding box center [631, 203] width 67 height 12
copy div "134894219"
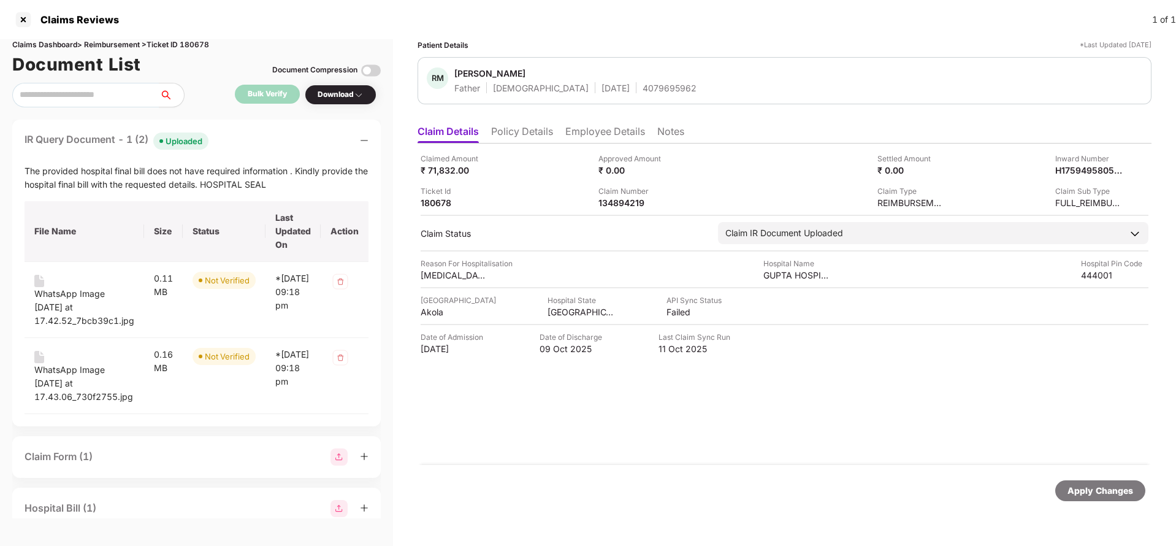
click at [643, 91] on div "4079695962" at bounding box center [670, 88] width 54 height 12
copy div "4079695962"
click at [623, 197] on div "134894219" at bounding box center [631, 203] width 67 height 12
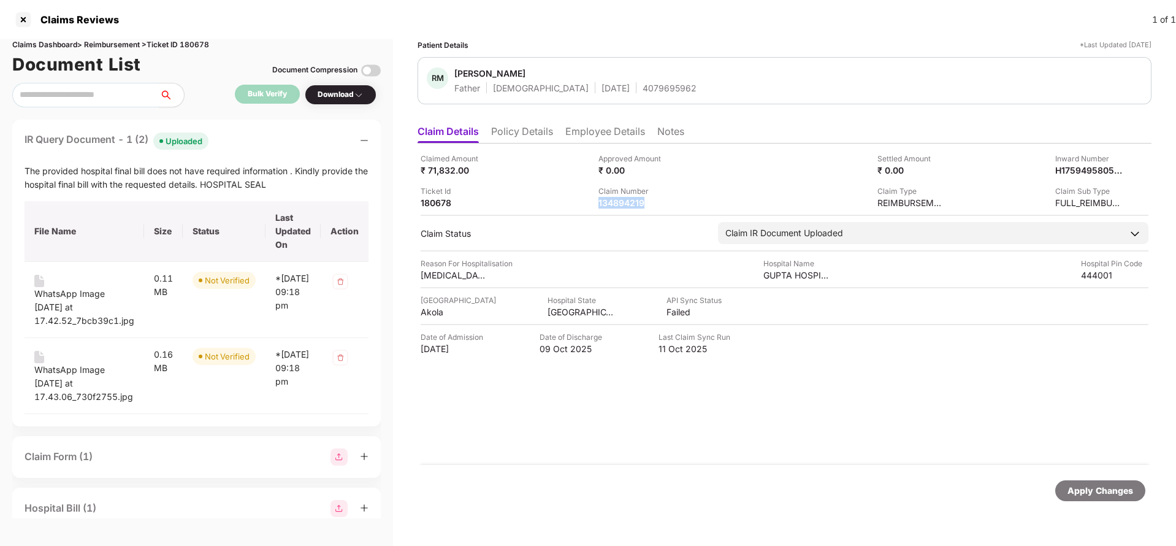
copy div "134894219"
click at [643, 91] on div "4079695962" at bounding box center [670, 88] width 54 height 12
copy div "4079695962"
click at [1098, 492] on div "Apply Changes" at bounding box center [1100, 490] width 66 height 13
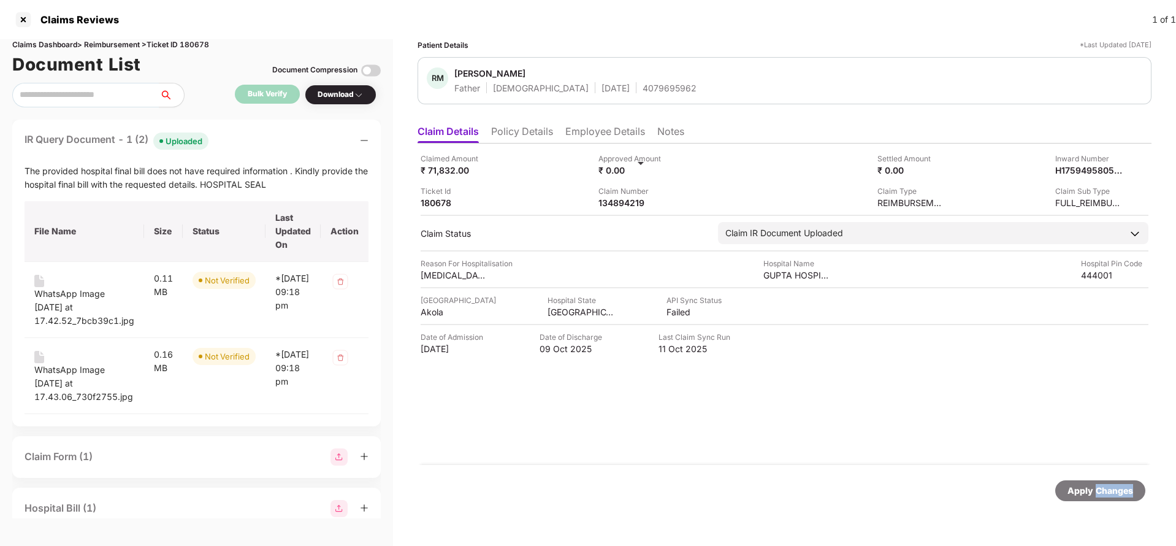
click at [1098, 492] on div "Apply Changes" at bounding box center [1100, 490] width 66 height 13
click at [510, 139] on li "Policy Details" at bounding box center [522, 134] width 62 height 18
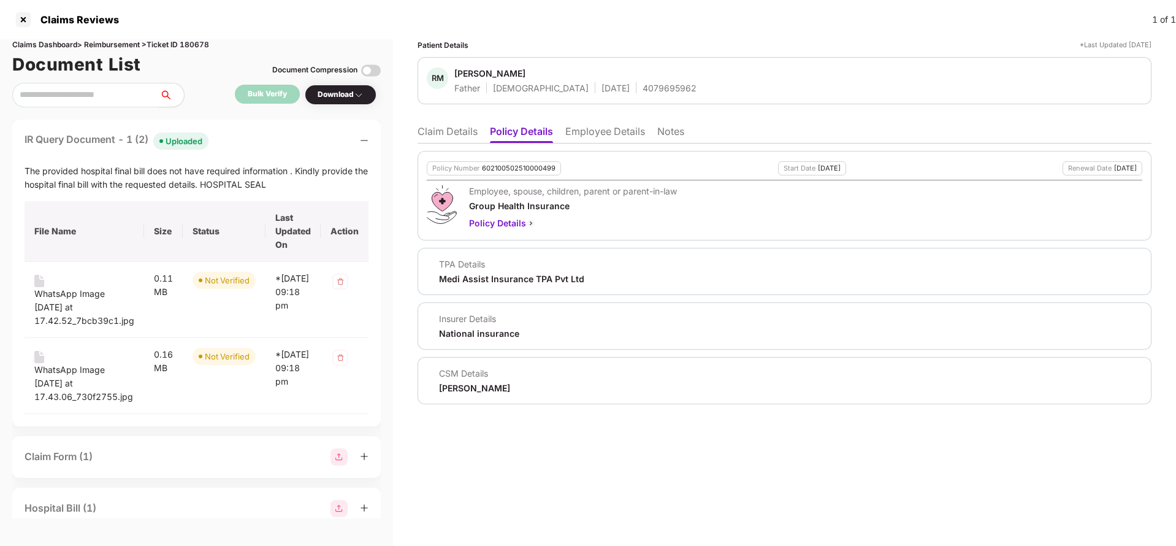
click at [197, 47] on div "Claims Dashboard > Reimbursement > Ticket ID 180678" at bounding box center [196, 45] width 368 height 12
copy div "180678"
click at [444, 140] on li "Claim Details" at bounding box center [448, 134] width 60 height 18
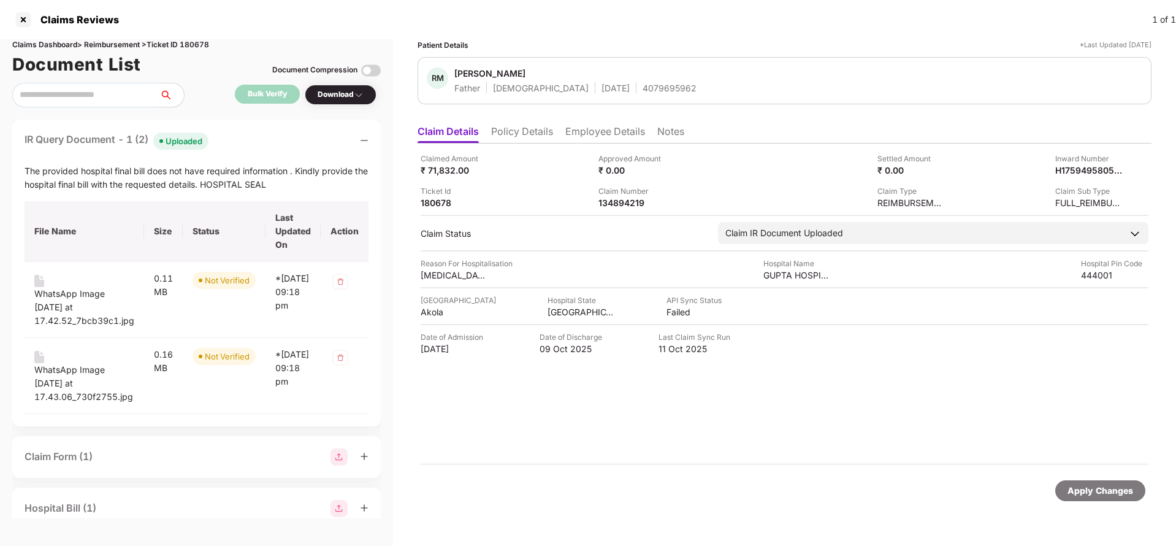
click at [1088, 492] on div "Apply Changes" at bounding box center [1100, 490] width 66 height 13
click at [1088, 491] on div "Apply Changes" at bounding box center [1100, 490] width 66 height 13
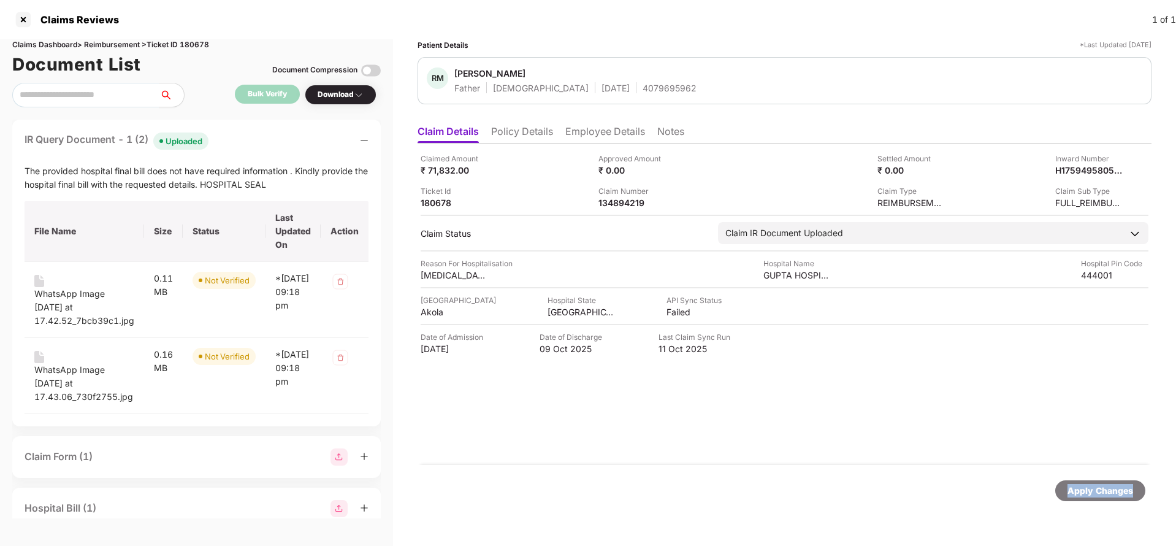
click at [1088, 491] on div "Apply Changes" at bounding box center [1100, 490] width 66 height 13
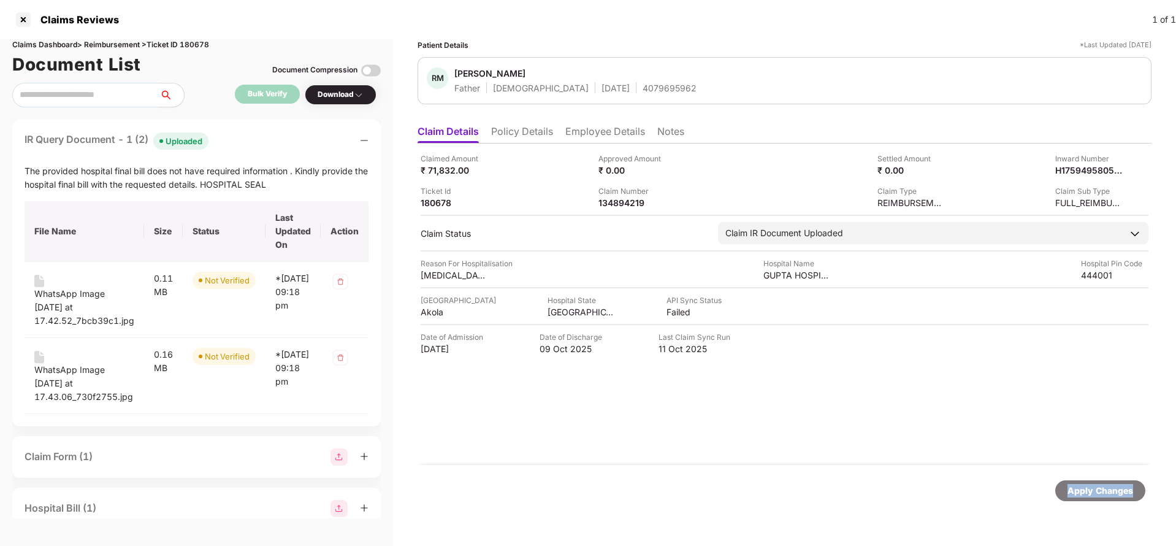
click at [1088, 491] on div "Apply Changes" at bounding box center [1100, 490] width 66 height 13
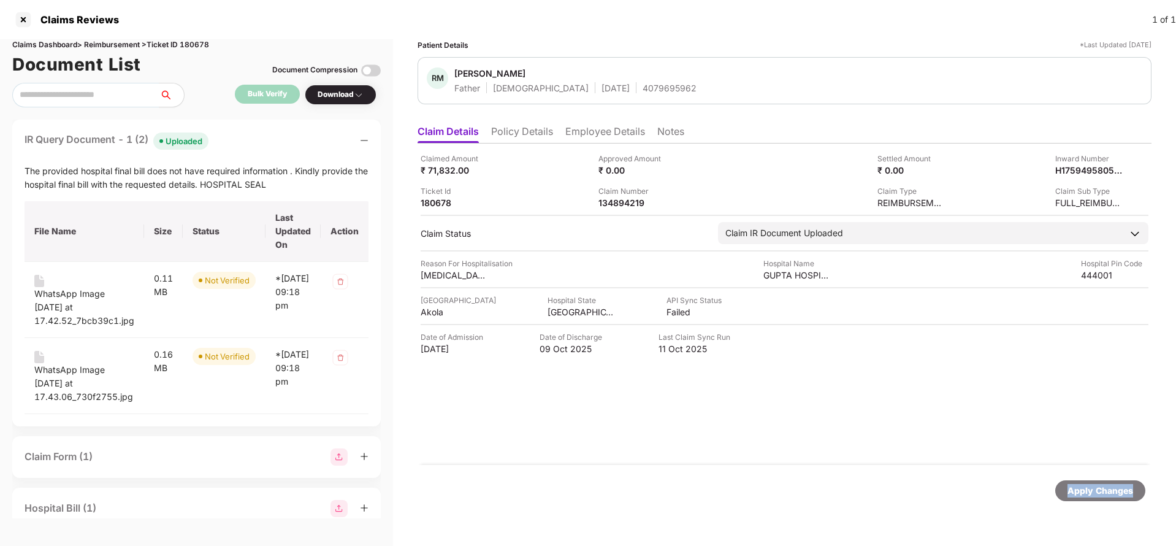
click at [1088, 486] on div "Apply Changes" at bounding box center [1100, 490] width 66 height 13
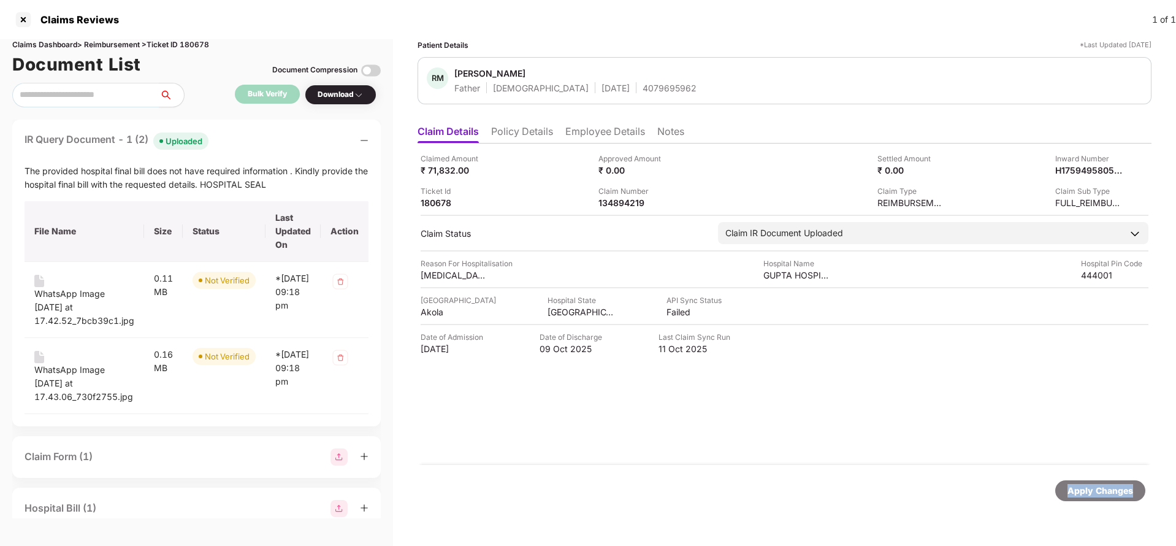
click at [1088, 486] on div "Apply Changes" at bounding box center [1100, 490] width 66 height 13
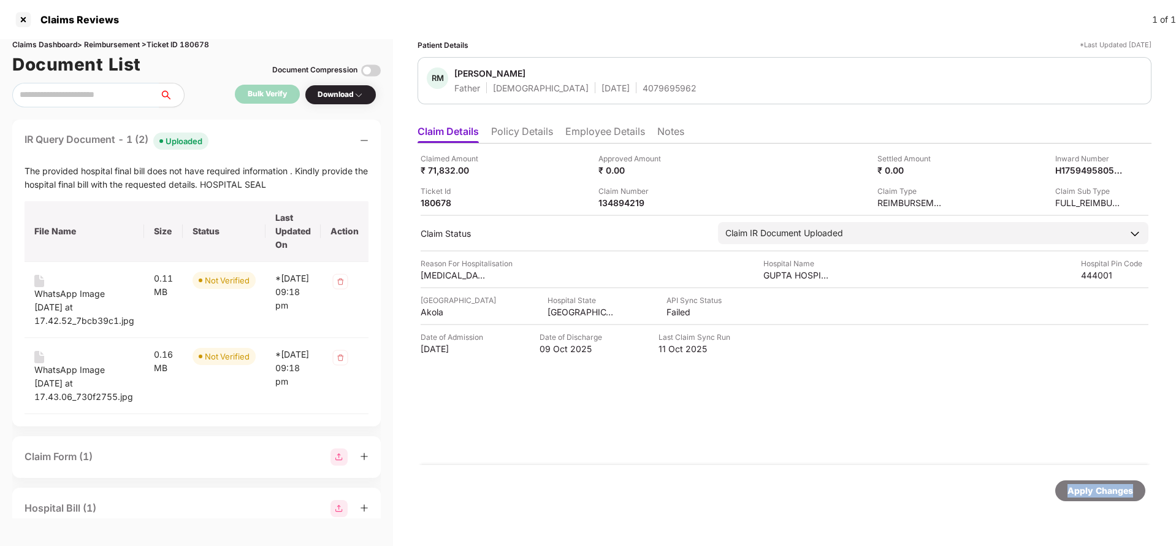
click at [1088, 486] on div "Apply Changes" at bounding box center [1100, 490] width 66 height 13
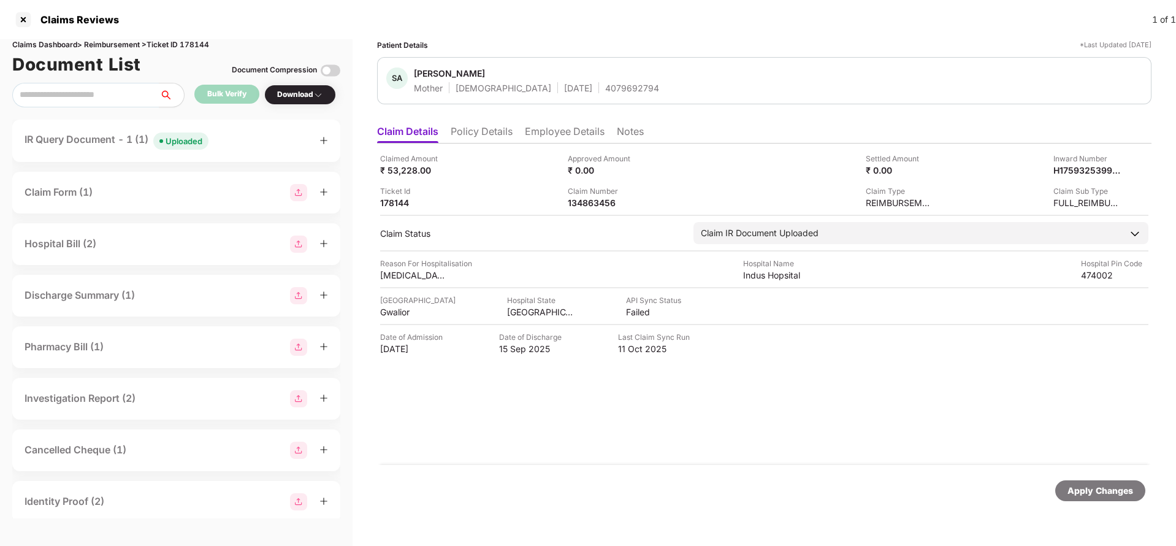
click at [590, 210] on div "Claimed Amount ₹ 53,228.00 Approved Amount ₹ 0.00 Settled Amount ₹ 0.00 Inward …" at bounding box center [764, 303] width 774 height 321
click at [599, 203] on div "134863456" at bounding box center [601, 203] width 67 height 12
copy div "134863456"
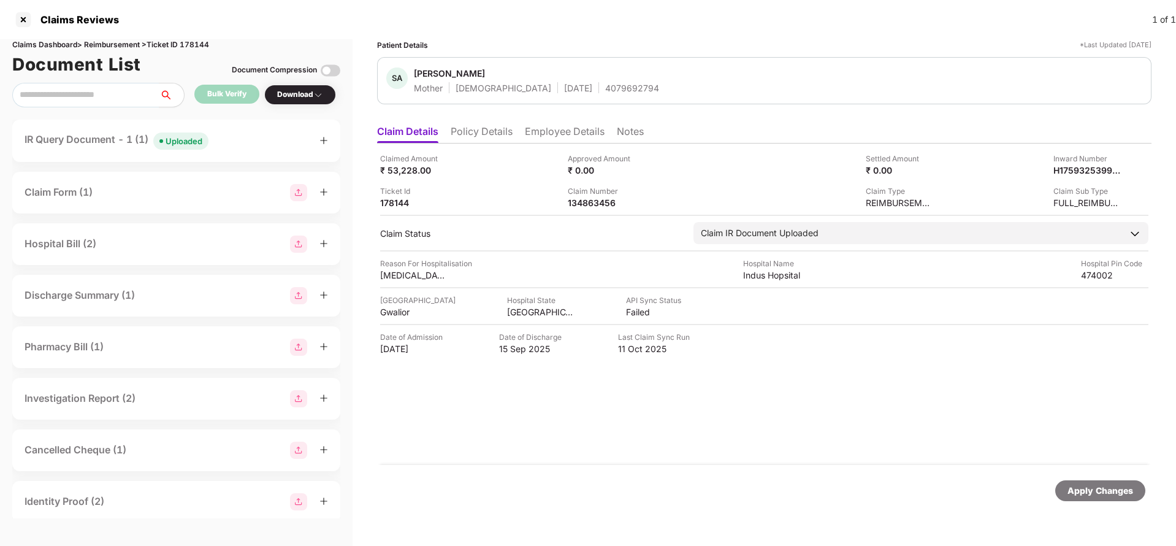
click at [182, 132] on div "IR Query Document - 1 (1) Uploaded" at bounding box center [117, 141] width 184 height 18
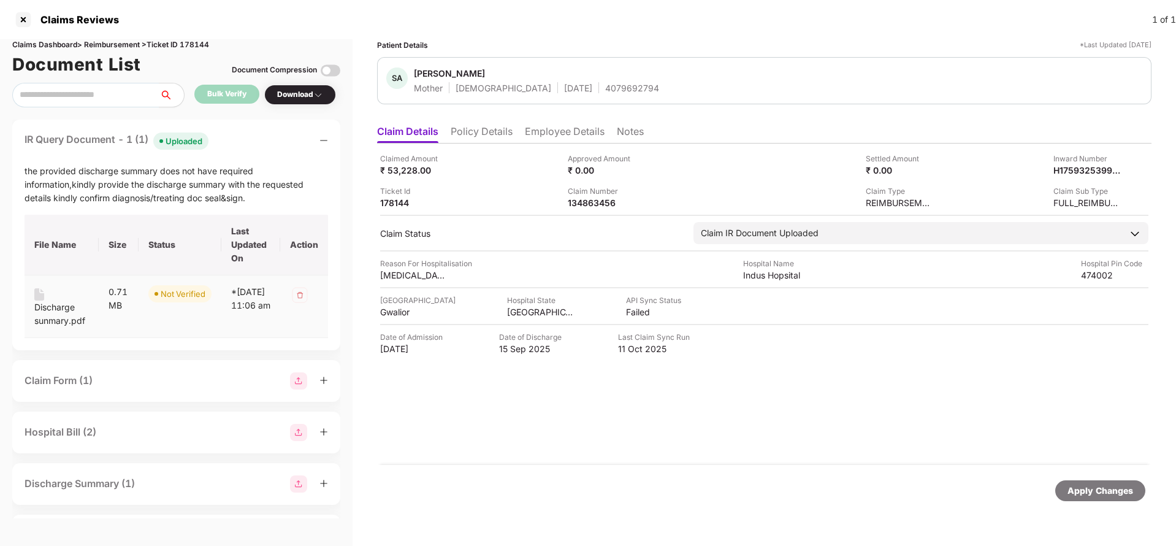
click at [58, 303] on div "Discharge sunmary.pdf" at bounding box center [61, 313] width 55 height 27
click at [594, 195] on div "Claim Number" at bounding box center [601, 191] width 67 height 12
click at [590, 212] on div "Claimed Amount ₹ 53,228.00 Approved Amount ₹ 0.00 Settled Amount ₹ 0.00 Inward …" at bounding box center [764, 303] width 774 height 321
click at [592, 204] on div "134863456" at bounding box center [601, 203] width 67 height 12
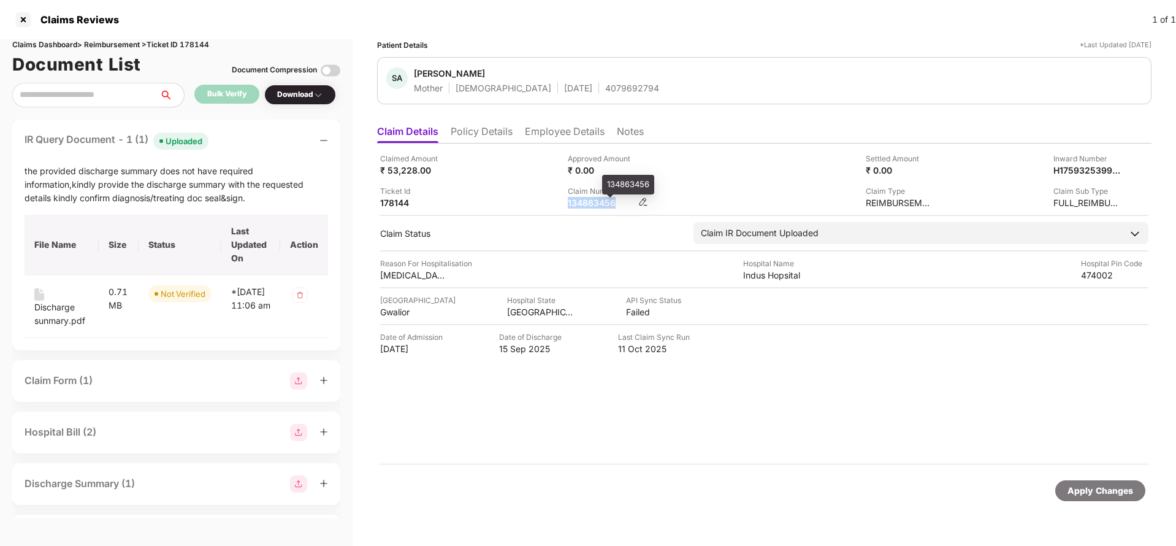
click at [592, 204] on div "134863456" at bounding box center [601, 203] width 67 height 12
copy div
click at [605, 85] on div "4079692794" at bounding box center [632, 88] width 54 height 12
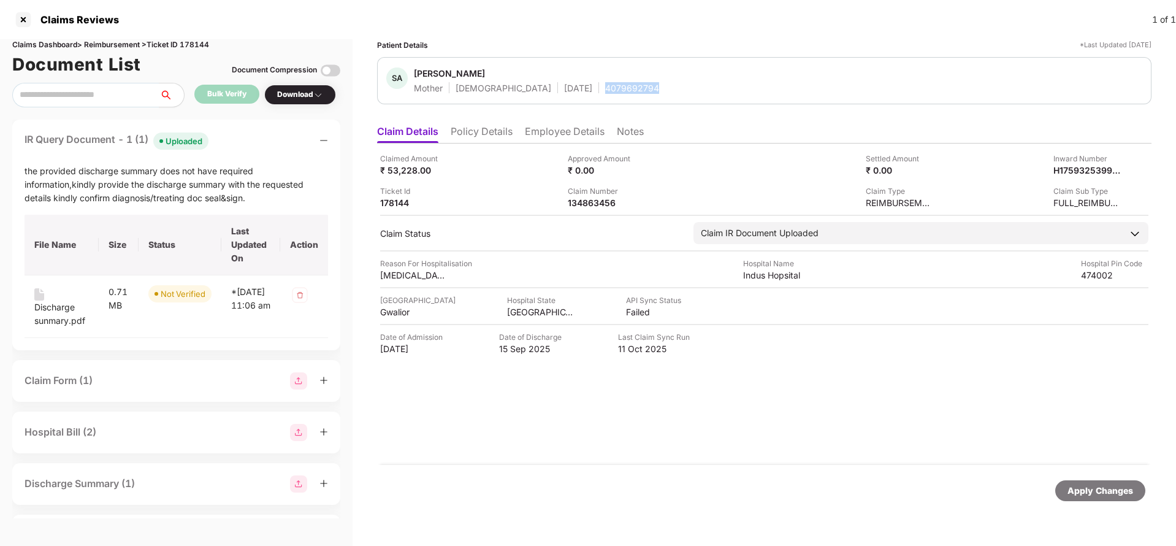
copy div "4079692794"
click at [574, 200] on div "134863456" at bounding box center [601, 203] width 67 height 12
copy div "134863456"
click at [592, 76] on span "Seema Agrawal" at bounding box center [536, 74] width 245 height 15
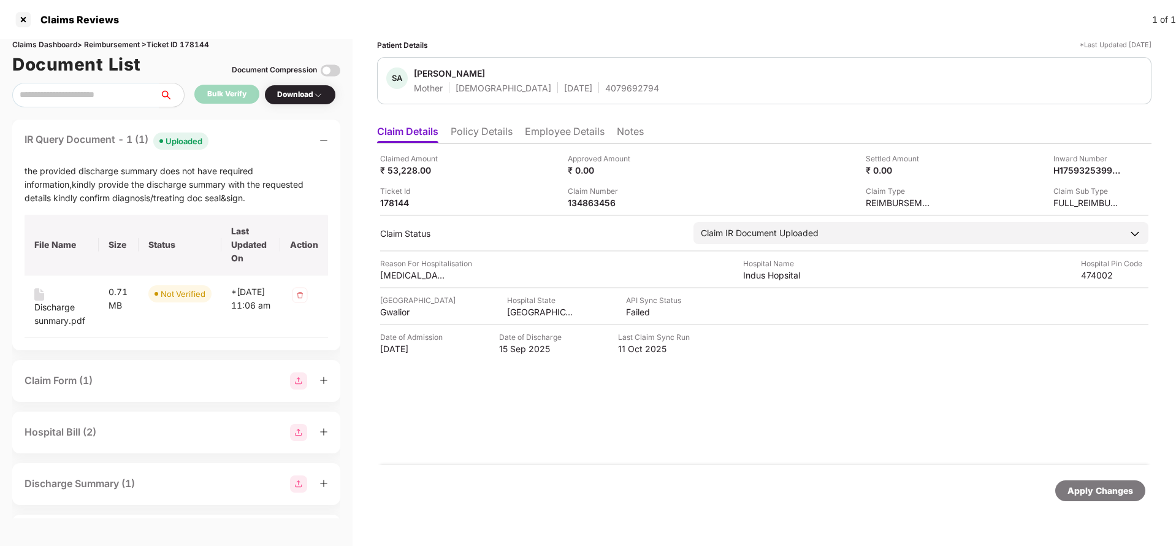
click at [605, 82] on div "4079692794" at bounding box center [632, 88] width 54 height 12
copy div "4079692794"
click at [1112, 492] on div "Apply Changes" at bounding box center [1100, 490] width 66 height 13
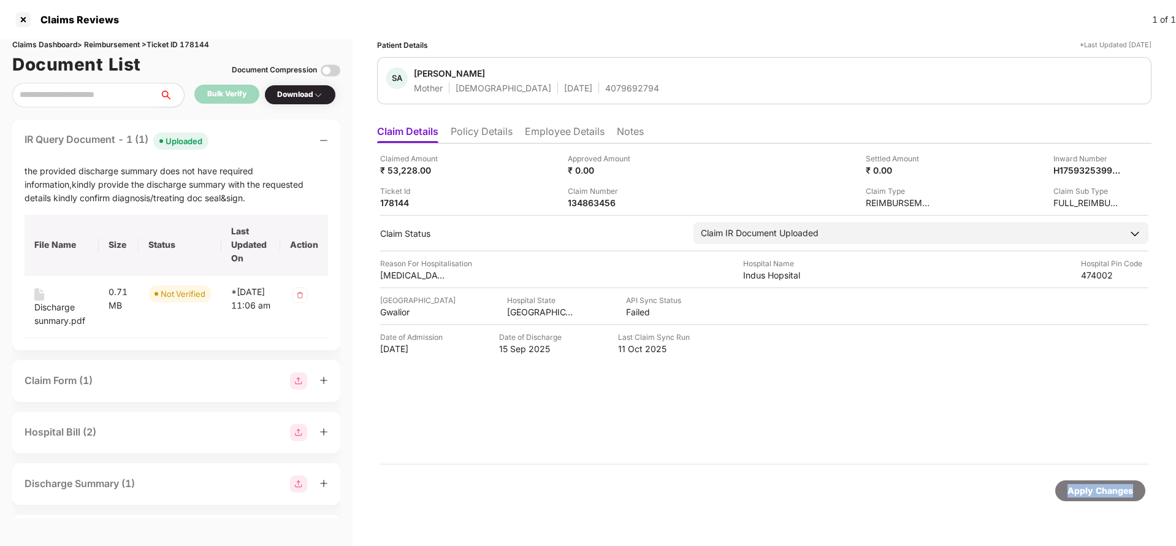
click at [1112, 492] on div "Apply Changes" at bounding box center [1100, 490] width 66 height 13
click at [197, 45] on div "Claims Dashboard > Reimbursement > Ticket ID 178144" at bounding box center [176, 45] width 328 height 12
copy div "178144"
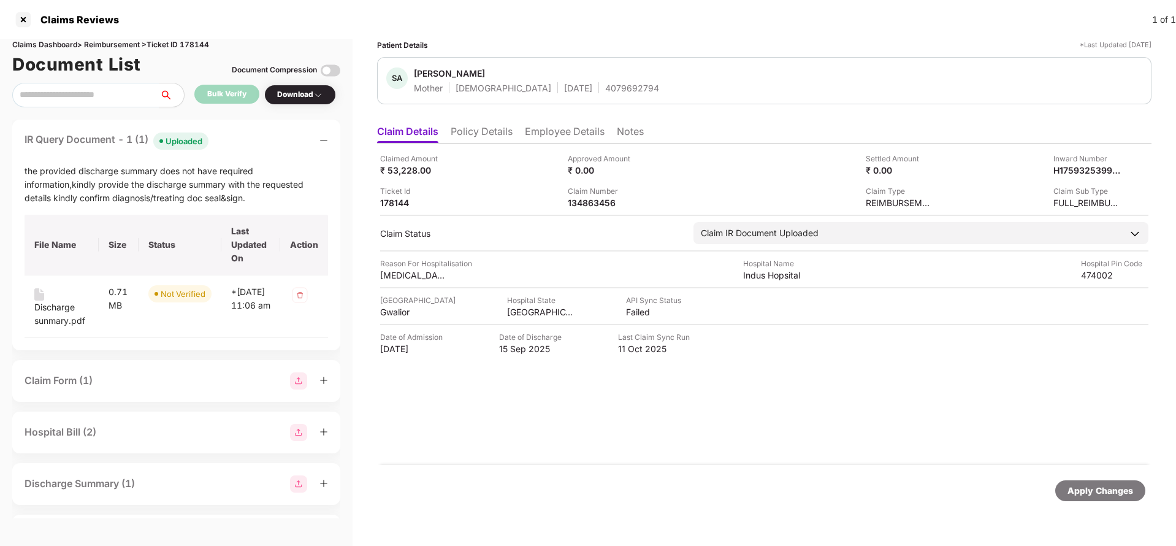
click at [1093, 479] on div "Apply Changes" at bounding box center [764, 491] width 774 height 52
click at [1102, 493] on div "Apply Changes" at bounding box center [1100, 490] width 66 height 13
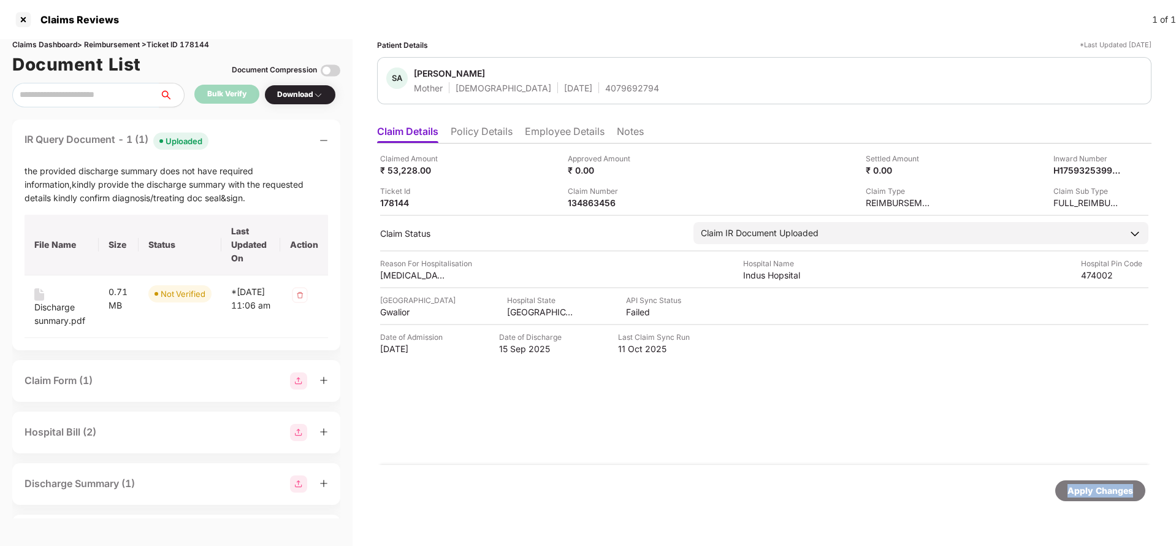
click at [1102, 493] on div "Apply Changes" at bounding box center [1100, 490] width 66 height 13
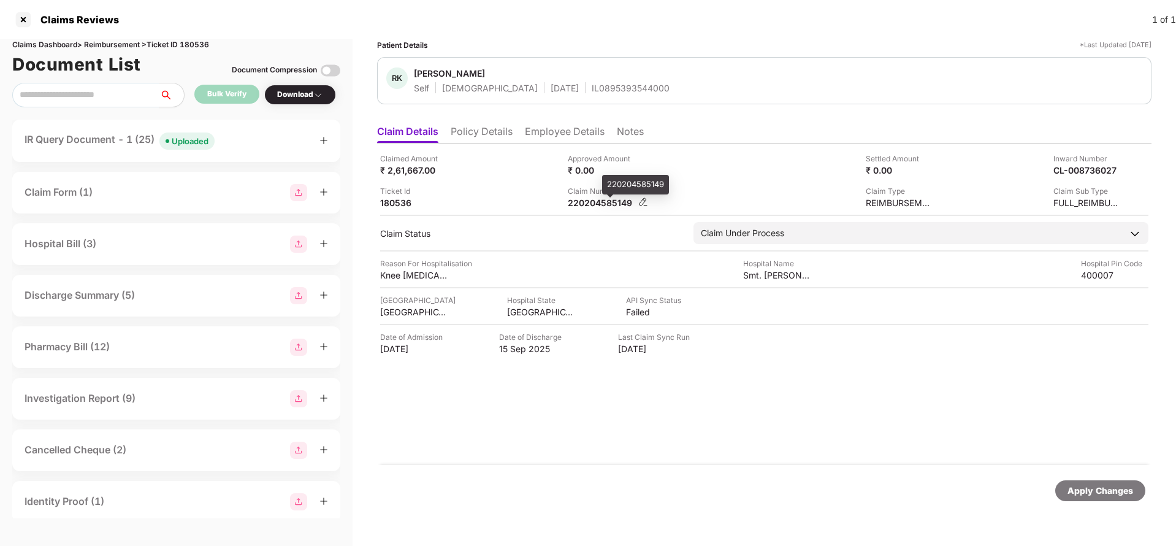
click at [598, 200] on div "220204585149" at bounding box center [601, 203] width 67 height 12
copy div
click at [1088, 489] on div "Apply Changes" at bounding box center [1100, 490] width 66 height 13
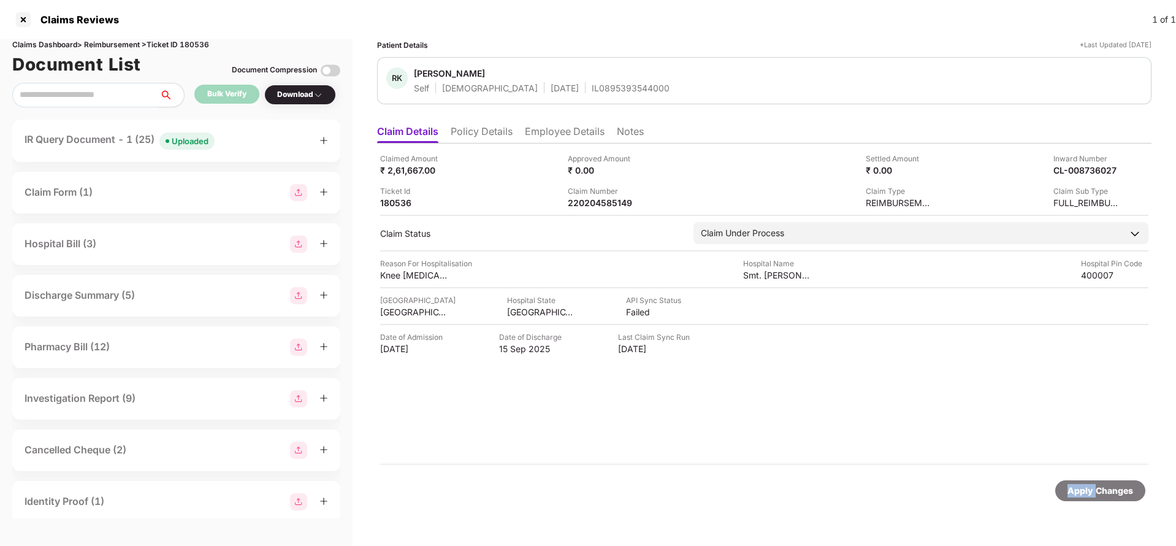
click at [1088, 489] on div "Apply Changes" at bounding box center [1100, 490] width 66 height 13
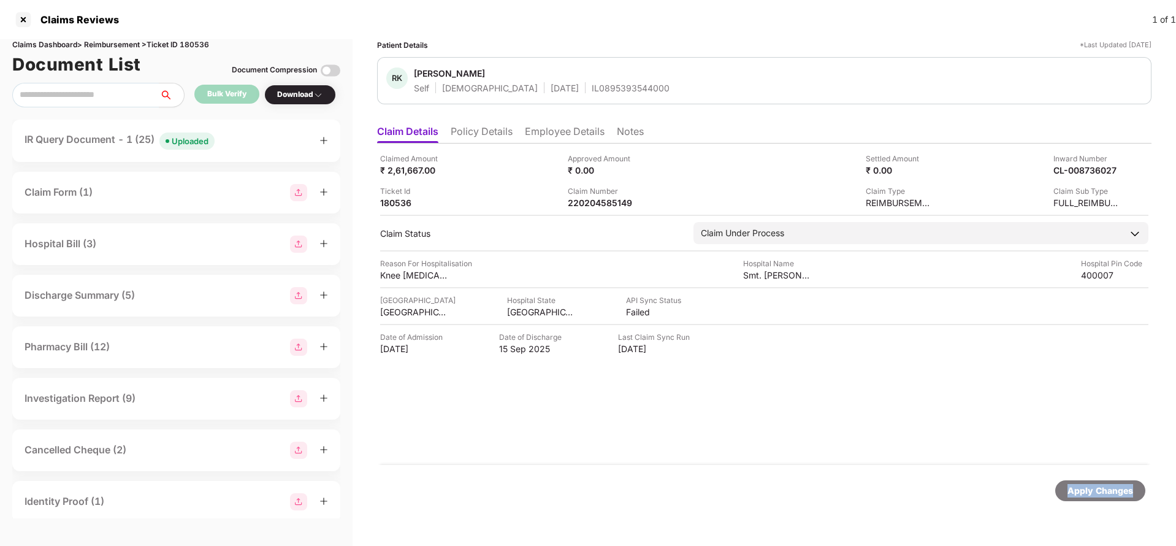
click at [1088, 489] on div "Apply Changes" at bounding box center [1100, 490] width 66 height 13
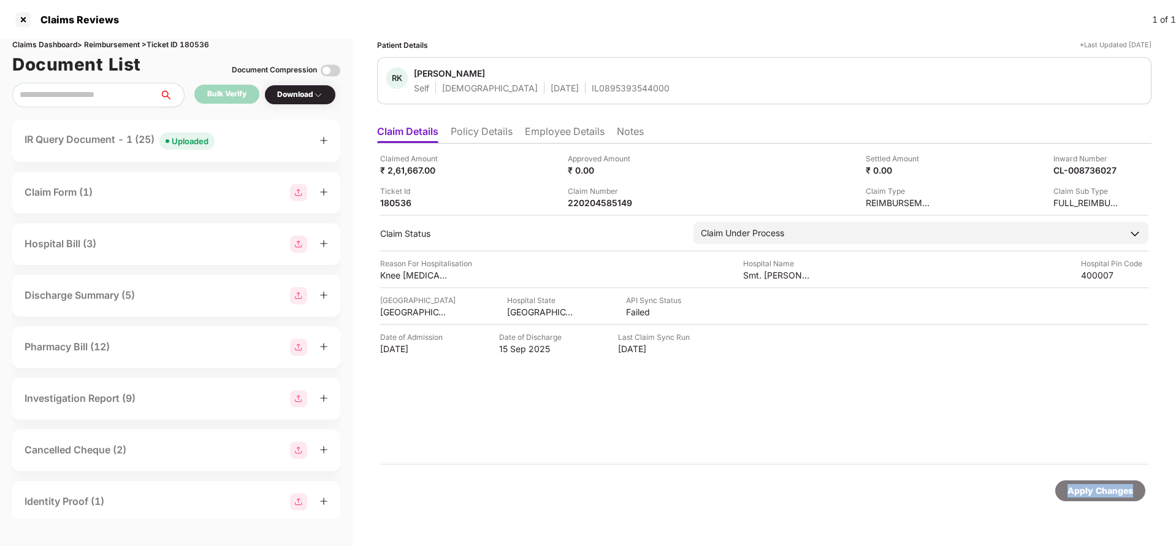
click at [1088, 489] on div "Apply Changes" at bounding box center [1100, 490] width 66 height 13
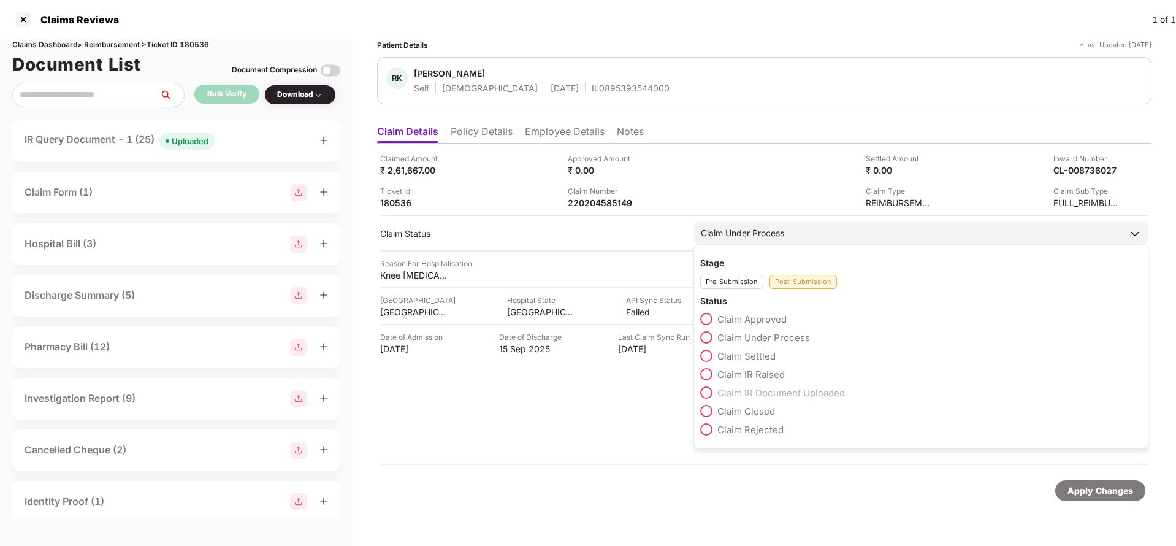
click at [774, 337] on span "Claim Under Process" at bounding box center [763, 338] width 93 height 12
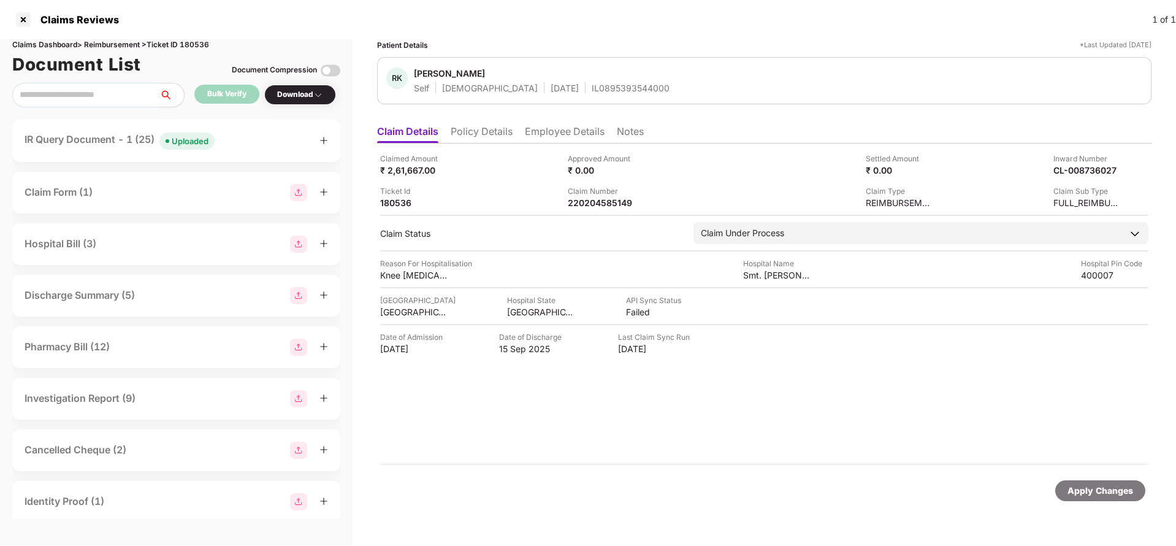
click at [1101, 486] on div "Apply Changes" at bounding box center [1100, 490] width 66 height 13
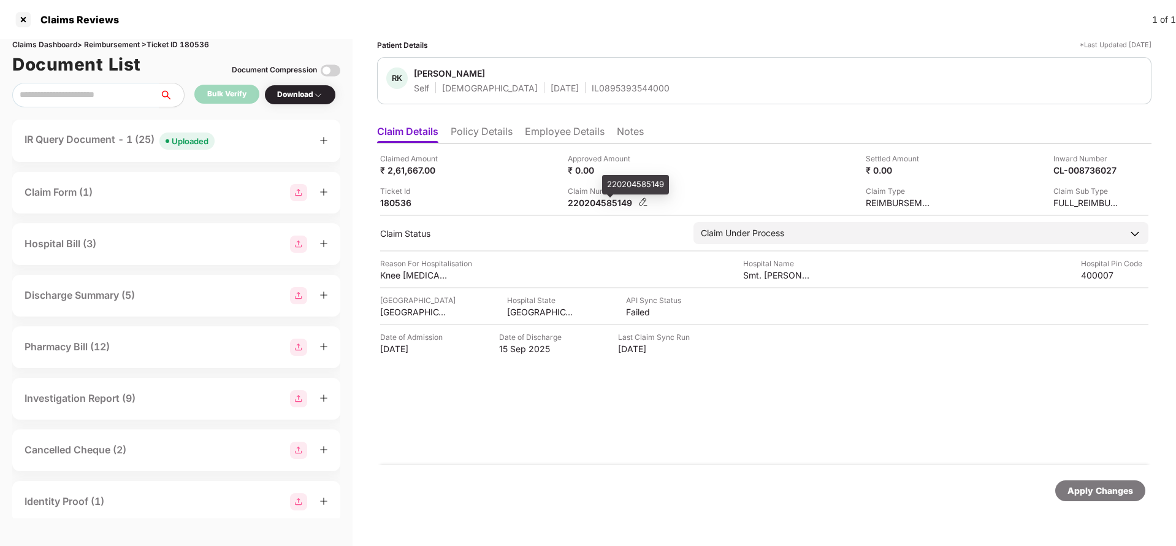
click at [610, 204] on div "220204585149" at bounding box center [601, 203] width 67 height 12
copy div "220204585149"
click at [575, 94] on div "RK Rohit Kanojiya Self Male 28 Aug 2000 IL0895393544000" at bounding box center [764, 80] width 774 height 47
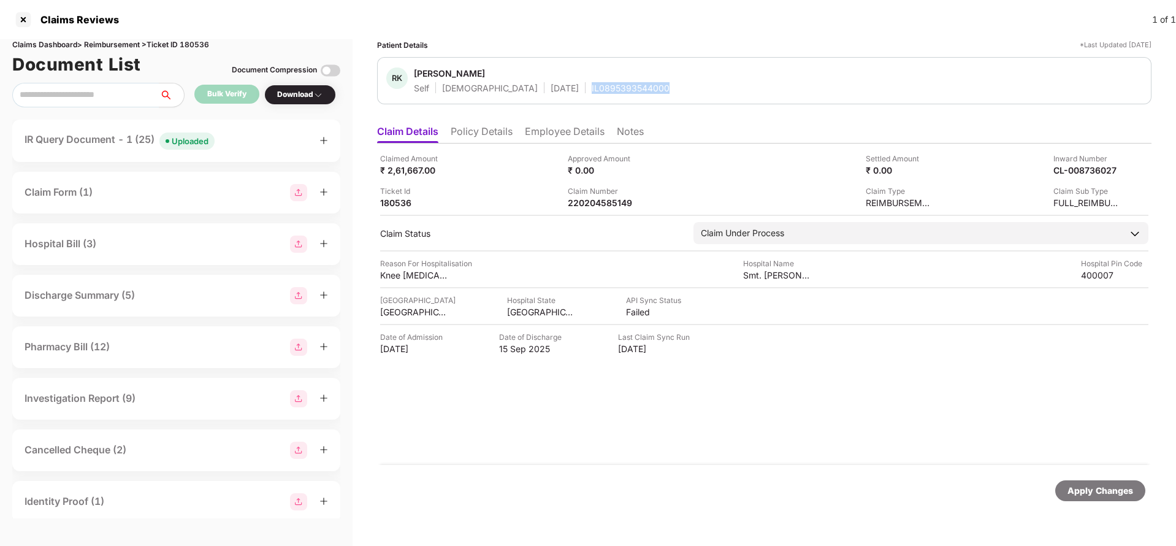
copy div "IL0895393544000"
click at [1074, 484] on div "Apply Changes" at bounding box center [1100, 490] width 66 height 13
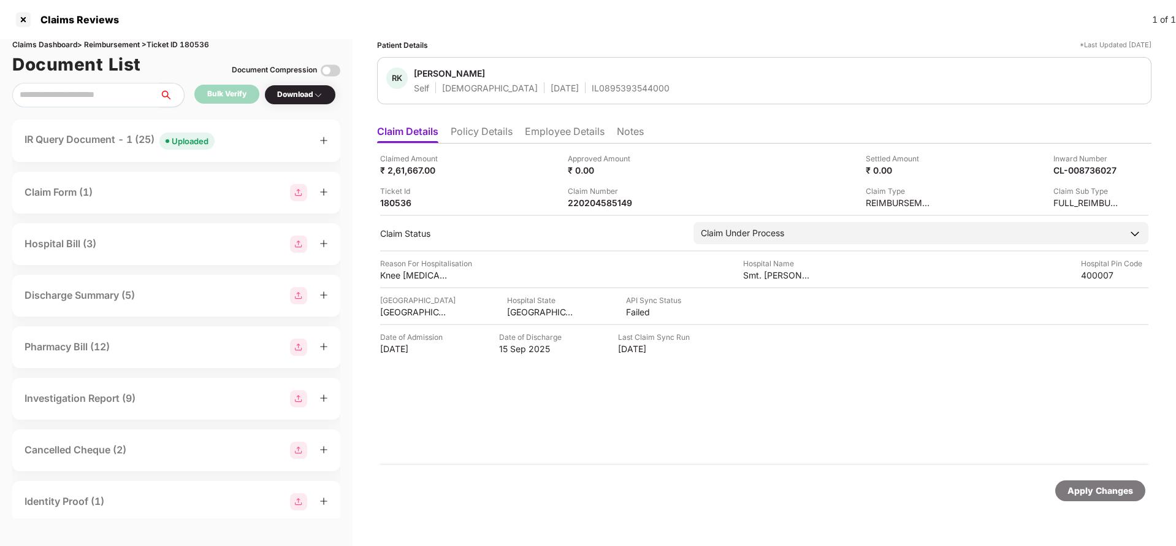
click at [202, 40] on div "Claims Dashboard > Reimbursement > Ticket ID 180536" at bounding box center [176, 45] width 328 height 12
copy div "180536"
click at [1118, 495] on div "Apply Changes" at bounding box center [1100, 490] width 66 height 13
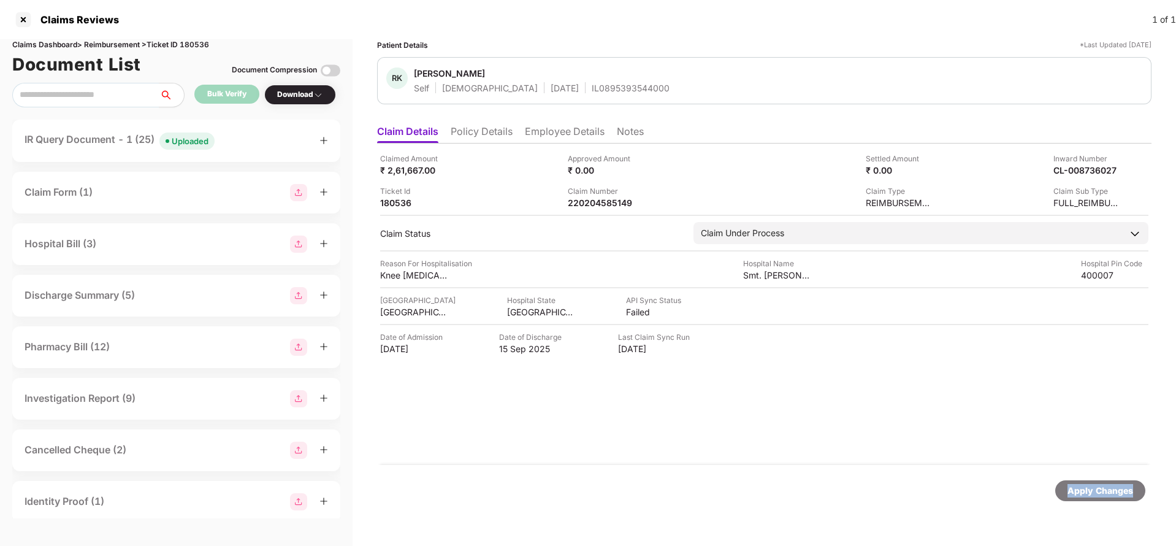
click at [1118, 495] on div "Apply Changes" at bounding box center [1100, 490] width 66 height 13
click at [598, 205] on div "220204583747" at bounding box center [601, 203] width 67 height 12
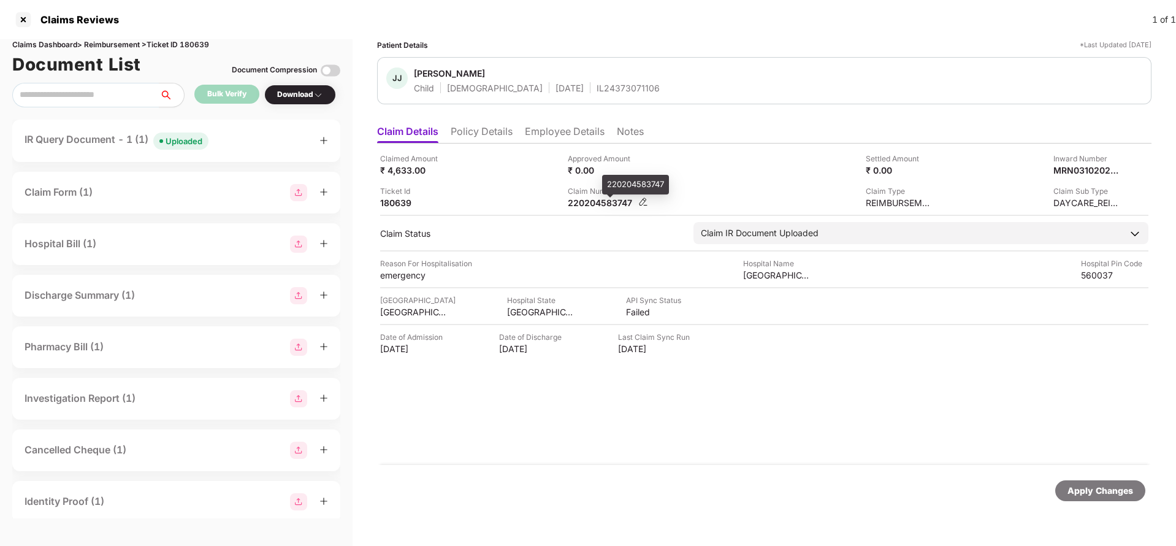
copy div
click at [177, 137] on div "Uploaded" at bounding box center [184, 141] width 37 height 12
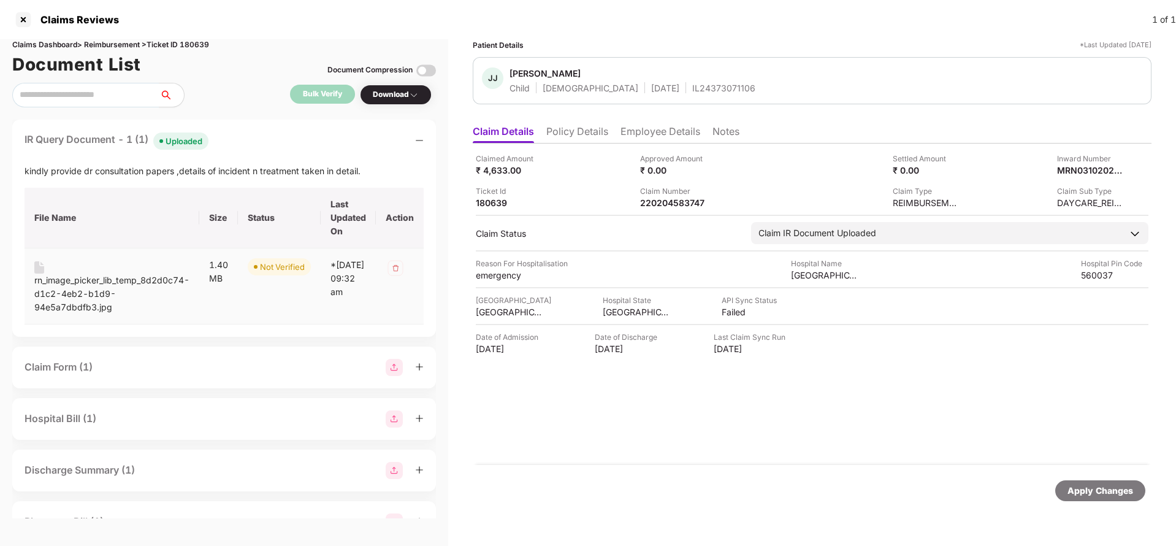
click at [99, 282] on div "rn_image_picker_lib_temp_8d2d0c74-d1c2-4eb2-b1d9-94e5a7dbdfb3.jpg" at bounding box center [111, 293] width 155 height 40
click at [678, 206] on div "220204583747" at bounding box center [673, 203] width 67 height 12
copy div "220204583747"
click at [692, 86] on div "IL24373071106" at bounding box center [723, 88] width 63 height 12
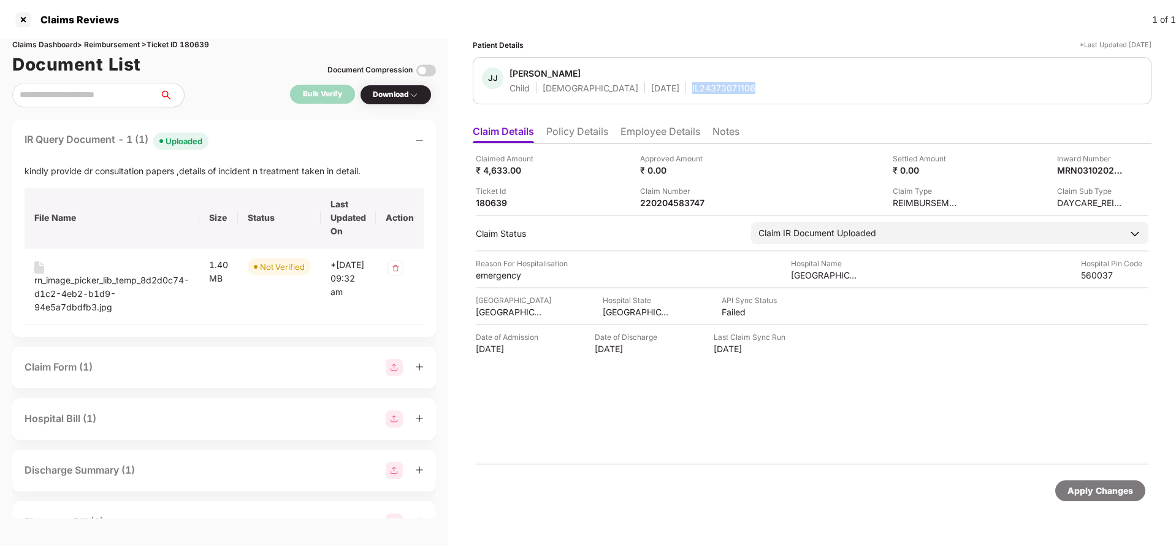
click at [692, 86] on div "IL24373071106" at bounding box center [723, 88] width 63 height 12
copy div "IL24373071106"
click at [684, 202] on div "220204583747" at bounding box center [673, 203] width 67 height 12
copy div "220204583747"
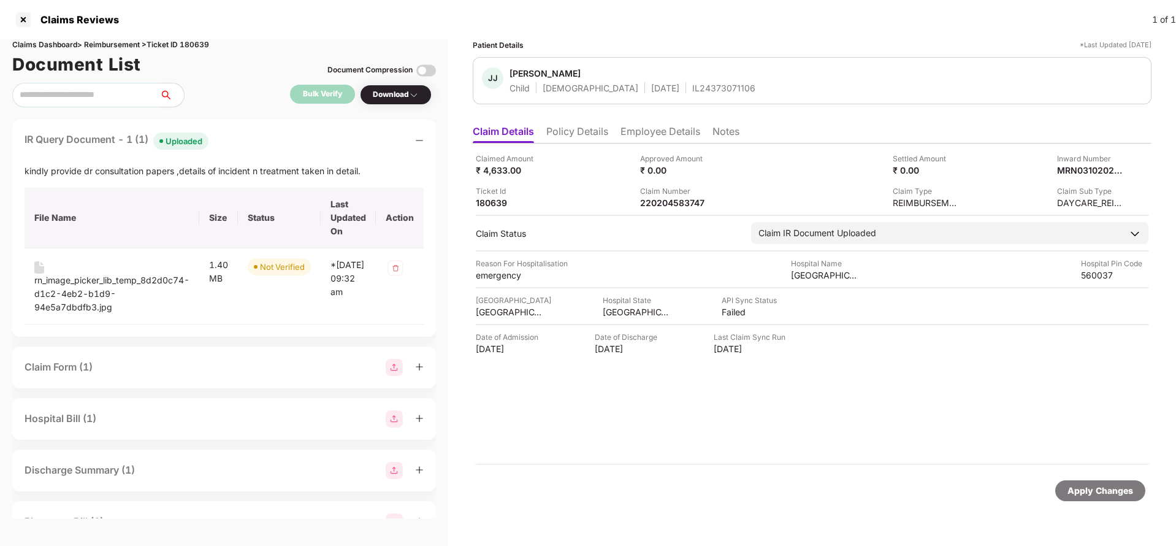
click at [692, 90] on div "IL24373071106" at bounding box center [723, 88] width 63 height 12
copy div "IL24373071106"
click at [1093, 494] on div "Apply Changes" at bounding box center [1100, 490] width 66 height 13
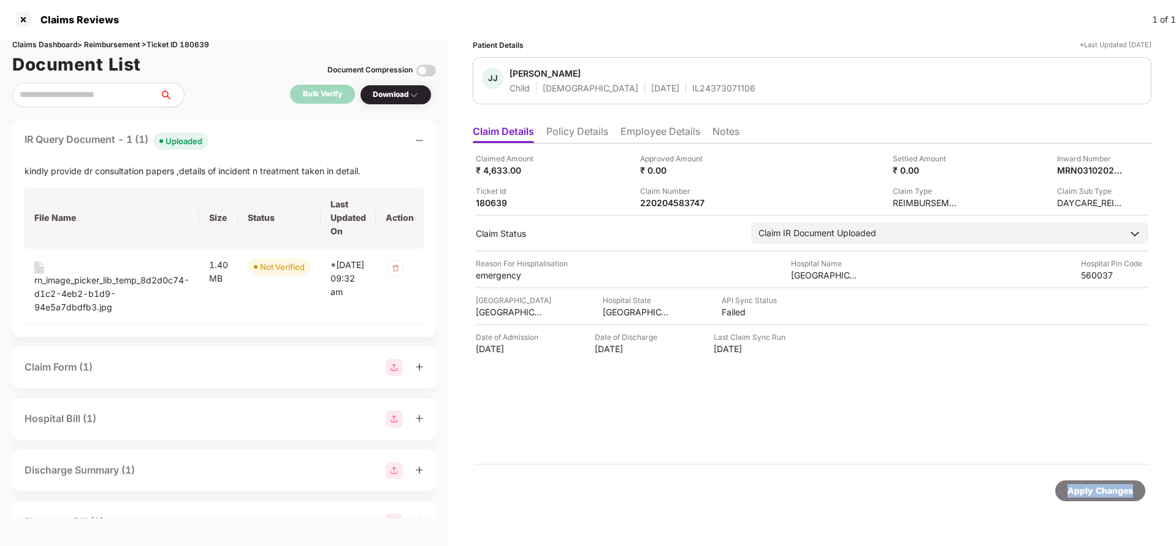
click at [1093, 494] on div "Apply Changes" at bounding box center [1100, 490] width 66 height 13
click at [212, 38] on div "Claims Reviews 1 of 1" at bounding box center [588, 19] width 1176 height 39
click at [195, 41] on div "Claims Dashboard > Reimbursement > Ticket ID 180639" at bounding box center [224, 45] width 424 height 12
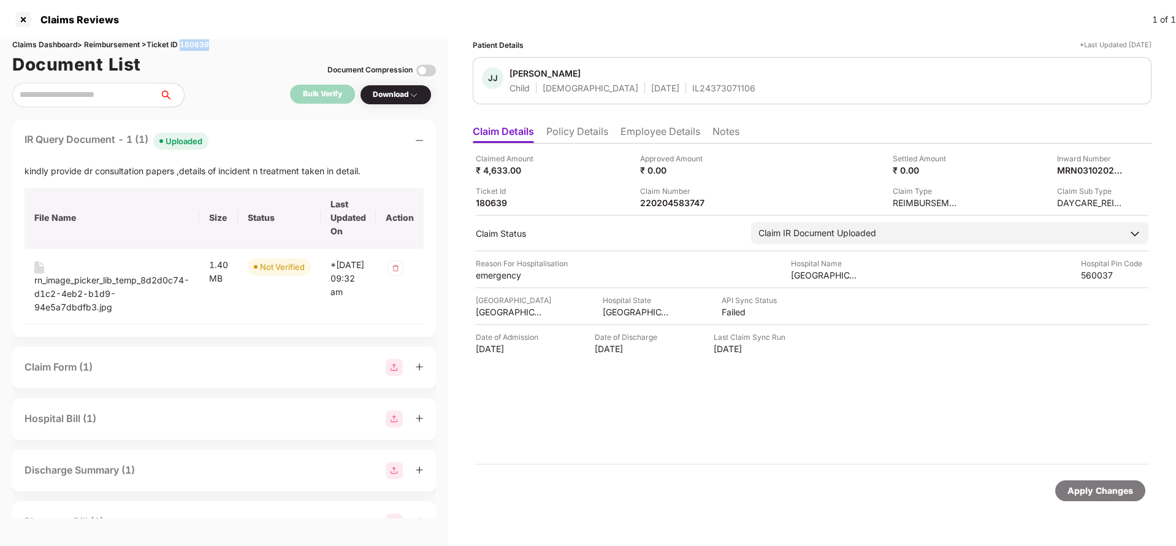
click at [195, 41] on div "Claims Dashboard > Reimbursement > Ticket ID 180639" at bounding box center [224, 45] width 424 height 12
copy div "180639"
click at [1076, 491] on div "Apply Changes" at bounding box center [1100, 490] width 66 height 13
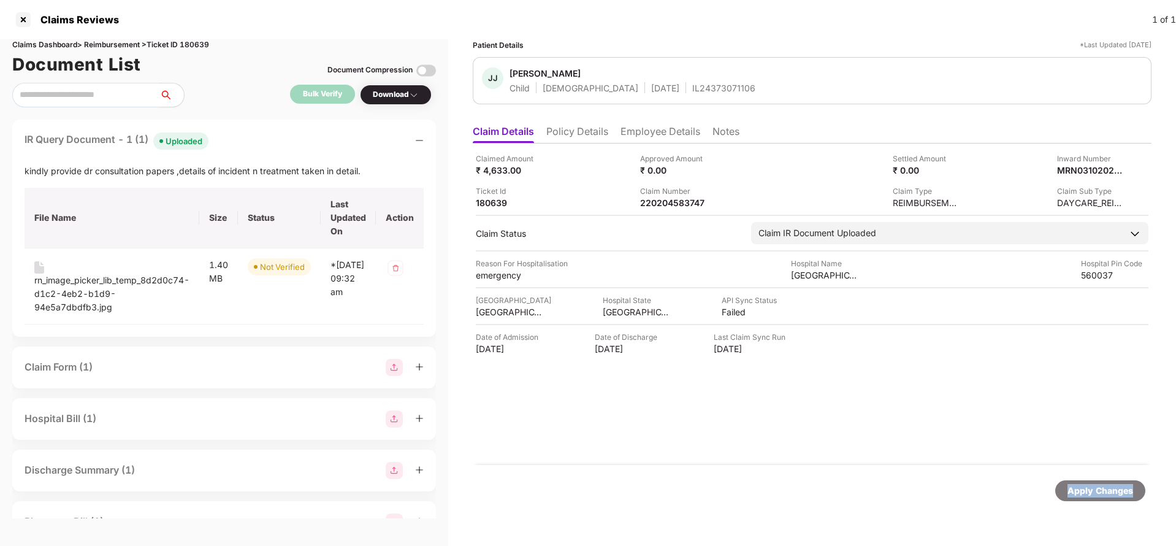
click at [1076, 491] on div "Apply Changes" at bounding box center [1100, 490] width 66 height 13
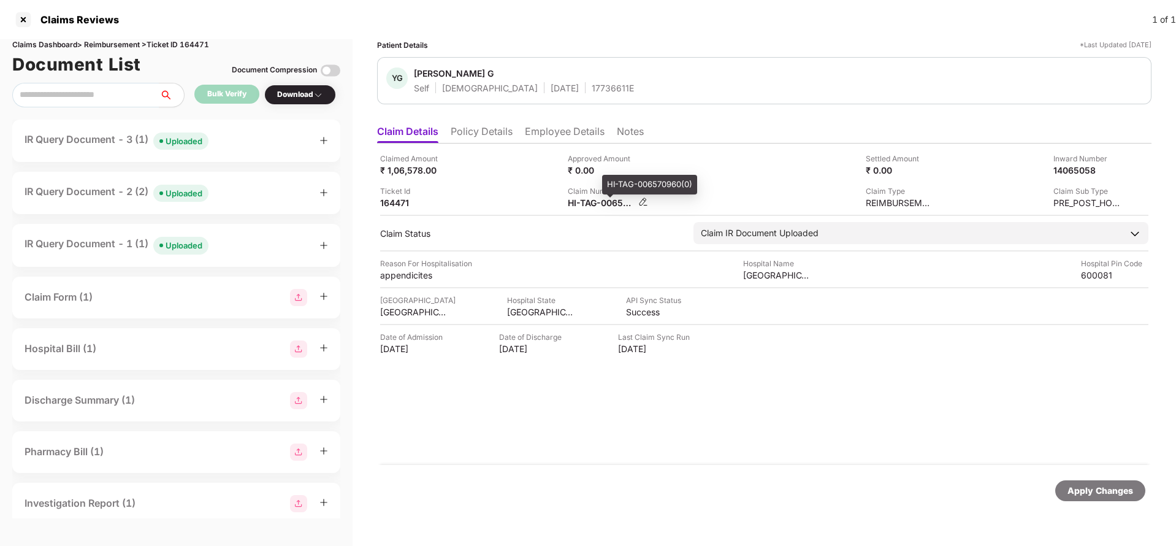
click at [598, 200] on div "HI-TAG-006570960(0)" at bounding box center [601, 203] width 67 height 12
copy div
click at [180, 142] on div "Uploaded" at bounding box center [184, 141] width 37 height 12
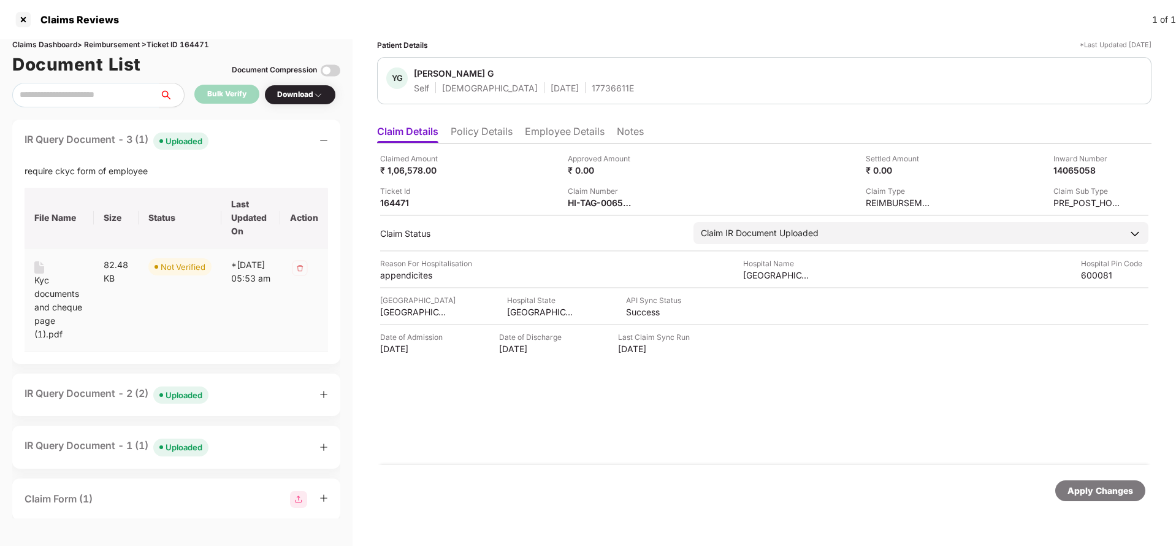
click at [39, 300] on div "Kyc documents and cheque page (1).pdf" at bounding box center [59, 306] width 50 height 67
click at [179, 390] on div "Uploaded" at bounding box center [184, 395] width 37 height 12
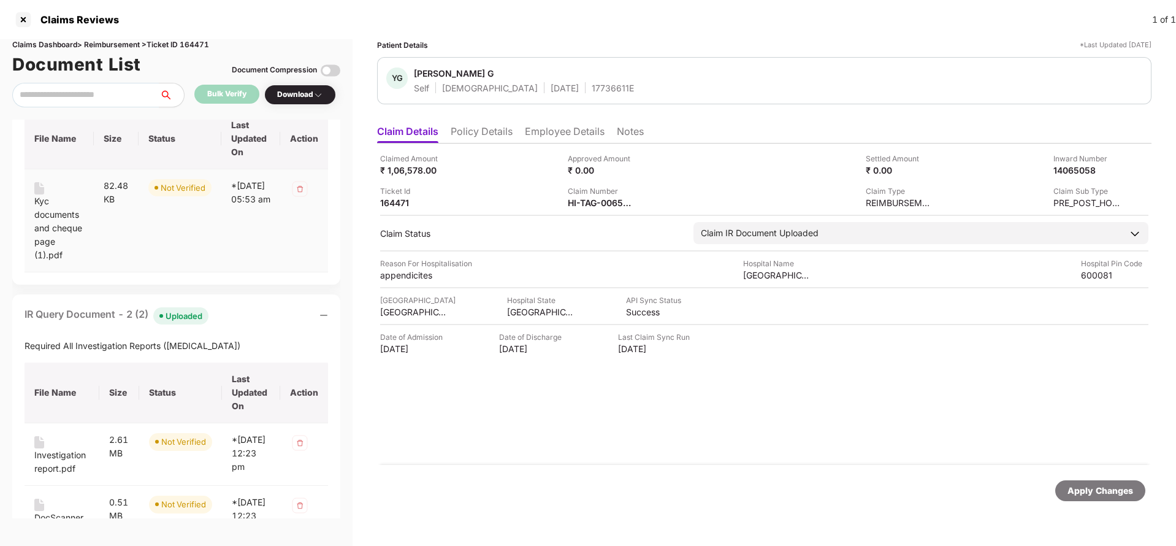
scroll to position [184, 0]
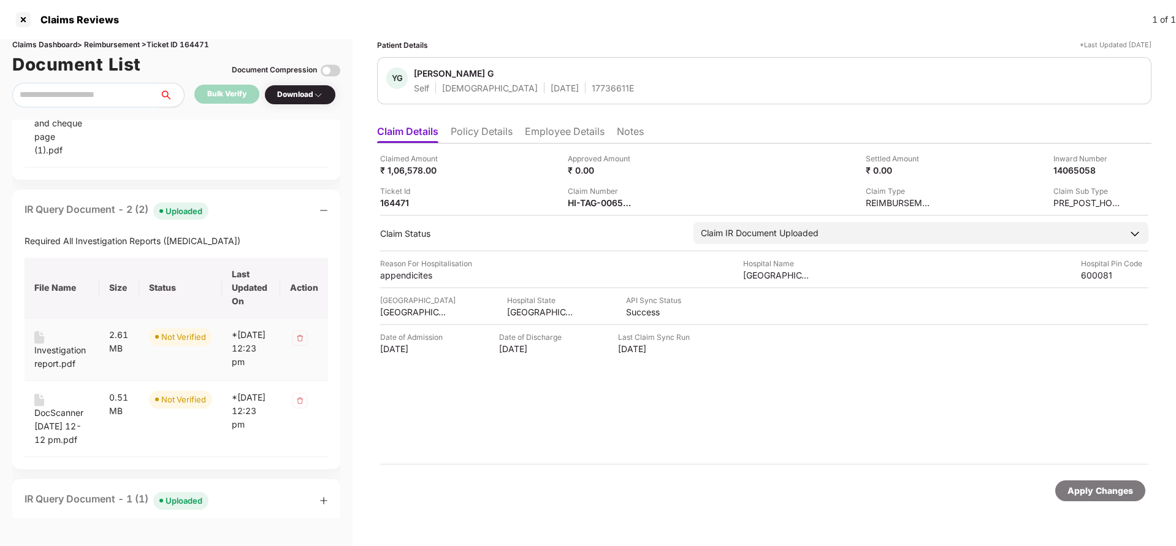
click at [42, 351] on div "Investigation report.pdf" at bounding box center [61, 356] width 55 height 27
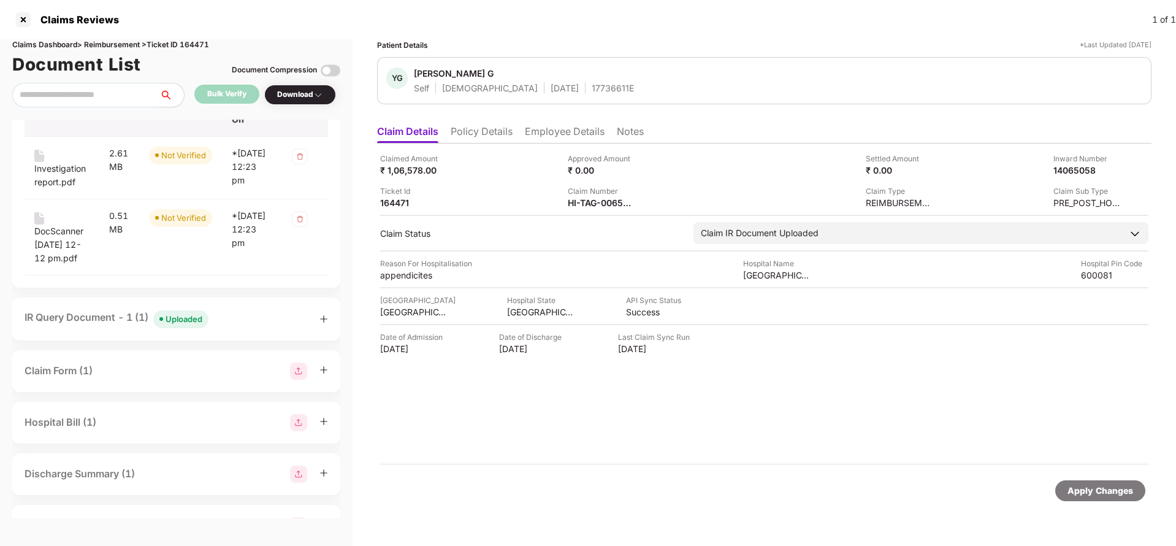
scroll to position [368, 0]
click at [57, 262] on div "DocScanner [DATE] 12-12 pm.pdf" at bounding box center [61, 242] width 55 height 40
click at [181, 323] on div "Uploaded" at bounding box center [184, 316] width 37 height 12
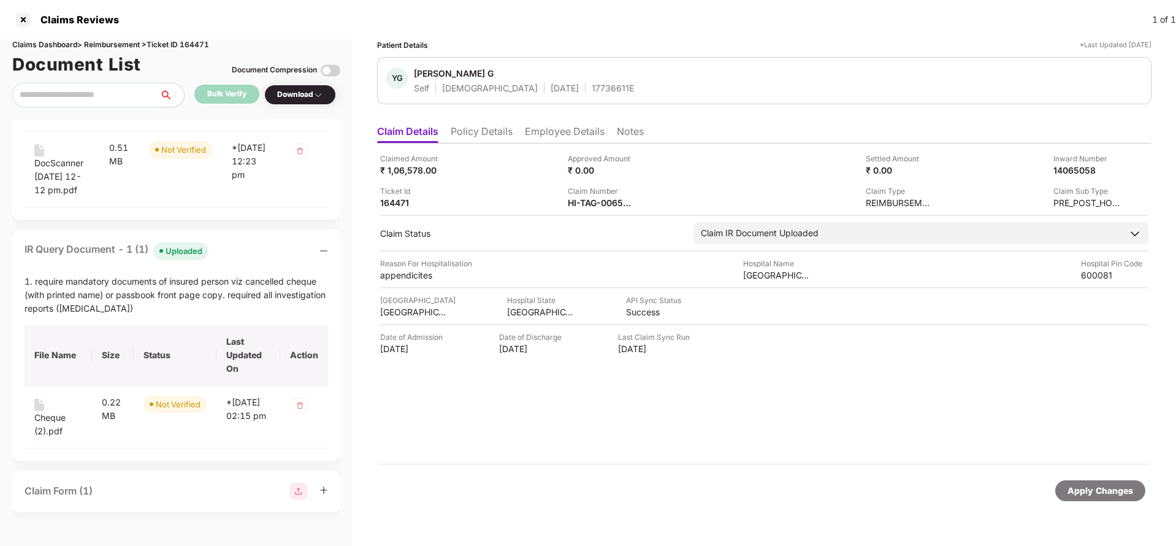
scroll to position [460, 0]
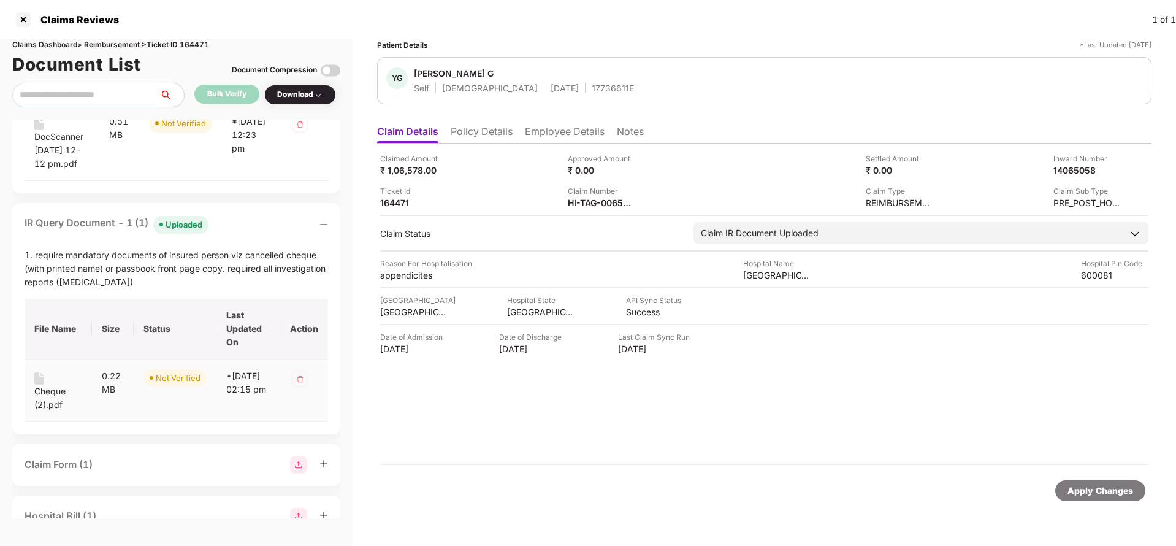
click at [52, 411] on div "Cheque (2).pdf" at bounding box center [58, 397] width 48 height 27
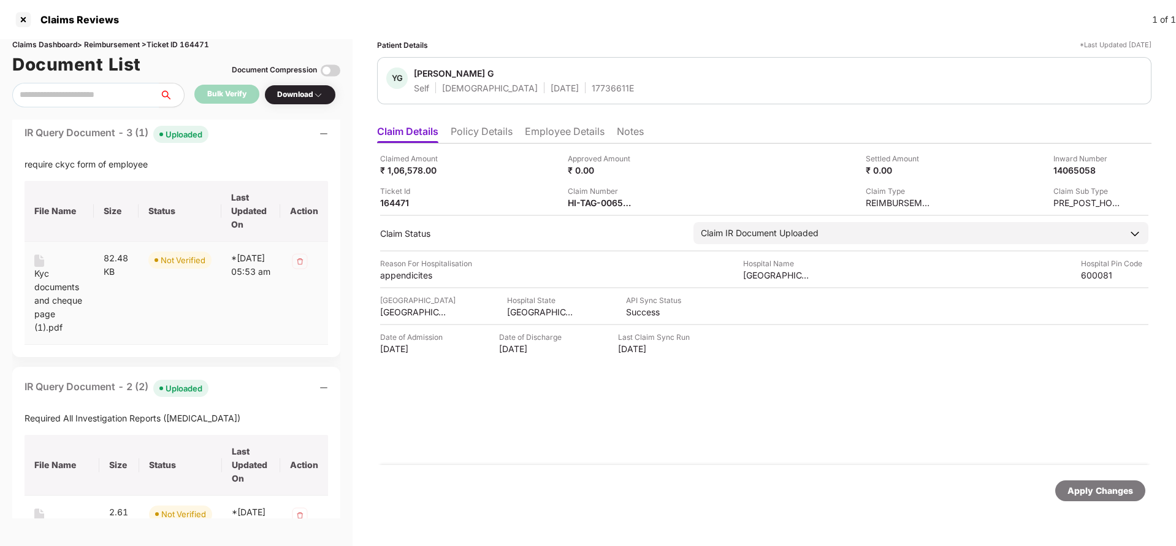
scroll to position [0, 0]
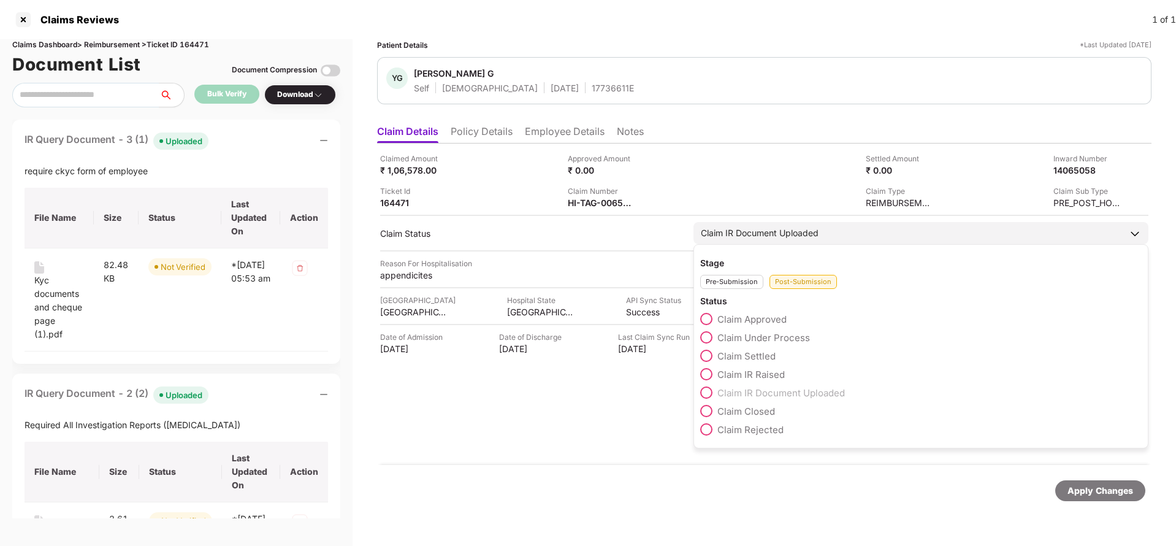
click at [772, 223] on div "Claim IR Document Uploaded" at bounding box center [920, 233] width 455 height 22
click at [746, 378] on span "Claim IR Raised" at bounding box center [750, 374] width 67 height 12
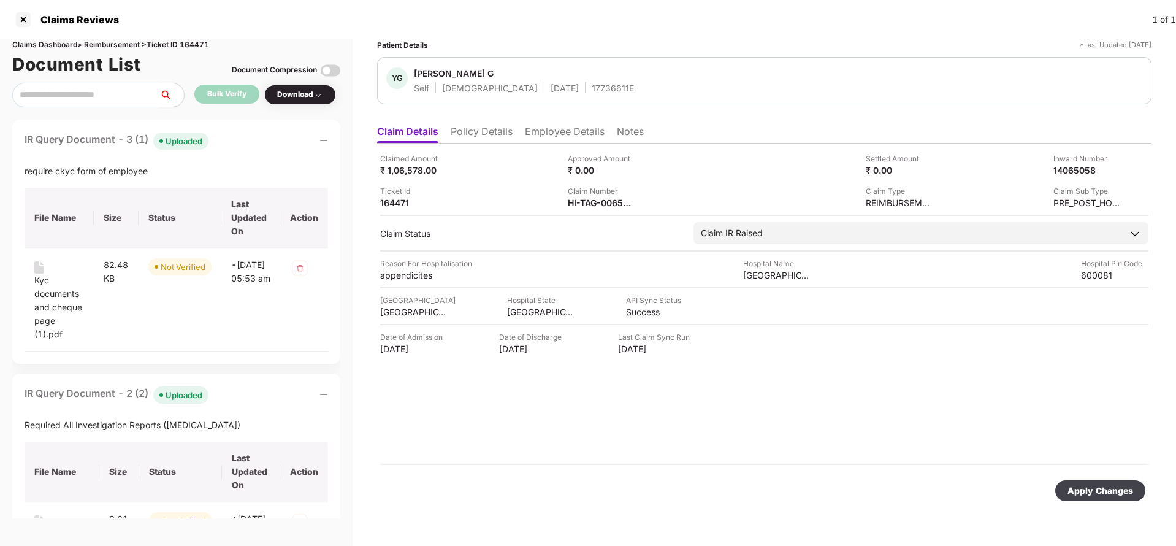
click at [1114, 492] on div "Apply Changes" at bounding box center [1100, 490] width 66 height 13
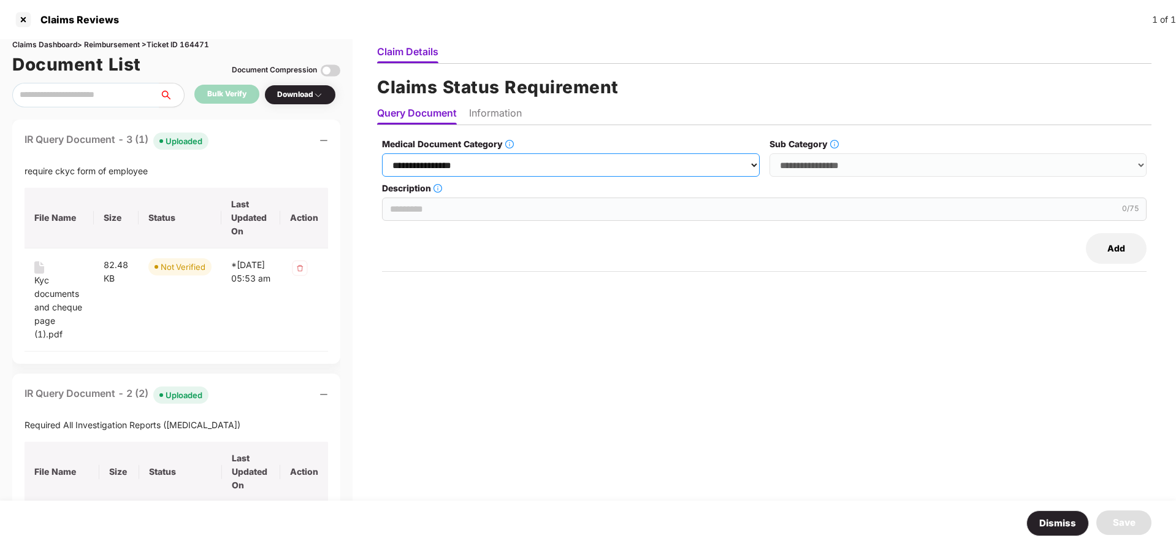
click at [470, 162] on select "**********" at bounding box center [570, 164] width 377 height 23
select select "**********"
click at [383, 153] on select "**********" at bounding box center [570, 164] width 377 height 23
click at [861, 159] on select "**********" at bounding box center [957, 164] width 377 height 23
select select "******"
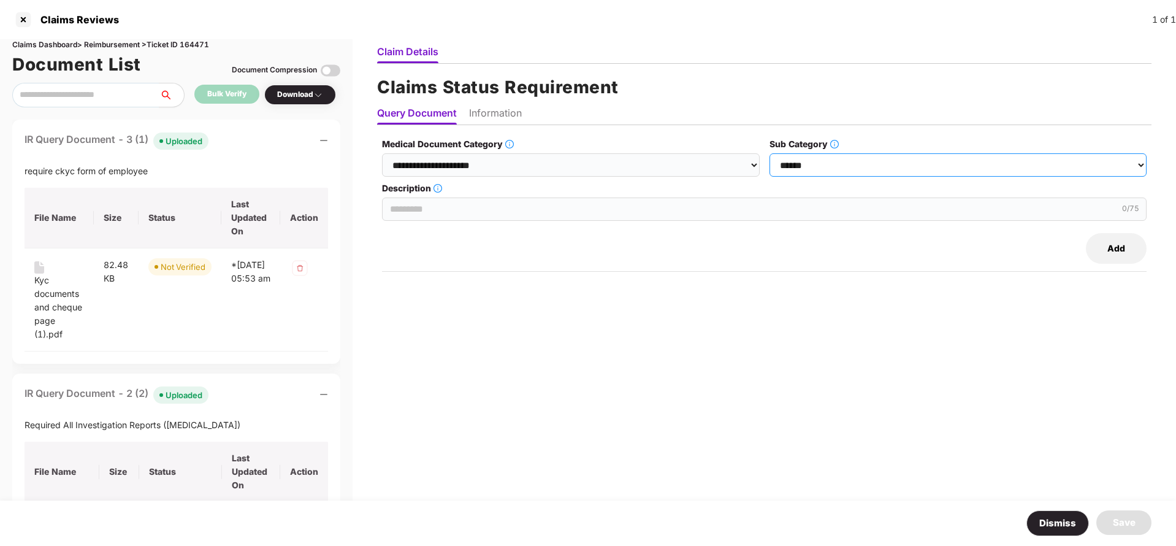
click at [770, 153] on select "**********" at bounding box center [957, 164] width 377 height 23
click at [501, 201] on input "Description" at bounding box center [764, 208] width 765 height 23
type input "*"
click at [477, 203] on input "**********" at bounding box center [764, 208] width 765 height 23
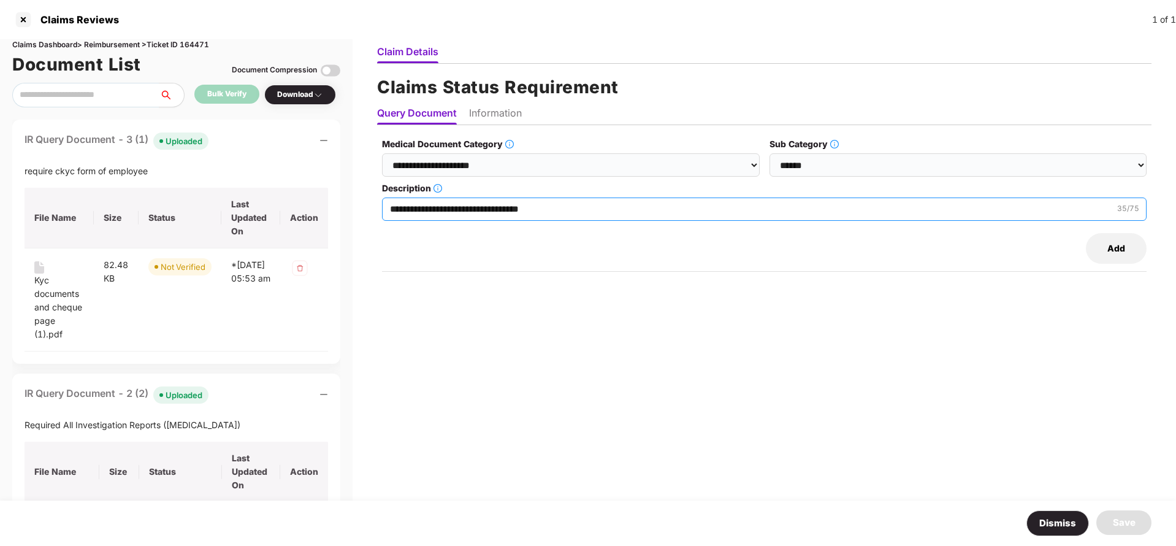
click at [477, 203] on input "**********" at bounding box center [764, 208] width 765 height 23
type input "**********"
click at [491, 95] on h1 "Claims Status Requirement" at bounding box center [764, 87] width 774 height 27
click at [494, 115] on li "Information" at bounding box center [495, 116] width 53 height 18
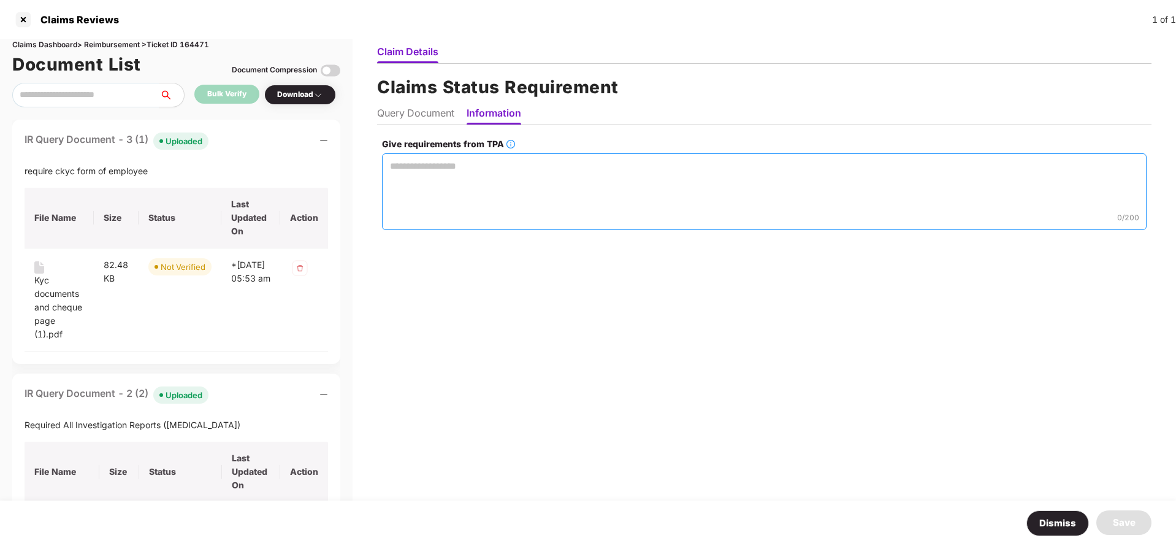
click at [496, 194] on textarea "Give requirements from TPA" at bounding box center [764, 191] width 765 height 77
paste textarea "**********"
type textarea "**********"
click at [1130, 522] on div "Save" at bounding box center [1124, 522] width 23 height 15
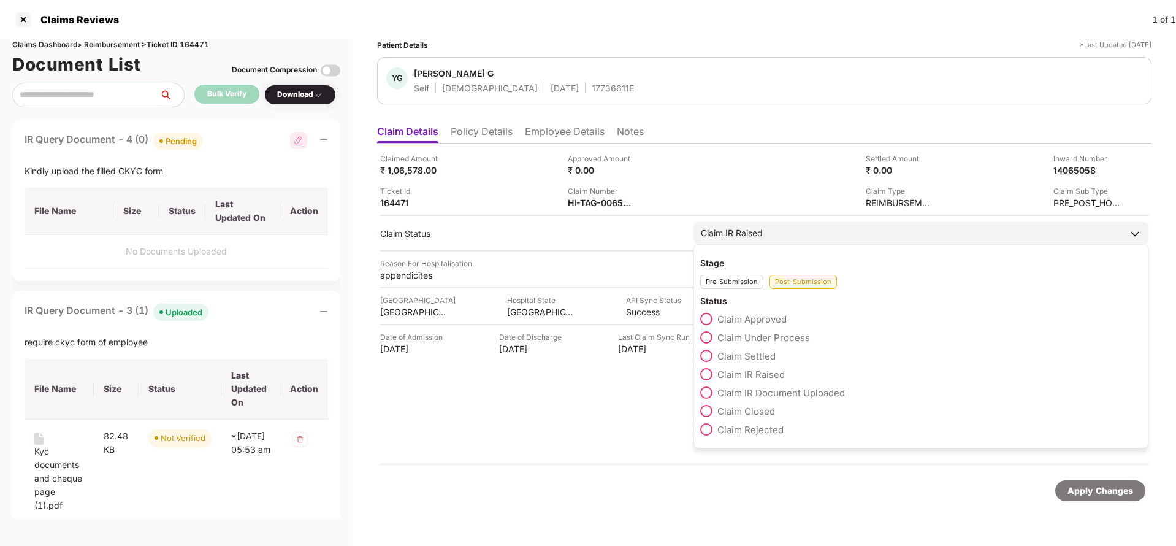
click at [775, 391] on span "Claim IR Document Uploaded" at bounding box center [781, 393] width 128 height 12
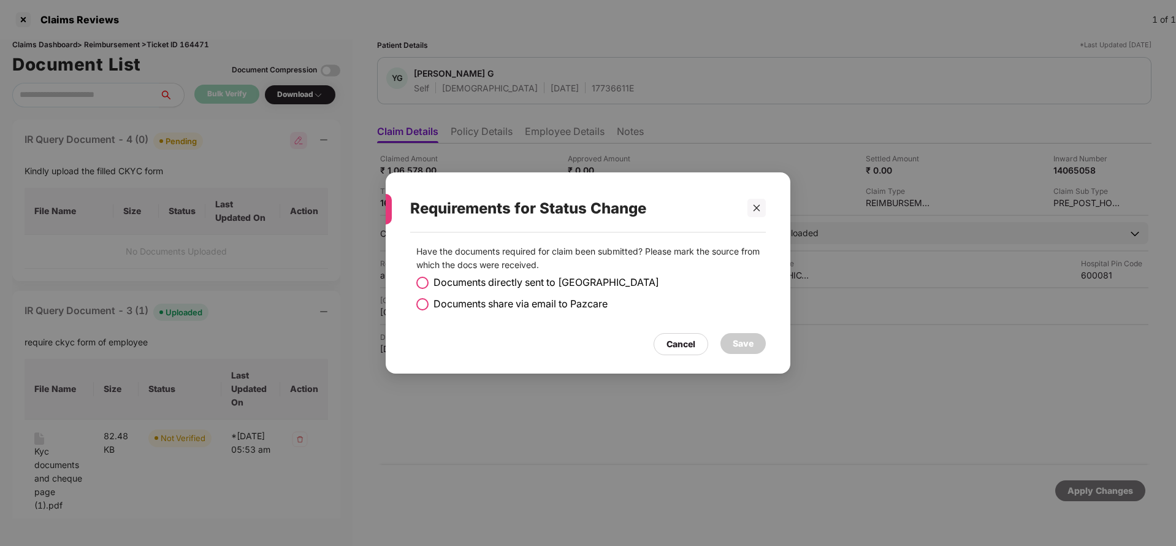
click at [458, 303] on span "Documents share via email to Pazcare" at bounding box center [520, 303] width 174 height 15
click at [738, 334] on div "Save" at bounding box center [742, 343] width 45 height 21
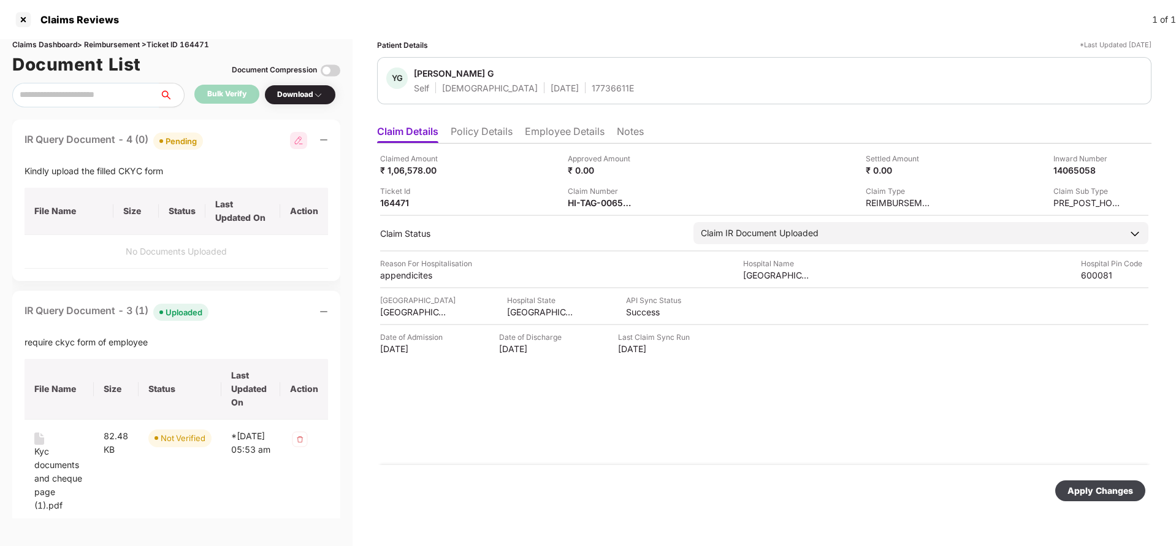
click at [1100, 493] on div "Apply Changes" at bounding box center [1100, 490] width 66 height 13
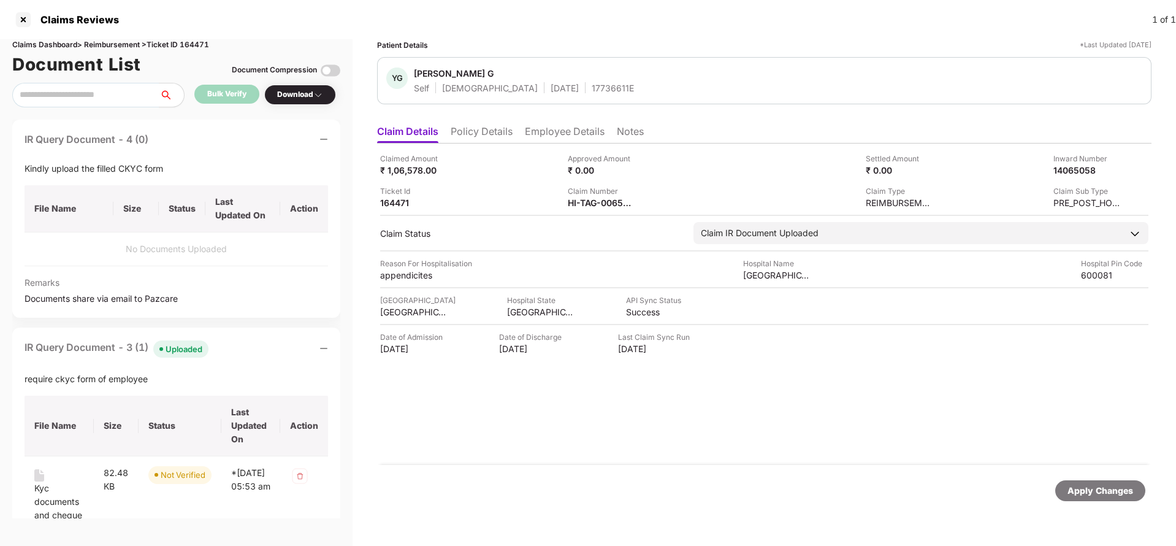
click at [1086, 487] on div "Apply Changes" at bounding box center [1100, 490] width 66 height 13
click at [600, 205] on div "HI-TAG-006570960(0)" at bounding box center [601, 203] width 67 height 12
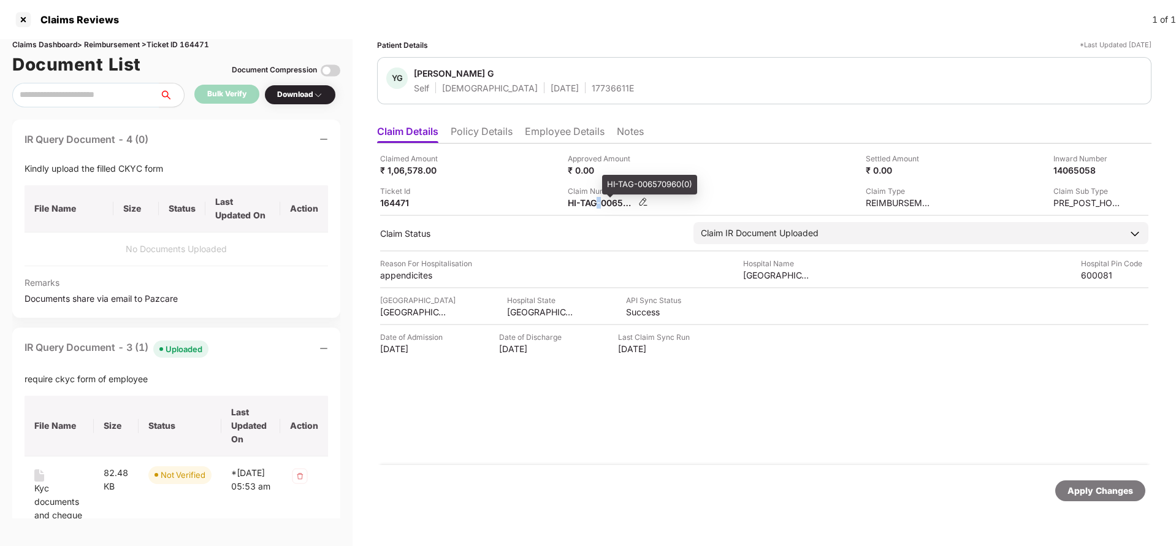
click at [600, 205] on div "HI-TAG-006570960(0)" at bounding box center [601, 203] width 67 height 12
copy div
click at [568, 96] on div "YG Yamini G Self Female 20 Oct 2001 17736611E" at bounding box center [764, 80] width 774 height 47
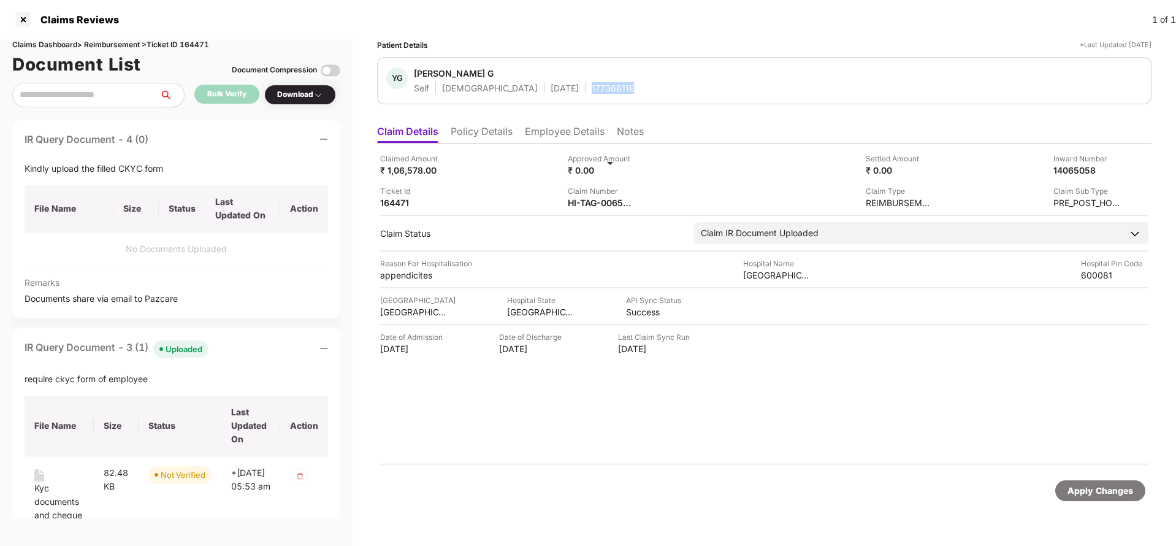
copy div "17736611E"
click at [587, 205] on div "HI-TAG-006570960(0)" at bounding box center [601, 203] width 67 height 12
copy div
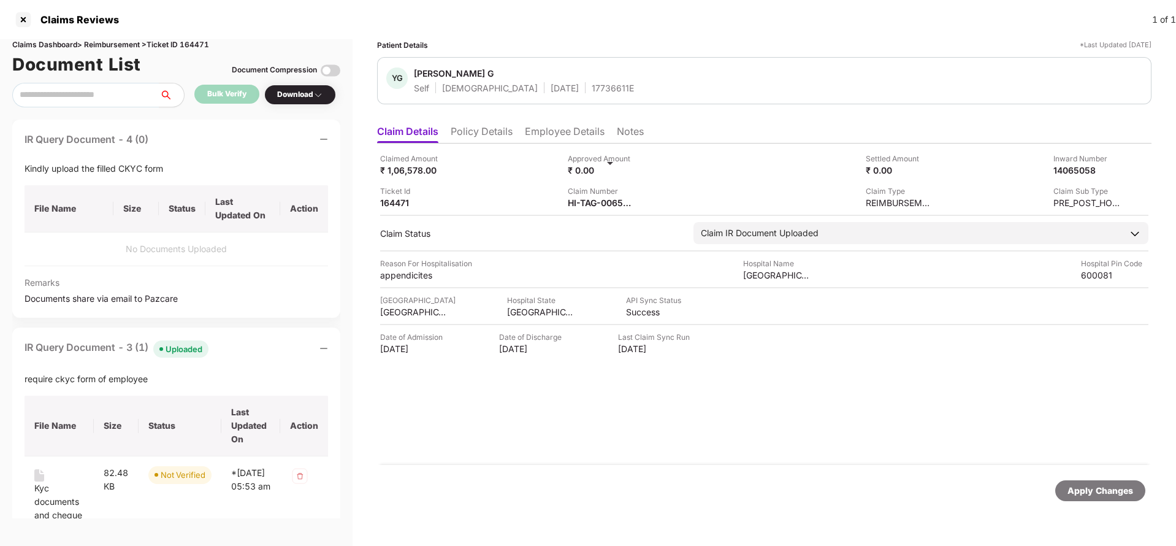
click at [592, 87] on div "17736611E" at bounding box center [613, 88] width 42 height 12
copy div "17736611E"
click at [1126, 488] on div "Apply Changes" at bounding box center [1100, 490] width 66 height 13
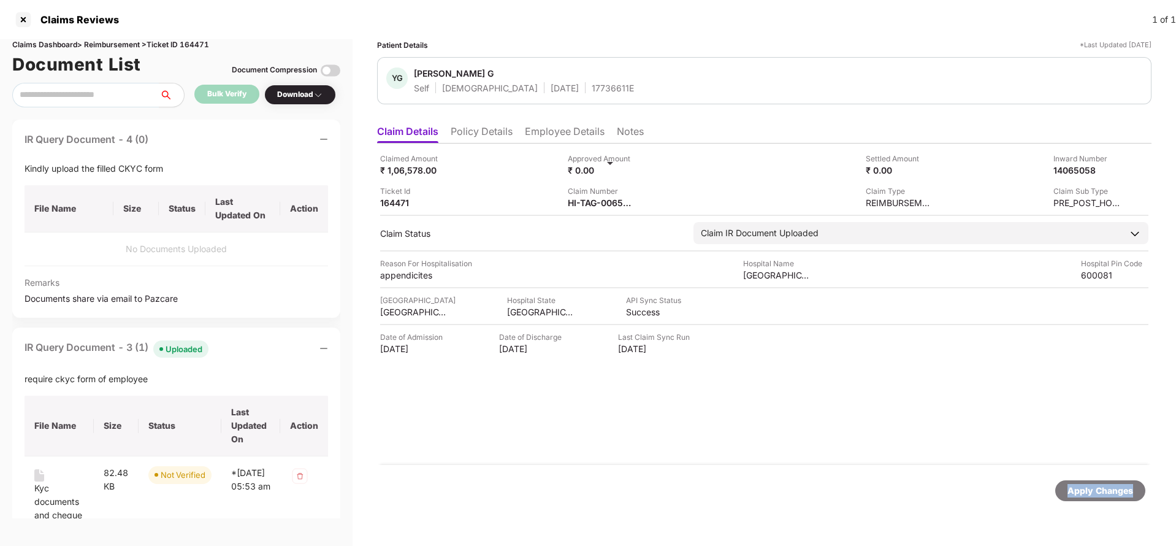
click at [1126, 488] on div "Apply Changes" at bounding box center [1100, 490] width 66 height 13
click at [202, 42] on div "Claims Dashboard > Reimbursement > Ticket ID 164471" at bounding box center [176, 45] width 328 height 12
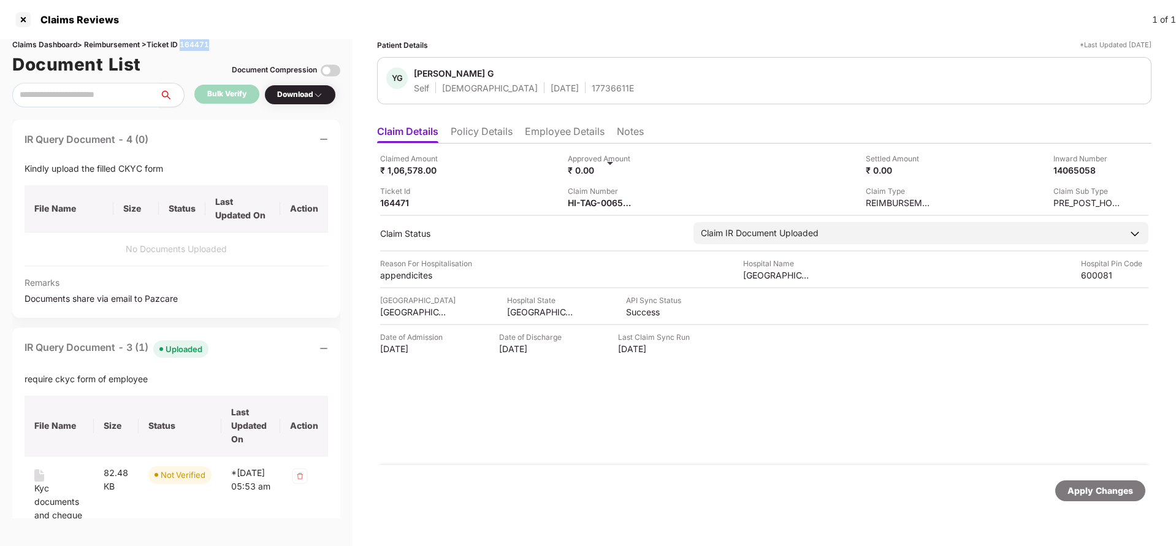
copy div "164471"
click at [1110, 484] on div "Apply Changes" at bounding box center [1100, 490] width 66 height 13
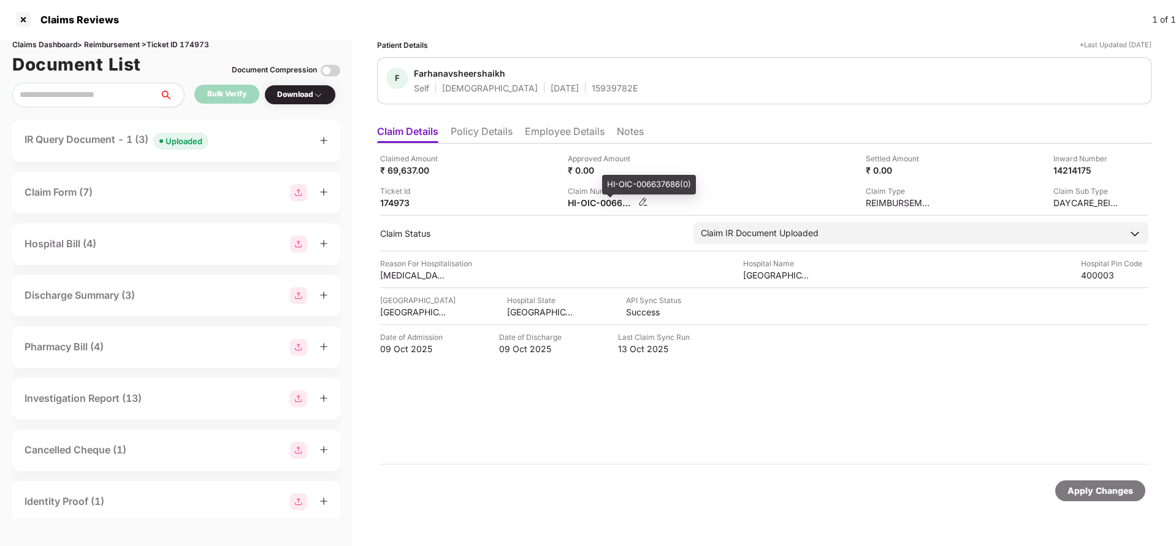
click at [596, 199] on div "HI-OIC-006637686(0)" at bounding box center [601, 203] width 67 height 12
copy div
click at [190, 137] on div "Uploaded" at bounding box center [184, 141] width 37 height 12
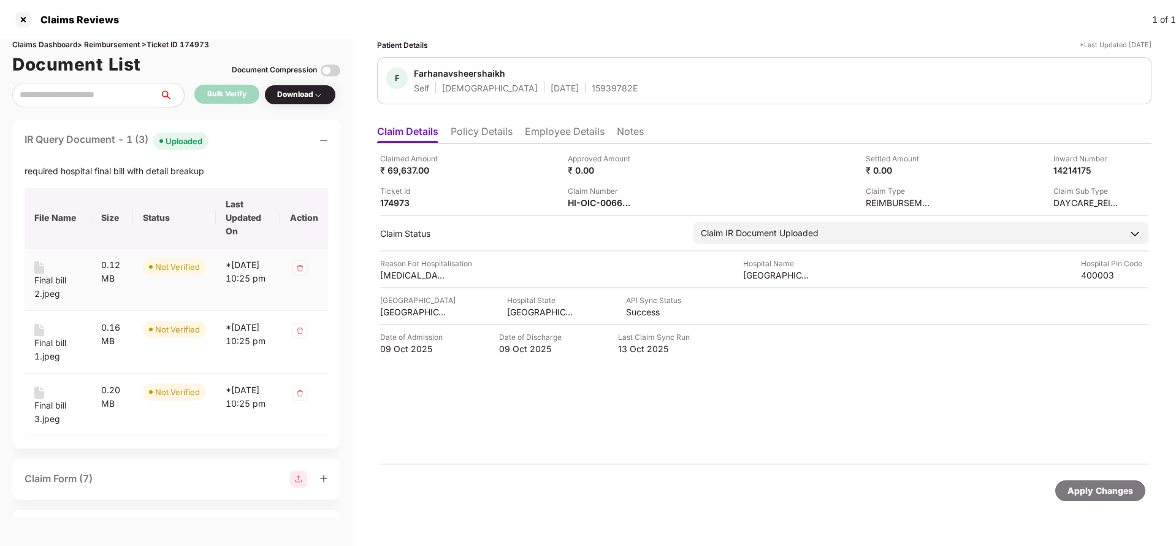
click at [47, 283] on div "Final bill 2.jpeg" at bounding box center [57, 286] width 47 height 27
click at [50, 346] on div "Final bill 1.jpeg" at bounding box center [57, 349] width 47 height 27
click at [49, 413] on div "Final bill 3.jpeg" at bounding box center [57, 412] width 47 height 27
click at [593, 207] on div "HI-OIC-006637686(0)" at bounding box center [601, 203] width 67 height 12
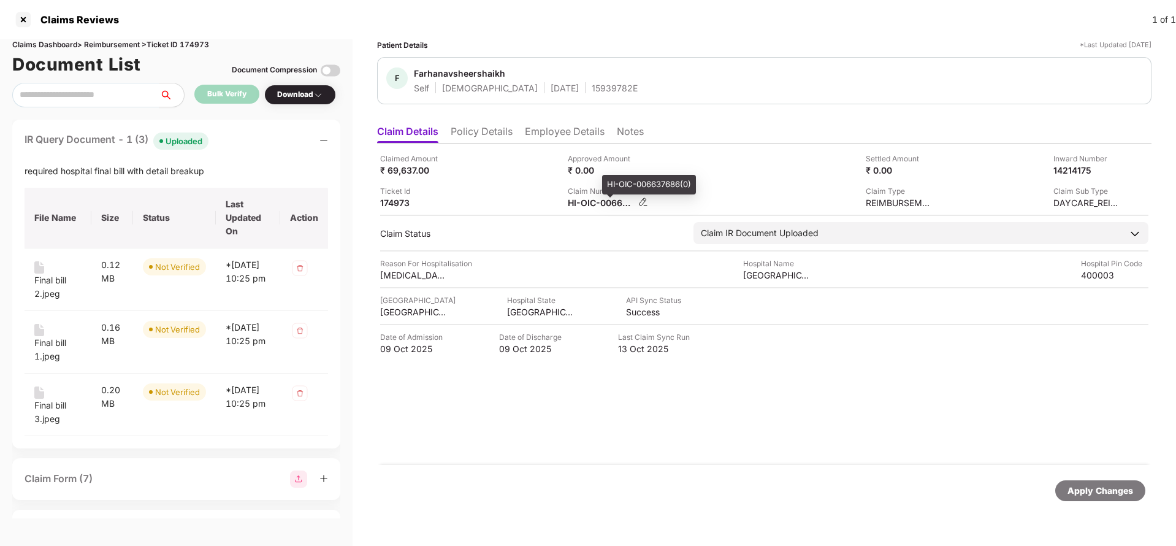
click at [593, 207] on div "HI-OIC-006637686(0)" at bounding box center [601, 203] width 67 height 12
copy div
click at [592, 93] on div "15939782E" at bounding box center [615, 88] width 46 height 12
copy div "15939782E"
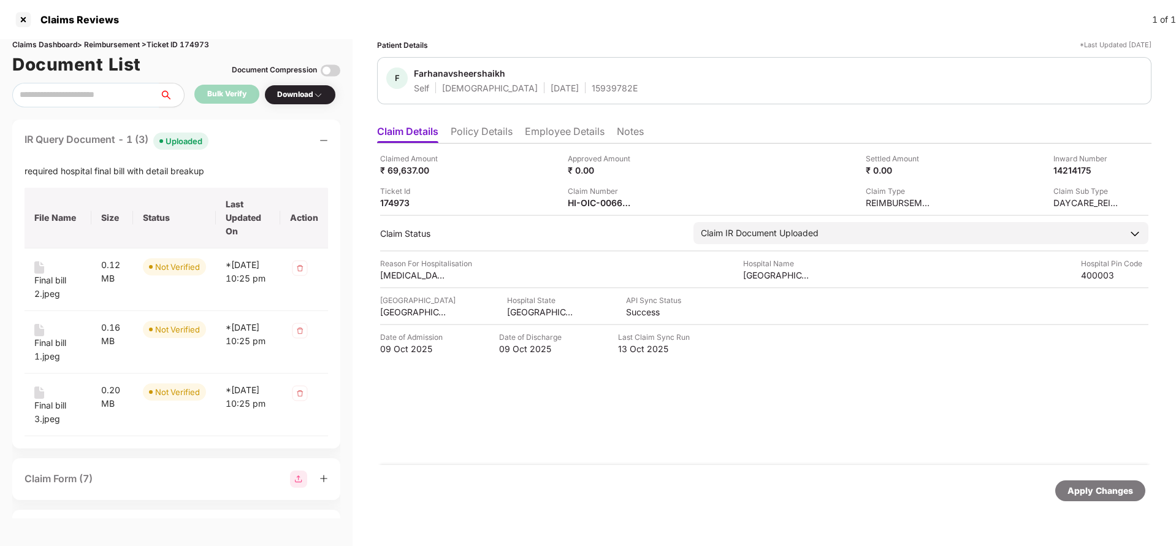
click at [484, 132] on li "Policy Details" at bounding box center [482, 134] width 62 height 18
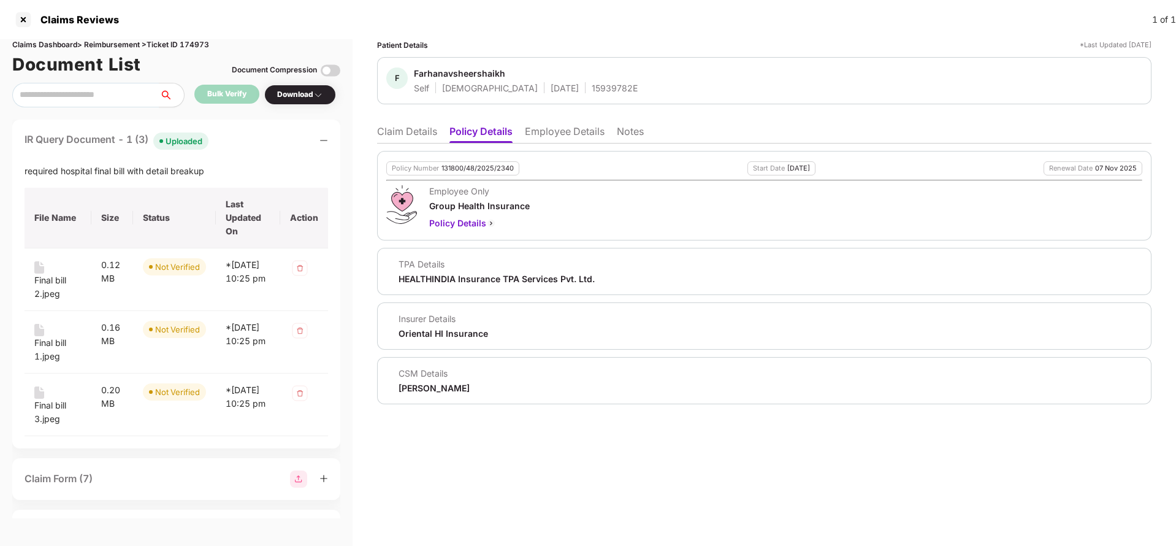
click at [407, 142] on li "Claim Details" at bounding box center [407, 134] width 60 height 18
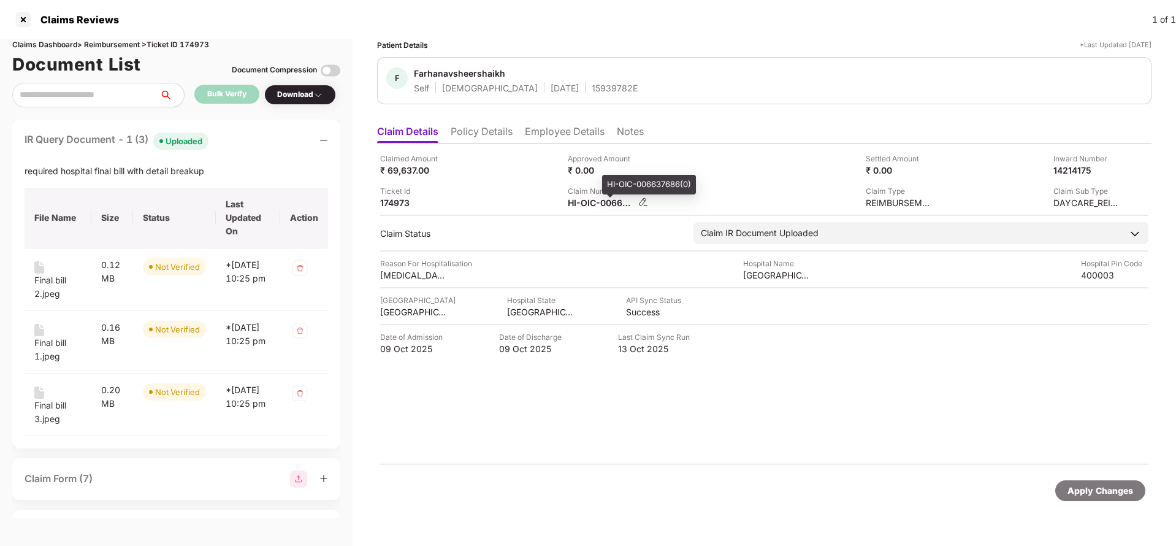
click at [600, 204] on div "HI-OIC-006637686(0)" at bounding box center [601, 203] width 67 height 12
copy div
click at [592, 87] on div "15939782E" at bounding box center [615, 88] width 46 height 12
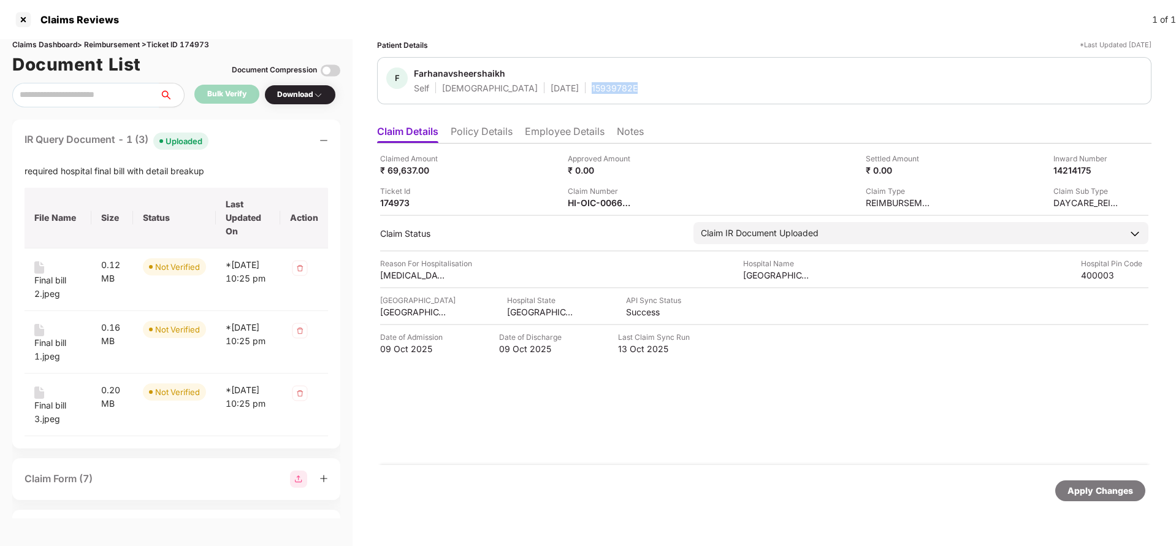
click at [592, 87] on div "15939782E" at bounding box center [615, 88] width 46 height 12
copy div "15939782E"
click at [1086, 494] on div "Apply Changes" at bounding box center [1100, 490] width 66 height 13
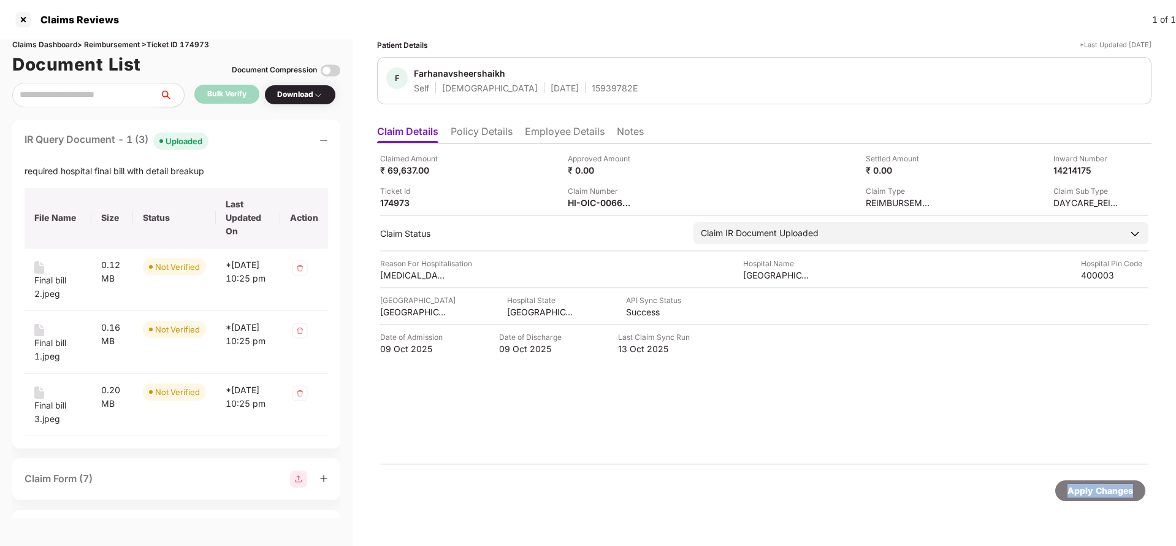
click at [1086, 494] on div "Apply Changes" at bounding box center [1100, 490] width 66 height 13
click at [199, 49] on div "Claims Dashboard > Reimbursement > Ticket ID 174973" at bounding box center [176, 45] width 328 height 12
copy div "174973"
click at [1113, 487] on div "Apply Changes" at bounding box center [1100, 490] width 66 height 13
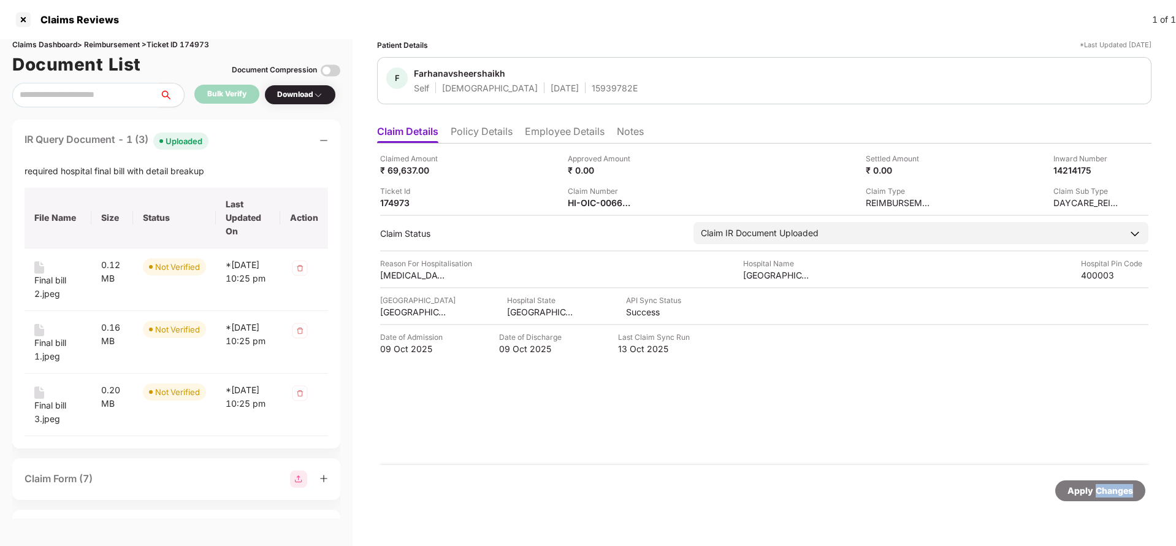
click at [1113, 487] on div "Apply Changes" at bounding box center [1100, 490] width 66 height 13
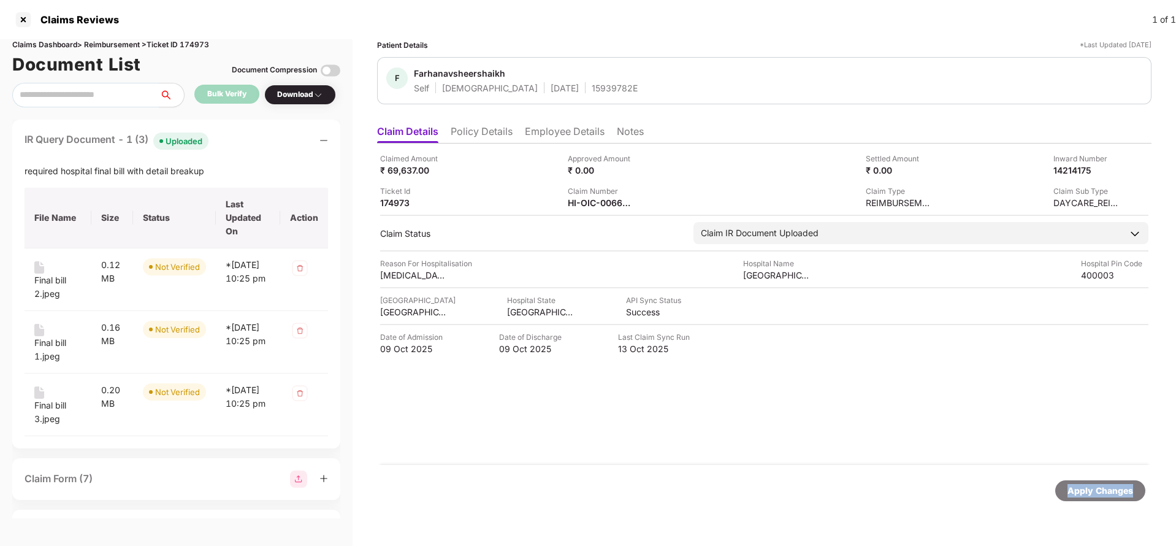
click at [1113, 487] on div "Apply Changes" at bounding box center [1100, 490] width 66 height 13
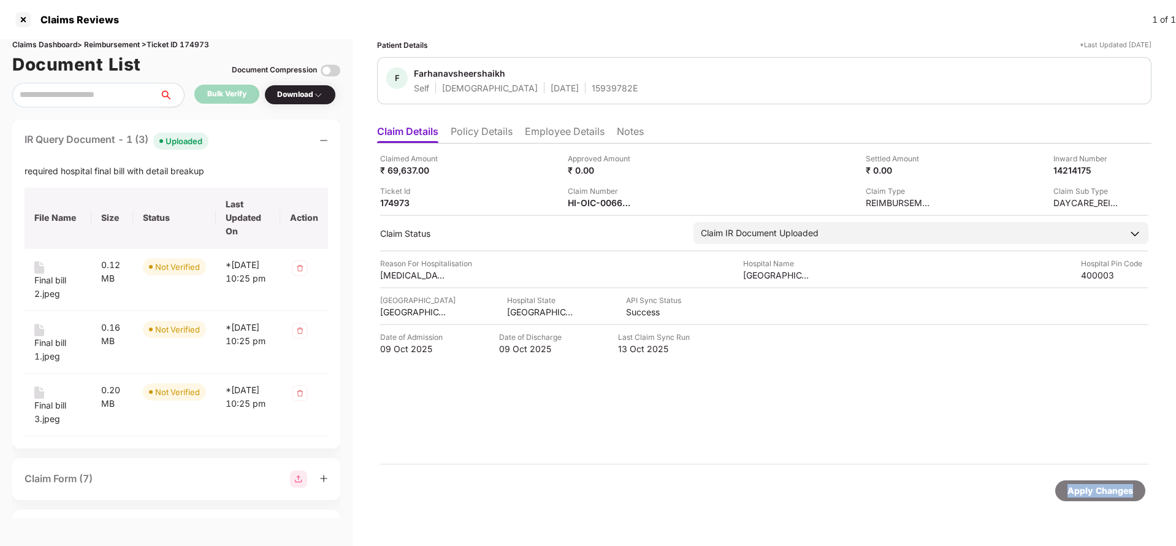
click at [1113, 487] on div "Apply Changes" at bounding box center [1100, 490] width 66 height 13
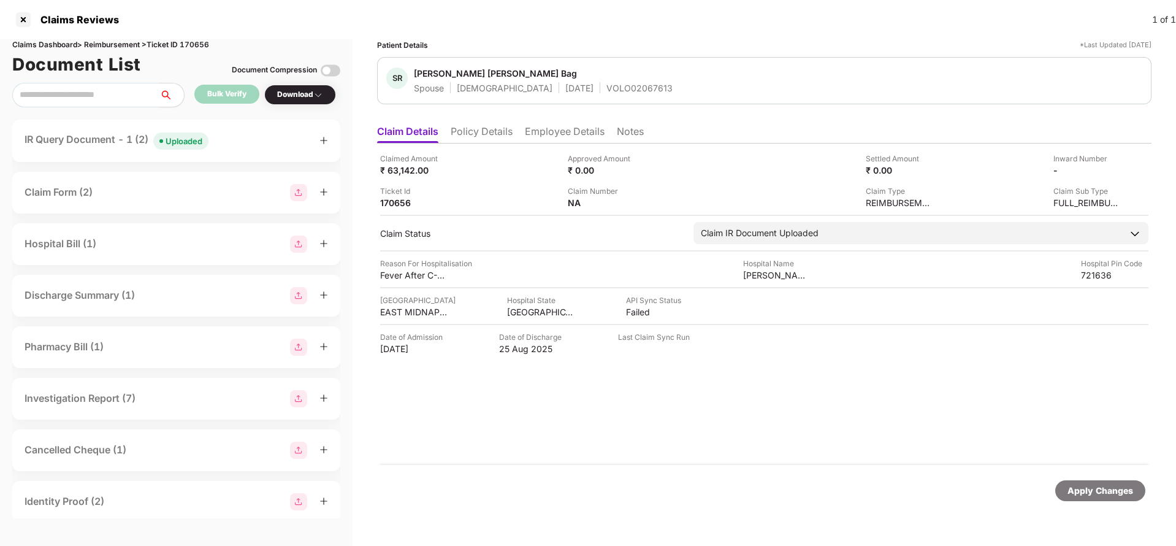
click at [166, 132] on span "Uploaded" at bounding box center [180, 140] width 55 height 17
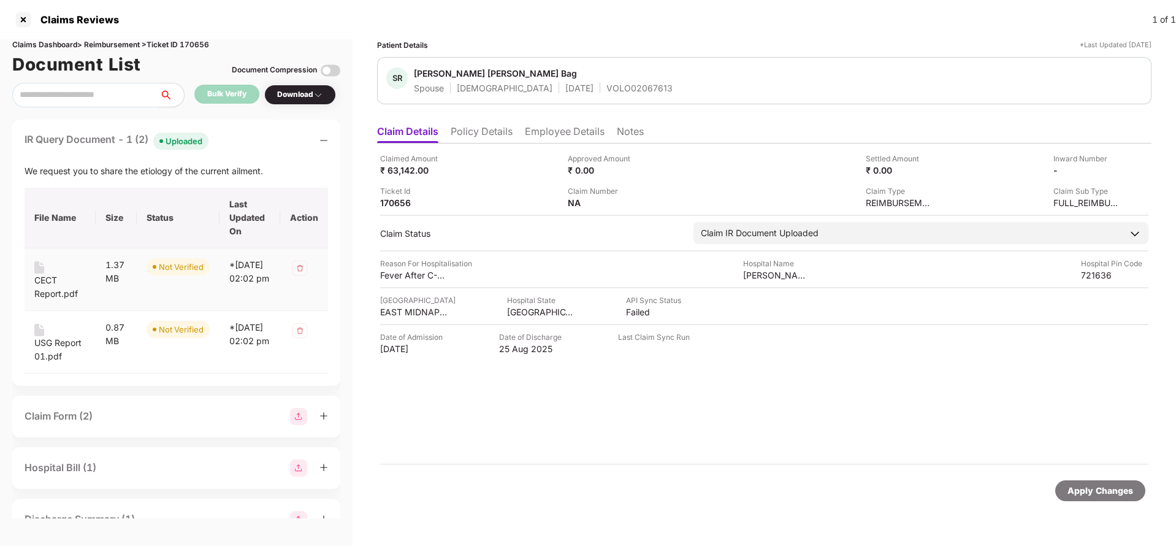
click at [45, 284] on div "CECT Report.pdf" at bounding box center [60, 286] width 52 height 27
click at [55, 348] on div "USG Report 01.pdf" at bounding box center [60, 349] width 52 height 27
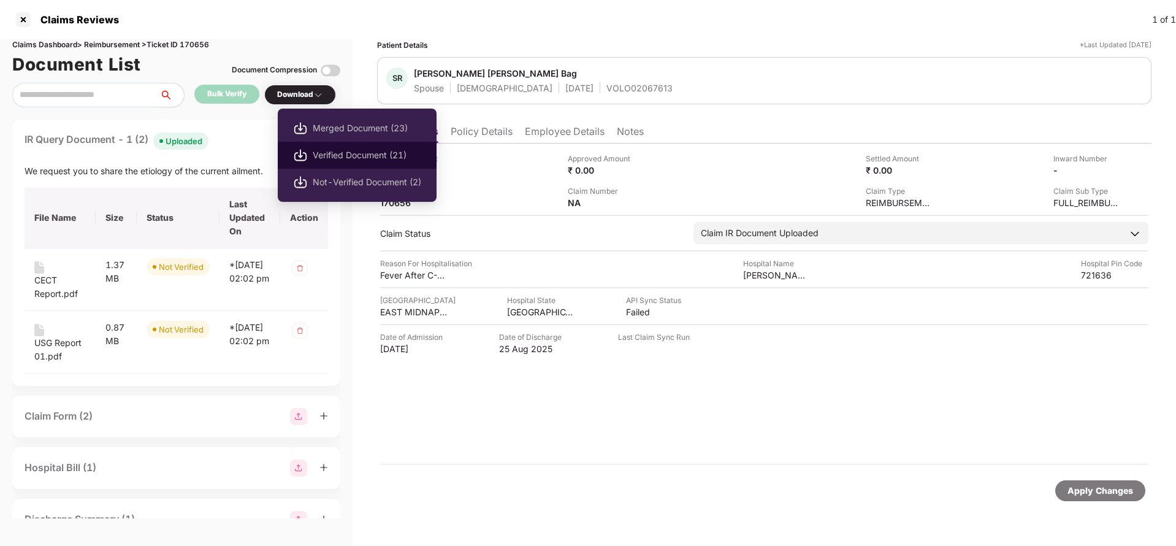
click at [347, 153] on span "Verified Document (21)" at bounding box center [367, 154] width 109 height 13
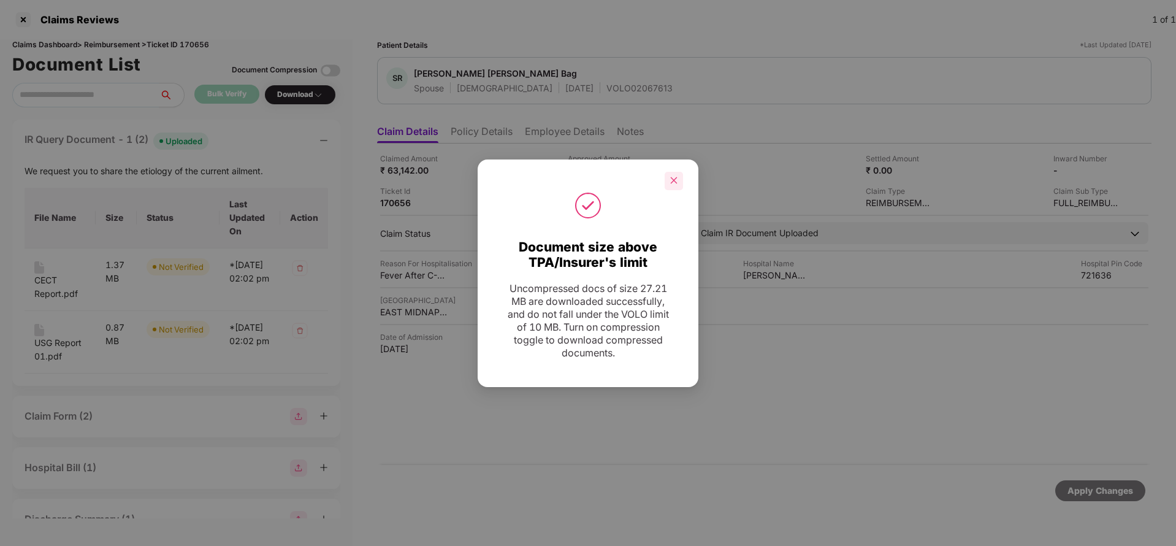
click at [682, 187] on div at bounding box center [674, 181] width 18 height 18
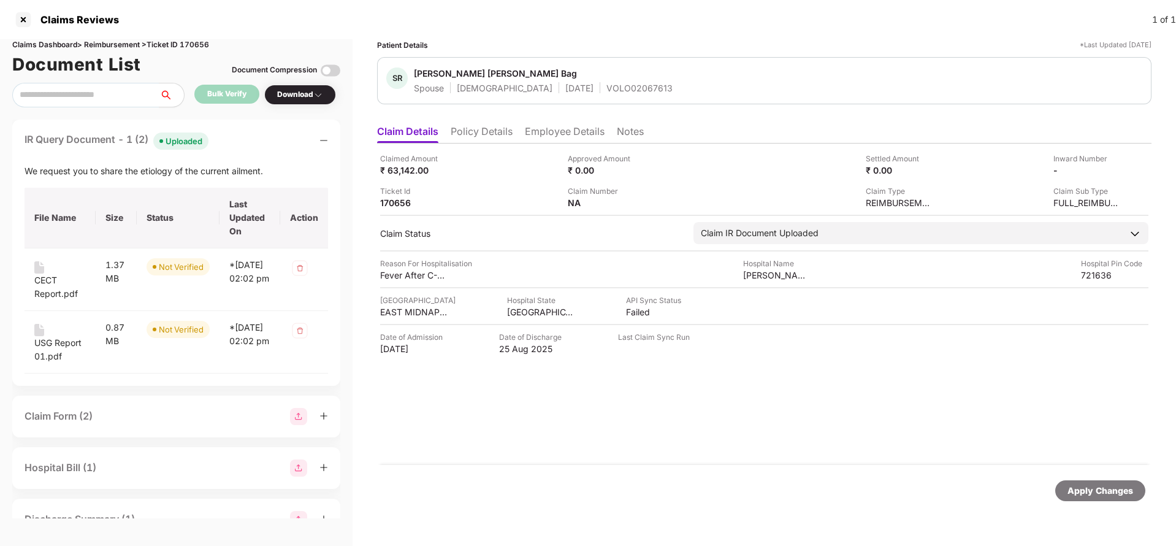
click at [1120, 489] on div "Apply Changes" at bounding box center [1100, 490] width 66 height 13
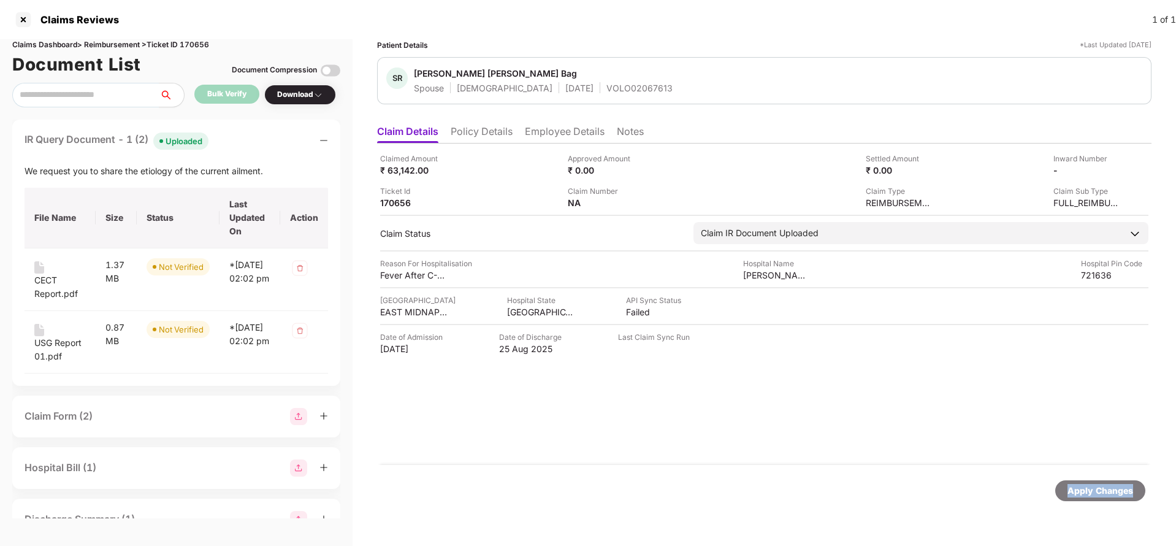
click at [1120, 488] on div "Apply Changes" at bounding box center [1100, 490] width 66 height 13
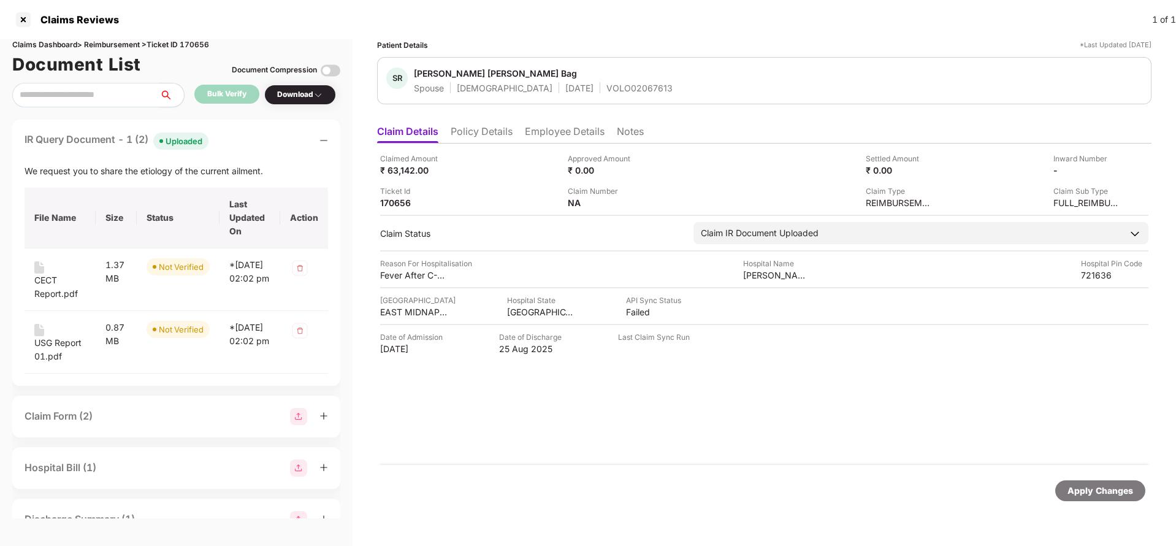
click at [208, 44] on div "Claims Dashboard > Reimbursement > Ticket ID 170656" at bounding box center [176, 45] width 328 height 12
copy div "170656"
click at [1088, 484] on div "Apply Changes" at bounding box center [1100, 490] width 66 height 13
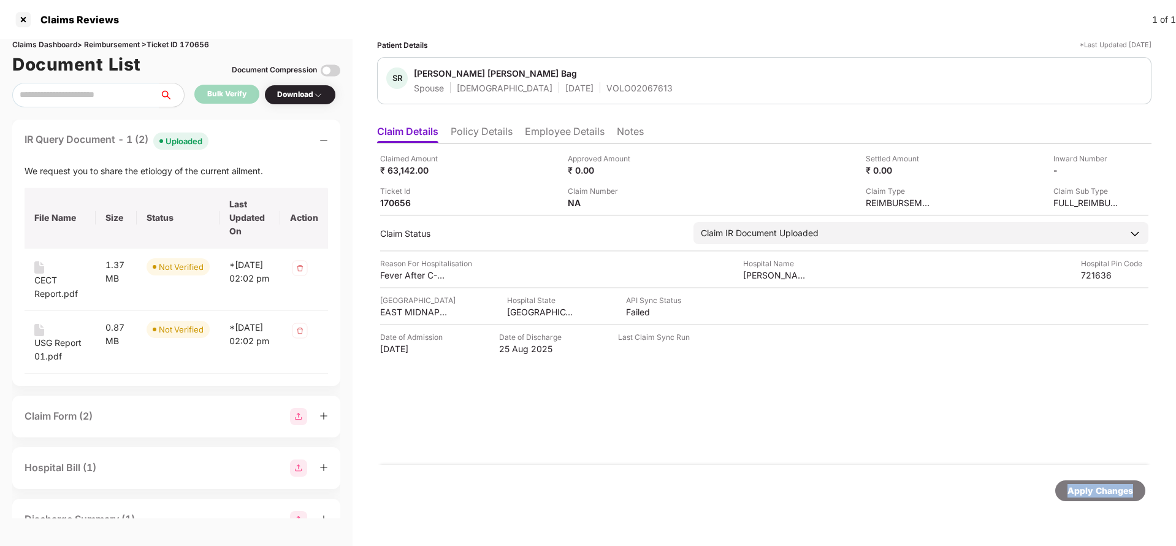
click at [1088, 484] on div "Apply Changes" at bounding box center [1100, 490] width 66 height 13
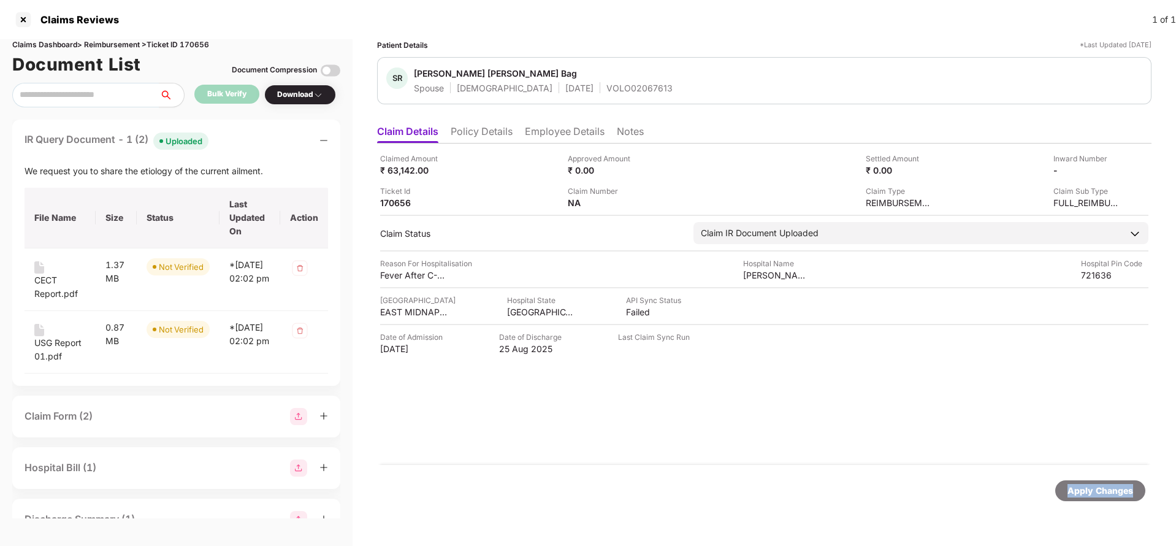
click at [1088, 484] on div "Apply Changes" at bounding box center [1100, 490] width 66 height 13
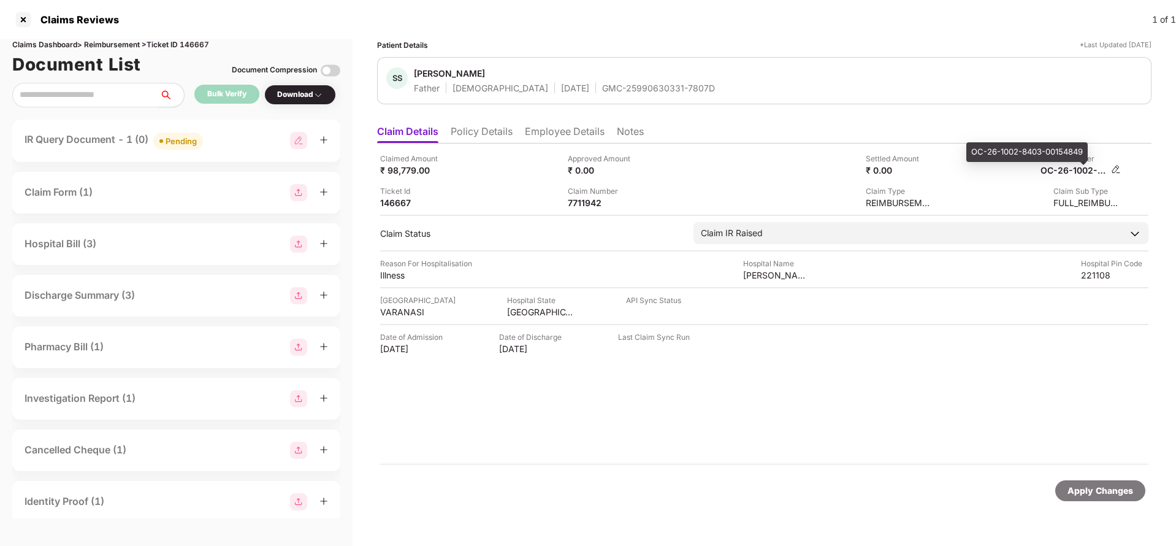
click at [1088, 173] on div "OC-26-1002-8403-00154849" at bounding box center [1073, 170] width 67 height 12
copy div
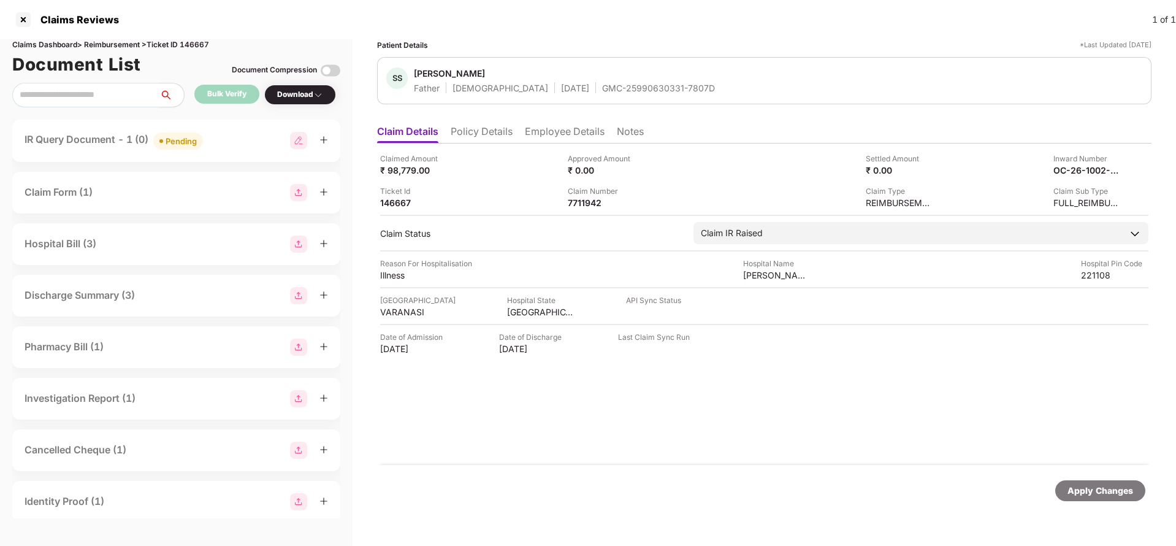
click at [170, 140] on div "Pending" at bounding box center [181, 141] width 31 height 12
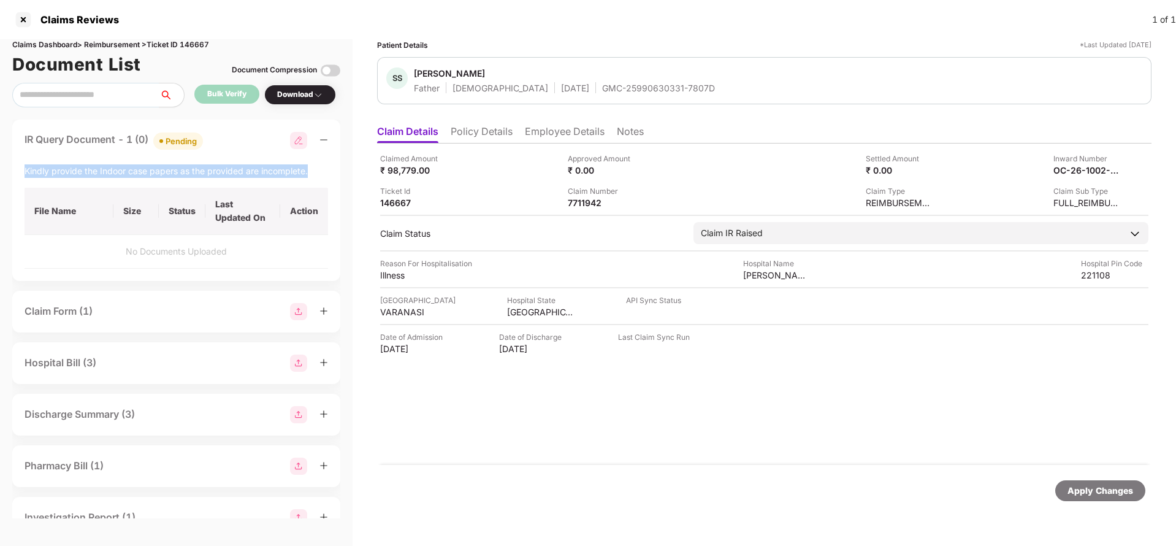
drag, startPoint x: 13, startPoint y: 170, endPoint x: 310, endPoint y: 174, distance: 296.2
click at [310, 174] on div "IR Query Document - 1 (0) Pending Kindly provide the Indoor case papers as the …" at bounding box center [176, 200] width 328 height 161
copy div "Kindly provide the Indoor case papers as the provided are incomplete."
click at [1093, 489] on div "Apply Changes" at bounding box center [1100, 490] width 66 height 13
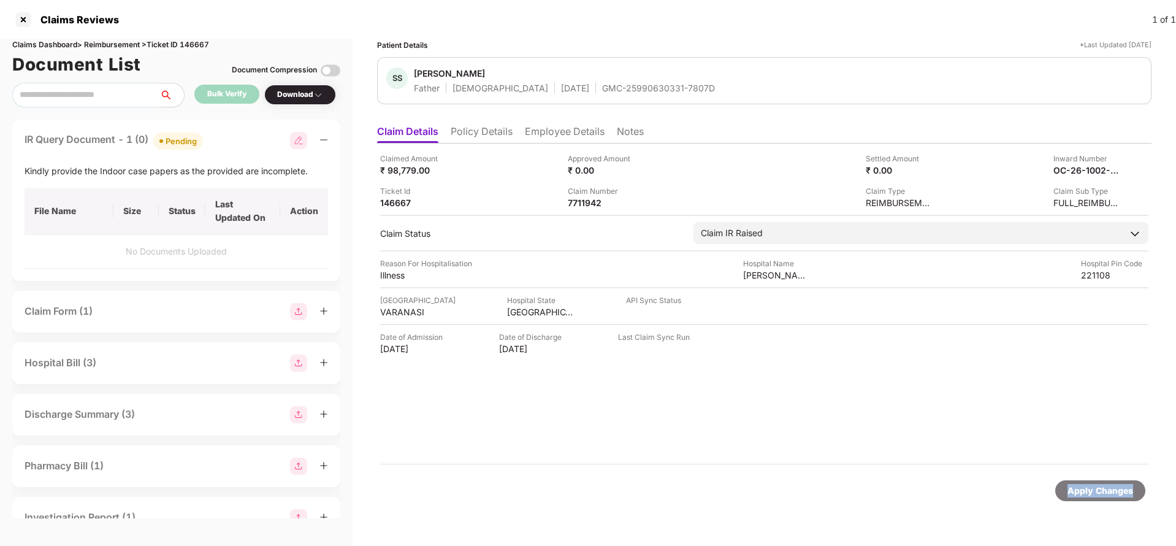
click at [1093, 489] on div "Apply Changes" at bounding box center [1100, 490] width 66 height 13
click at [198, 47] on div "Claims Dashboard > Reimbursement > Ticket ID 146667" at bounding box center [176, 45] width 328 height 12
click at [199, 46] on div "Claims Dashboard > Reimbursement > Ticket ID 146667" at bounding box center [176, 45] width 328 height 12
copy div "146667"
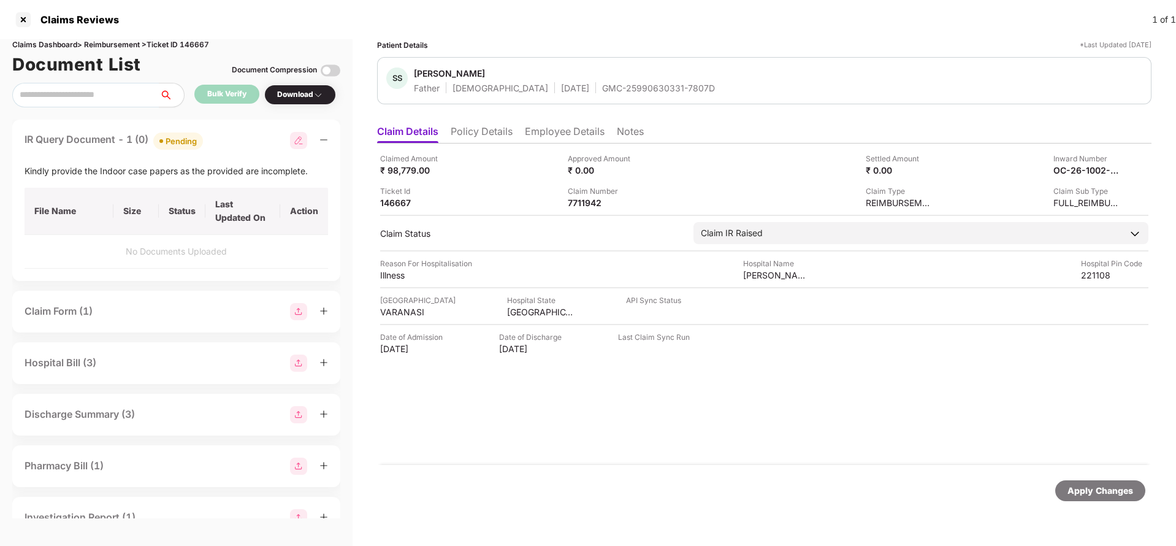
click at [1128, 481] on div "Apply Changes" at bounding box center [1100, 490] width 90 height 21
click at [1098, 499] on div "Apply Changes" at bounding box center [1100, 490] width 90 height 21
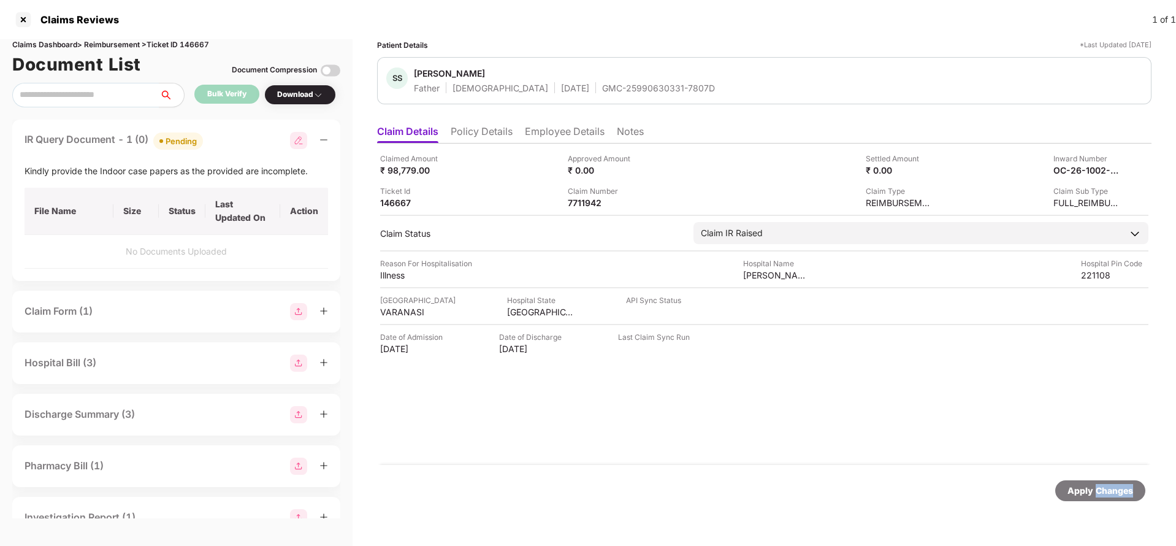
click at [1098, 499] on div "Apply Changes" at bounding box center [1100, 490] width 90 height 21
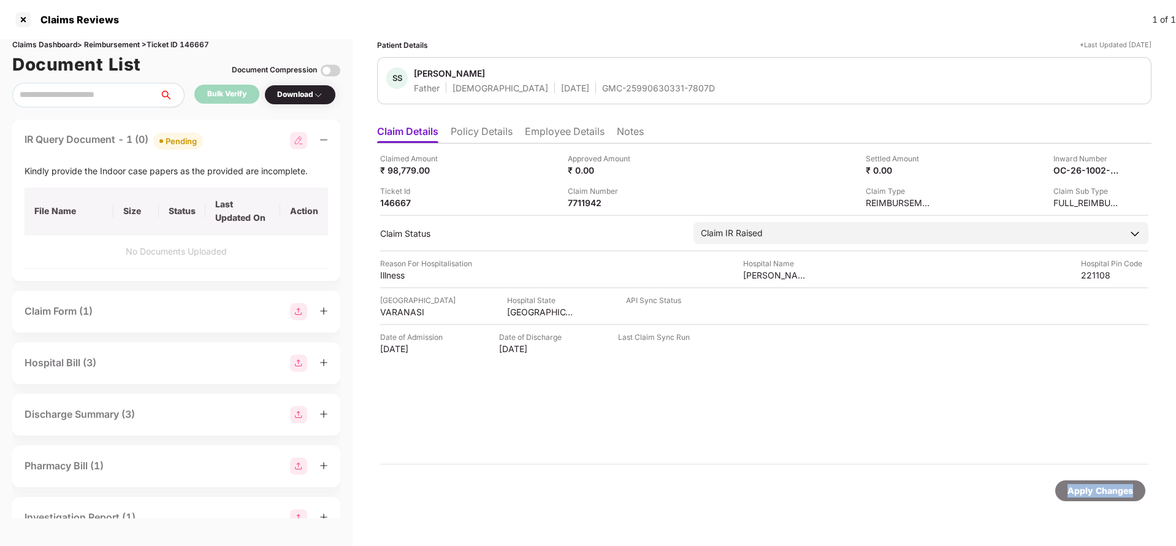
click at [1098, 499] on div "Apply Changes" at bounding box center [1100, 490] width 90 height 21
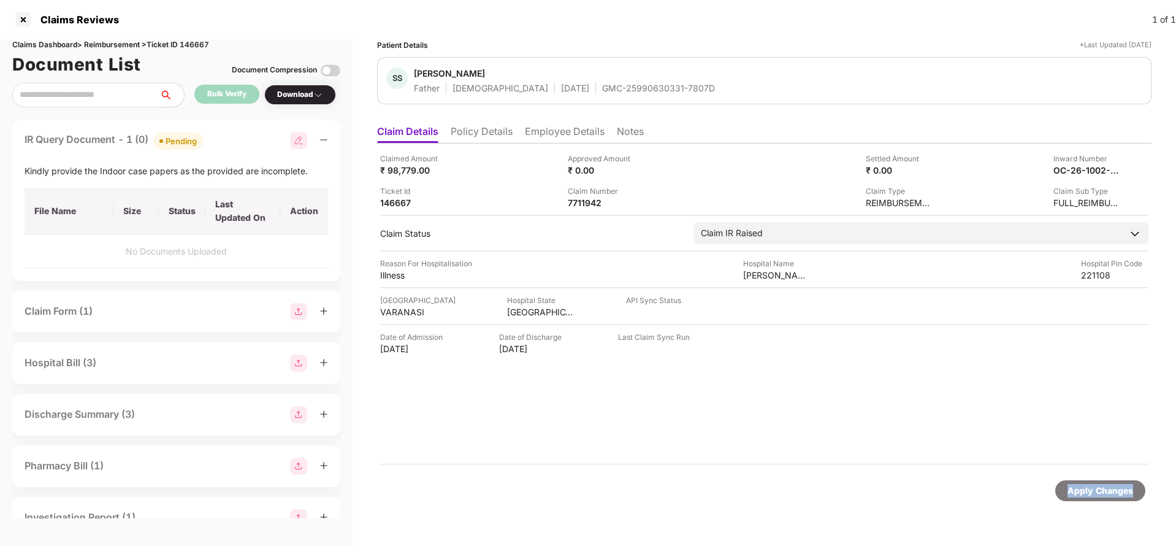
click at [1098, 499] on div "Apply Changes" at bounding box center [1100, 490] width 90 height 21
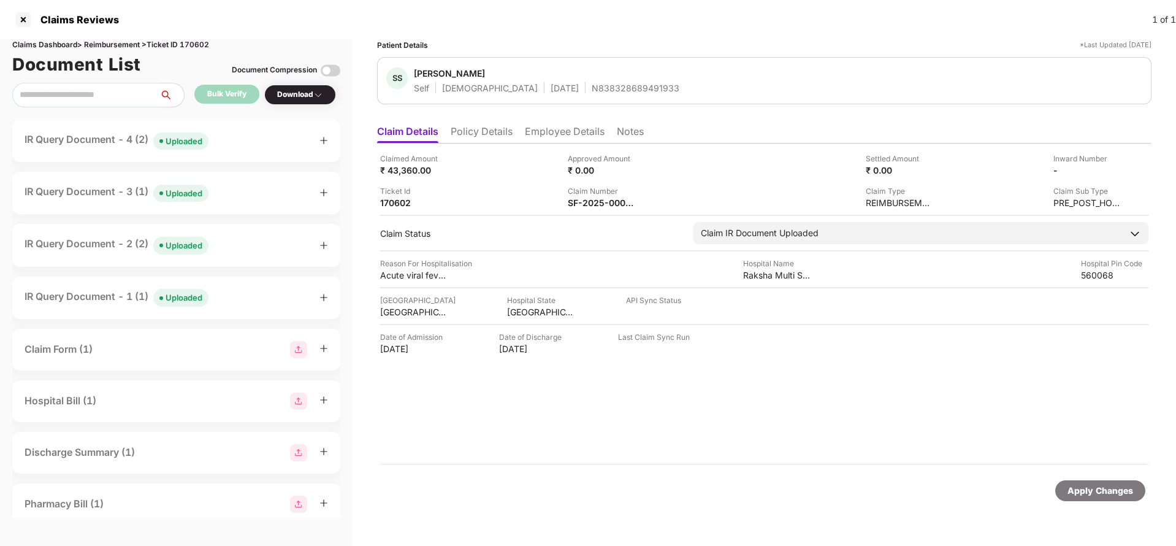
click at [483, 126] on li "Policy Details" at bounding box center [482, 134] width 62 height 18
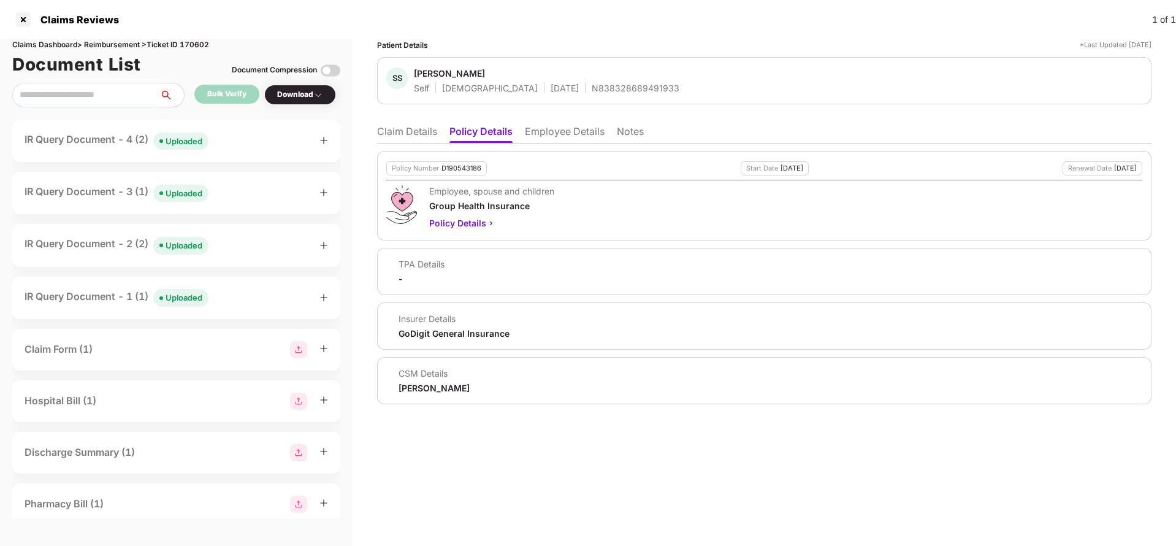
click at [416, 132] on li "Claim Details" at bounding box center [407, 134] width 60 height 18
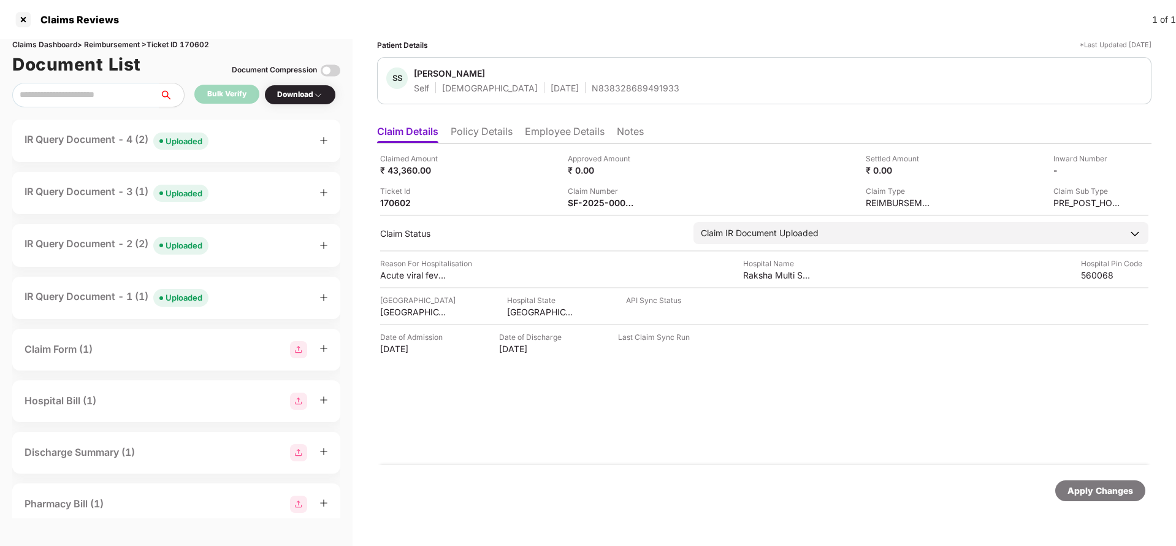
click at [191, 147] on div "Uploaded" at bounding box center [184, 141] width 37 height 12
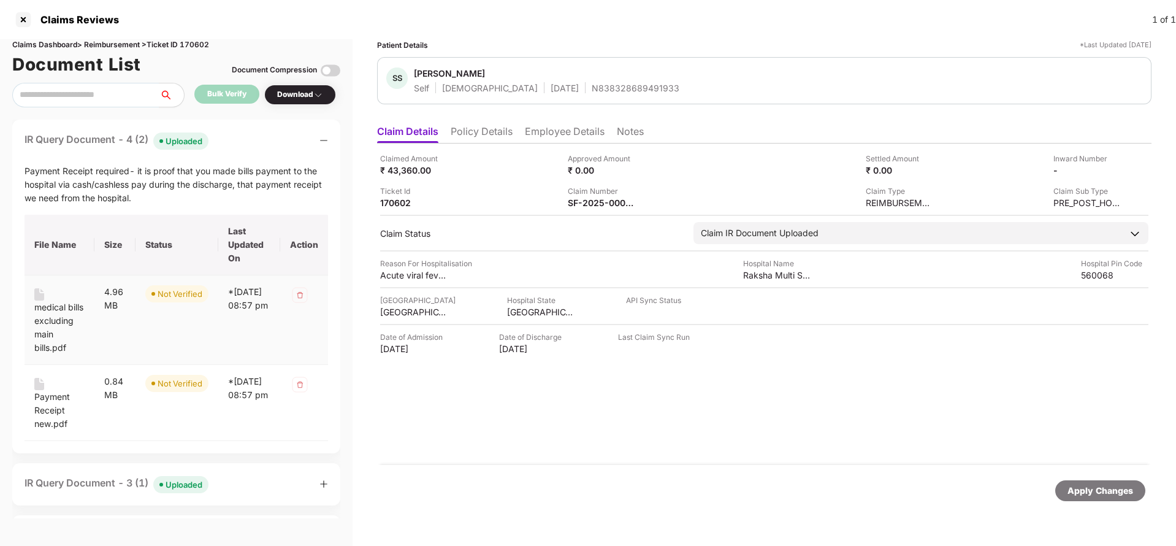
click at [36, 319] on div "medical bills excluding main bills.pdf" at bounding box center [59, 327] width 50 height 54
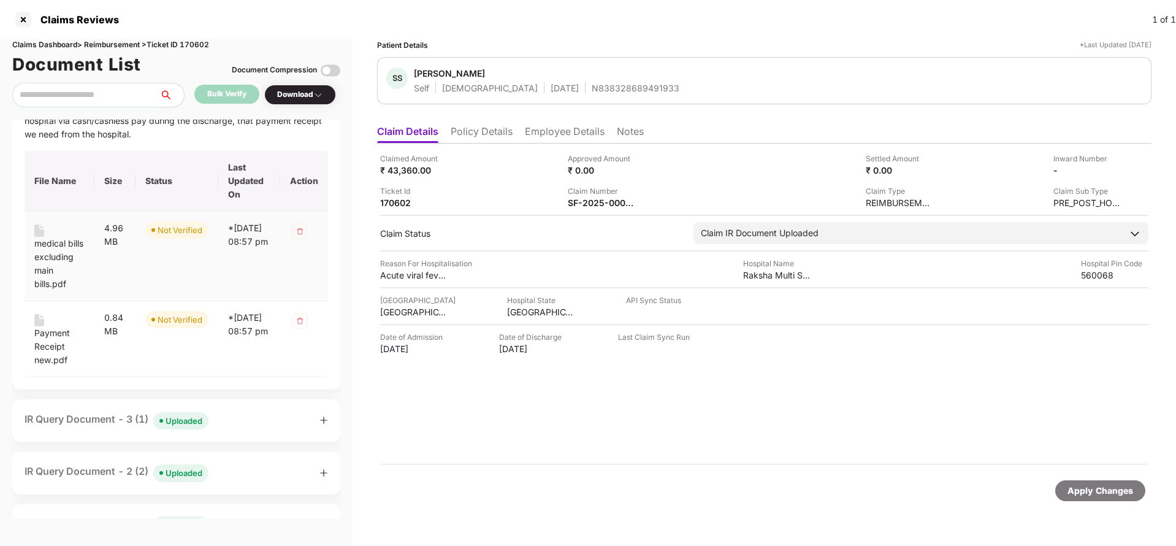
scroll to position [92, 0]
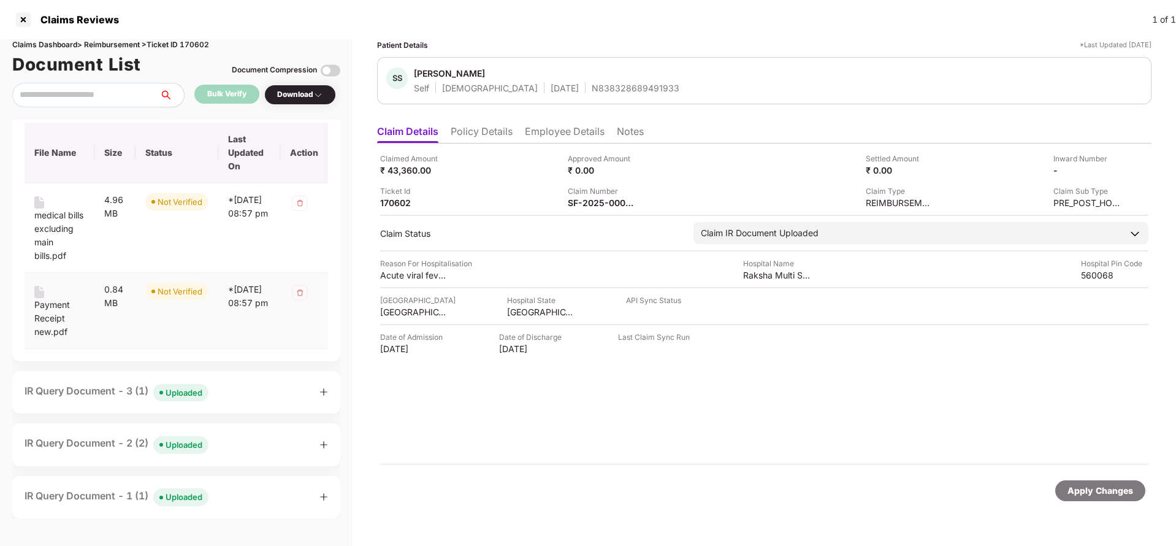
click at [47, 326] on div "Payment Receipt new.pdf" at bounding box center [59, 318] width 50 height 40
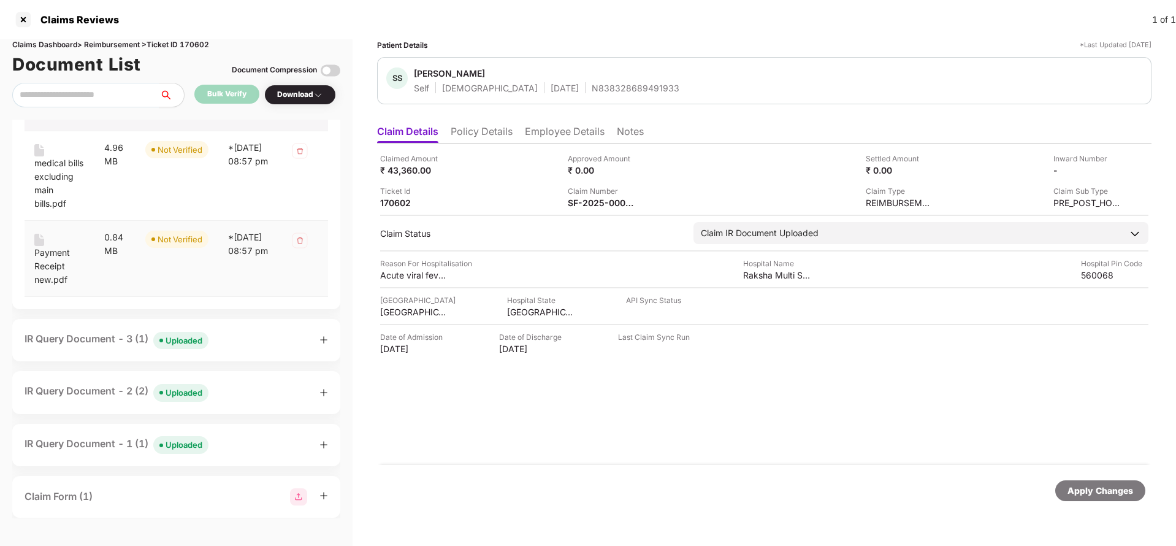
scroll to position [184, 0]
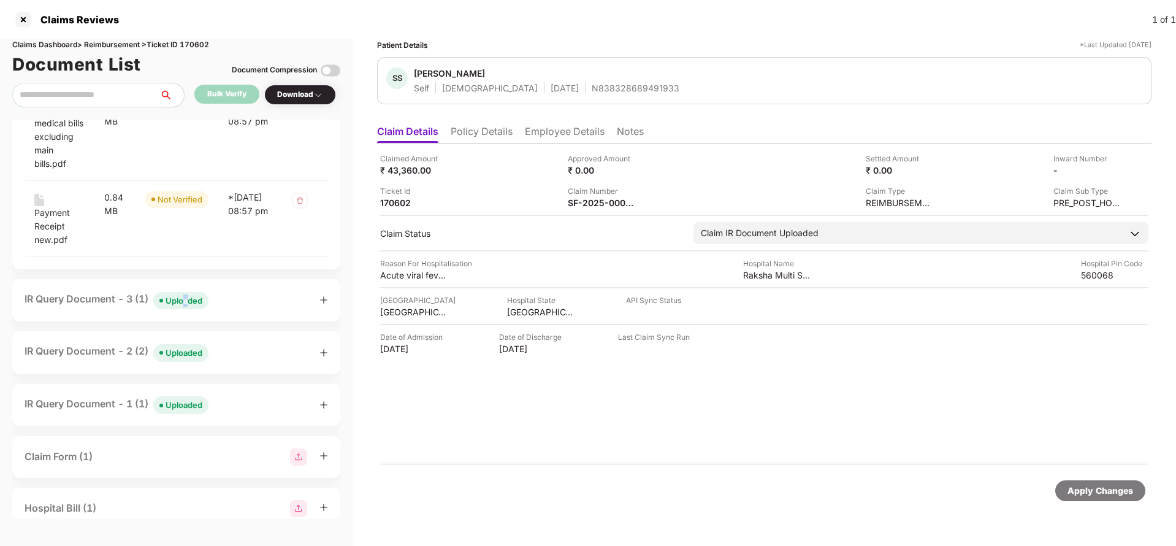
click at [189, 309] on span "Uploaded" at bounding box center [180, 300] width 55 height 17
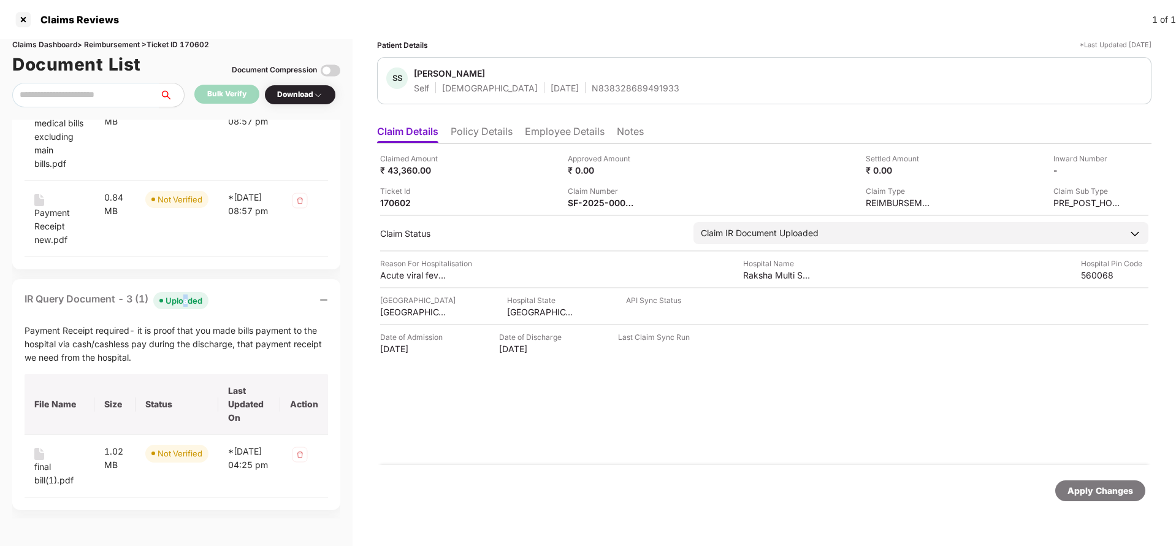
scroll to position [276, 0]
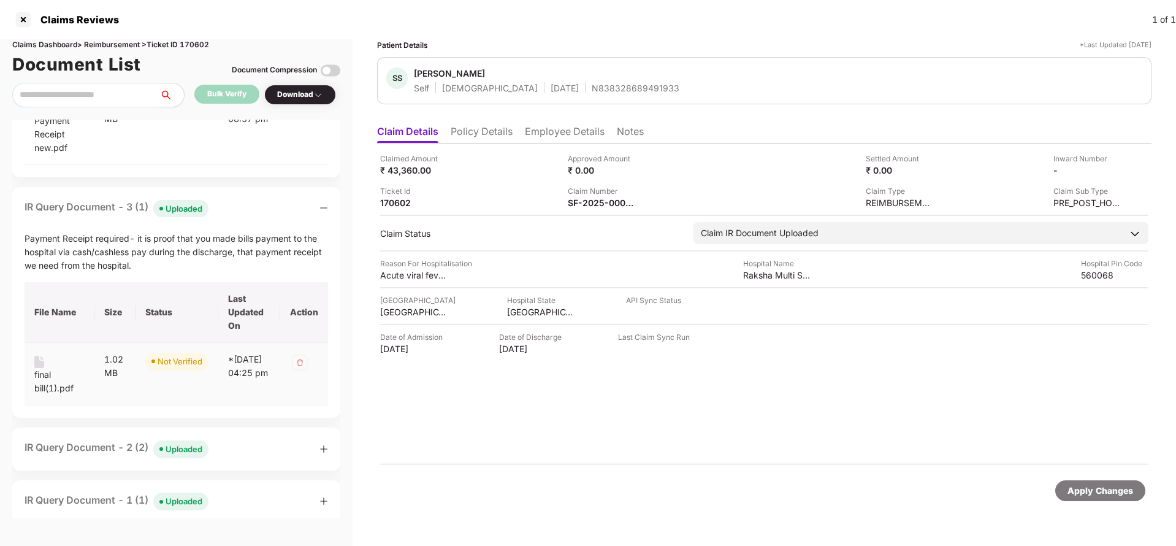
click at [48, 388] on div "final bill(1).pdf" at bounding box center [59, 381] width 50 height 27
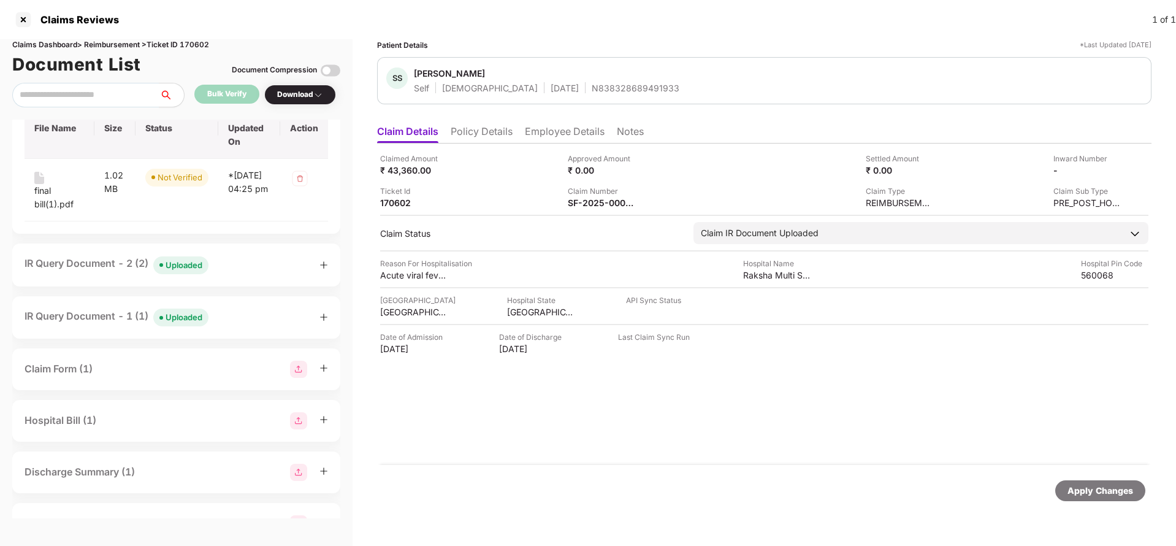
click at [196, 271] on div "Uploaded" at bounding box center [184, 265] width 37 height 12
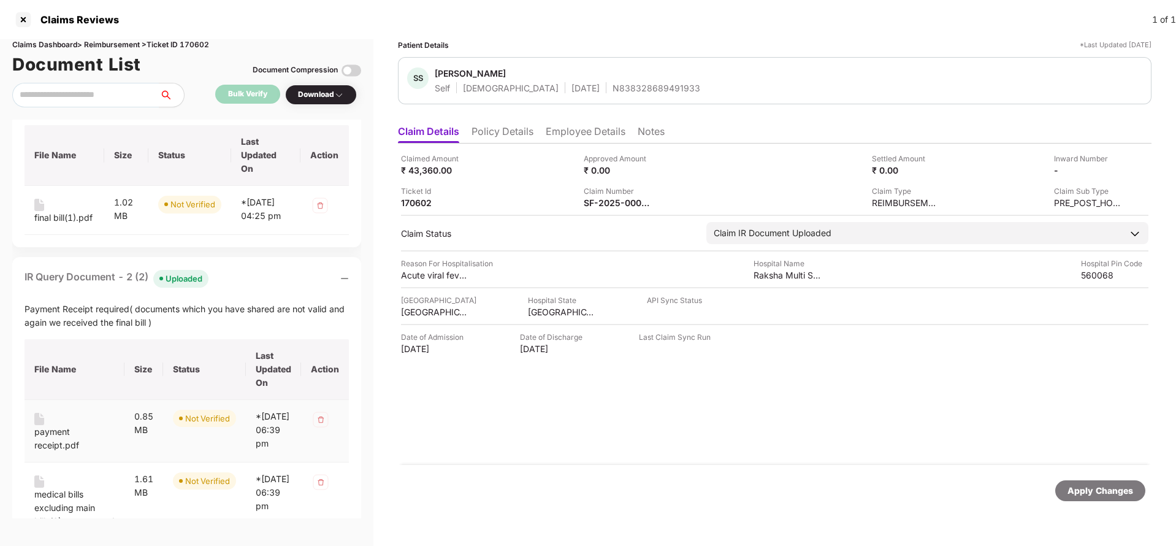
click at [70, 425] on div "payment receipt.pdf" at bounding box center [74, 438] width 80 height 27
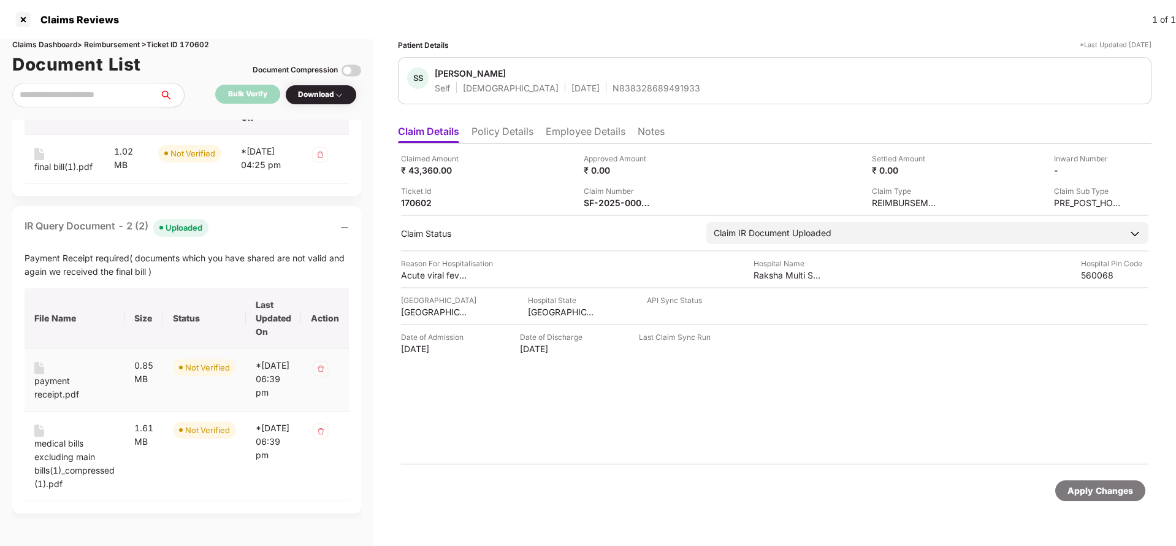
scroll to position [511, 0]
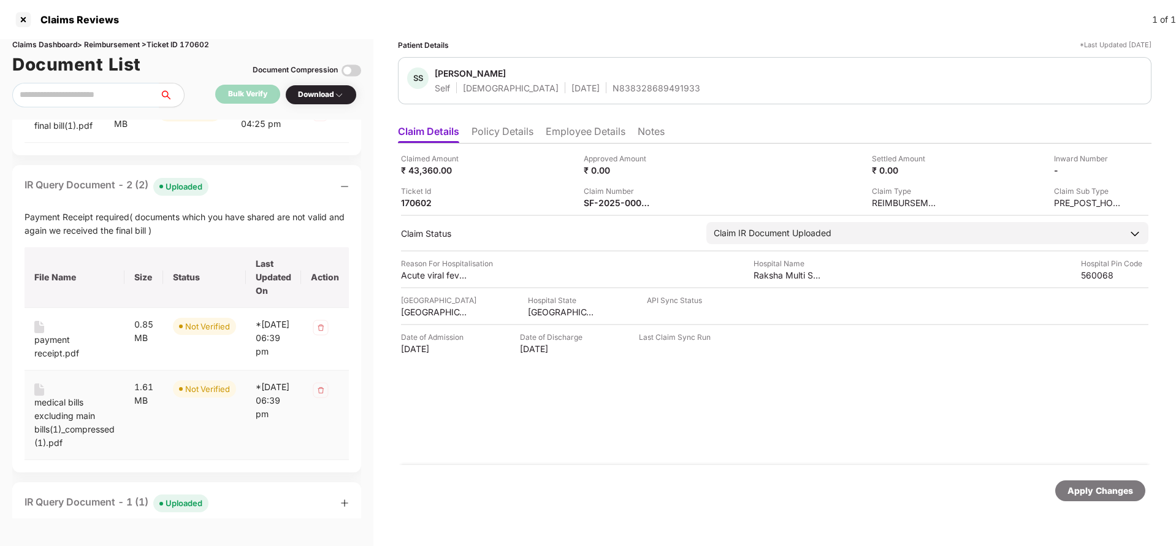
click at [53, 407] on div "medical bills excluding main bills(1)_compressed (1).pdf" at bounding box center [74, 422] width 80 height 54
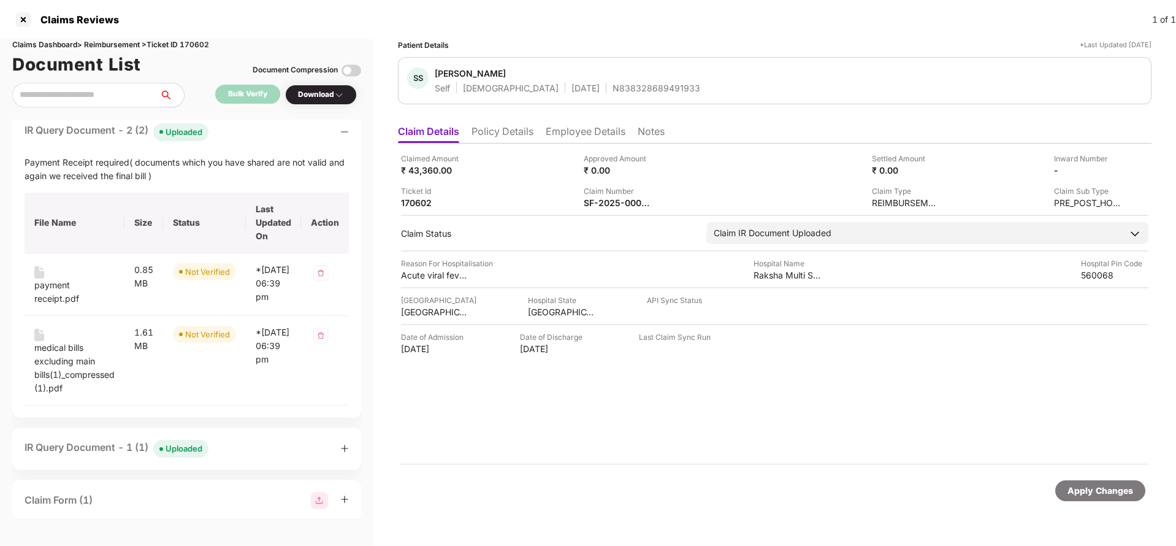
scroll to position [603, 0]
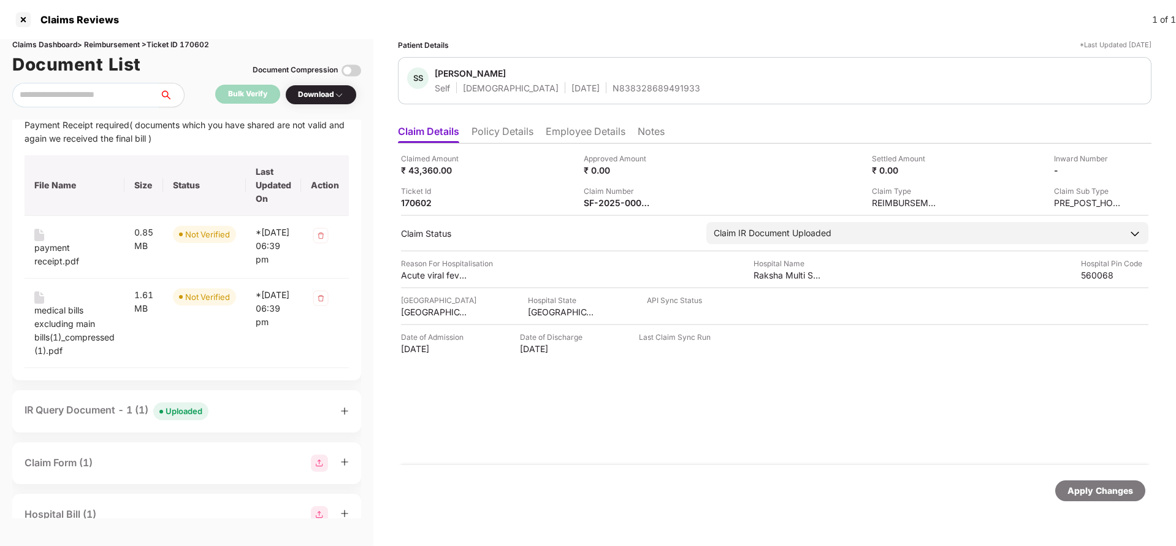
click at [180, 406] on div "Uploaded" at bounding box center [184, 411] width 37 height 12
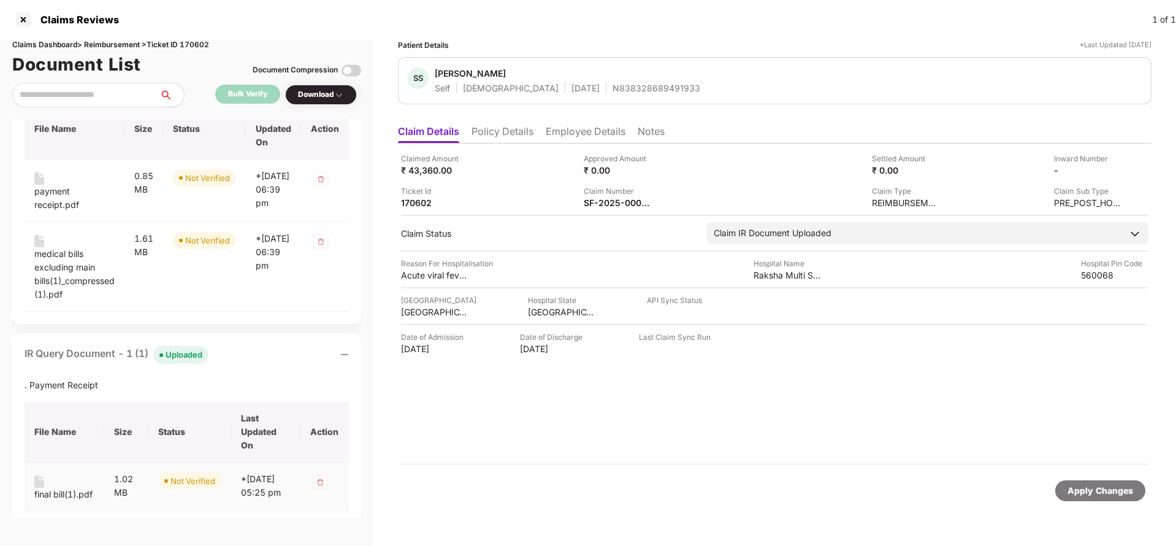
scroll to position [879, 0]
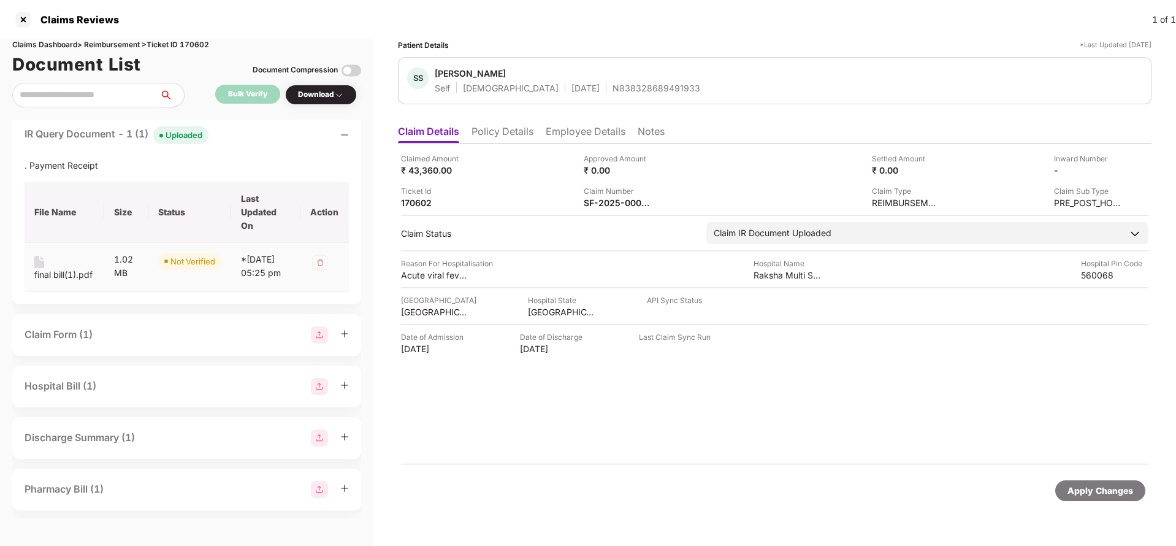
click at [60, 268] on div "final bill(1).pdf" at bounding box center [63, 274] width 58 height 13
click at [608, 202] on div "SF-2025-0000153352" at bounding box center [617, 203] width 67 height 12
copy div
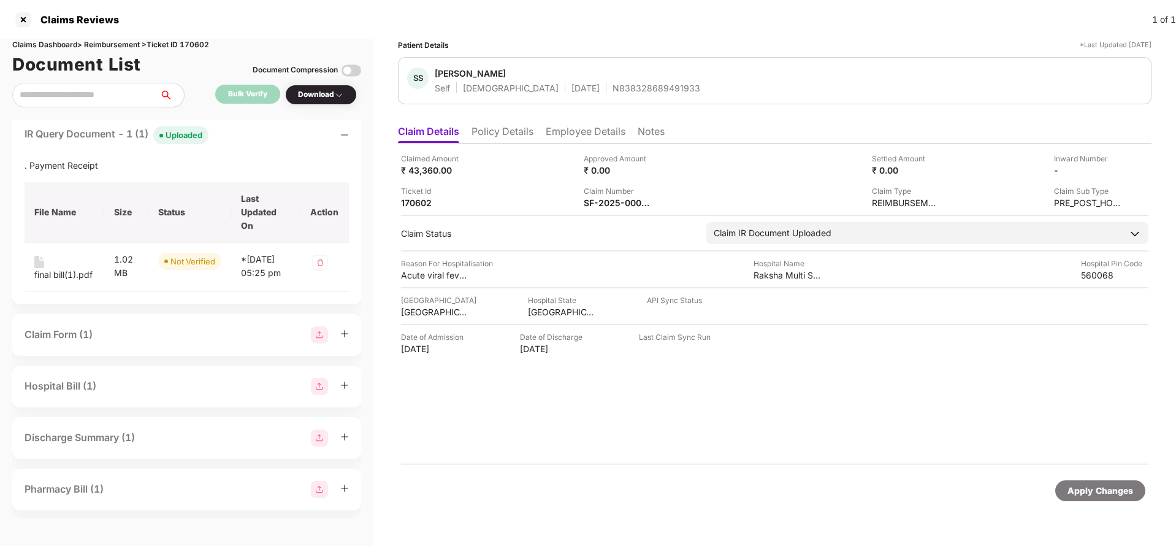
click at [613, 92] on div "N838328689491933" at bounding box center [657, 88] width 88 height 12
copy div "N838328689491933"
click at [609, 212] on div "Claimed Amount ₹ 43,360.00 Approved Amount ₹ 0.00 Settled Amount ₹ 0.00 Inward …" at bounding box center [775, 303] width 754 height 321
click at [615, 207] on div "SF-2025-0000153352" at bounding box center [617, 203] width 67 height 12
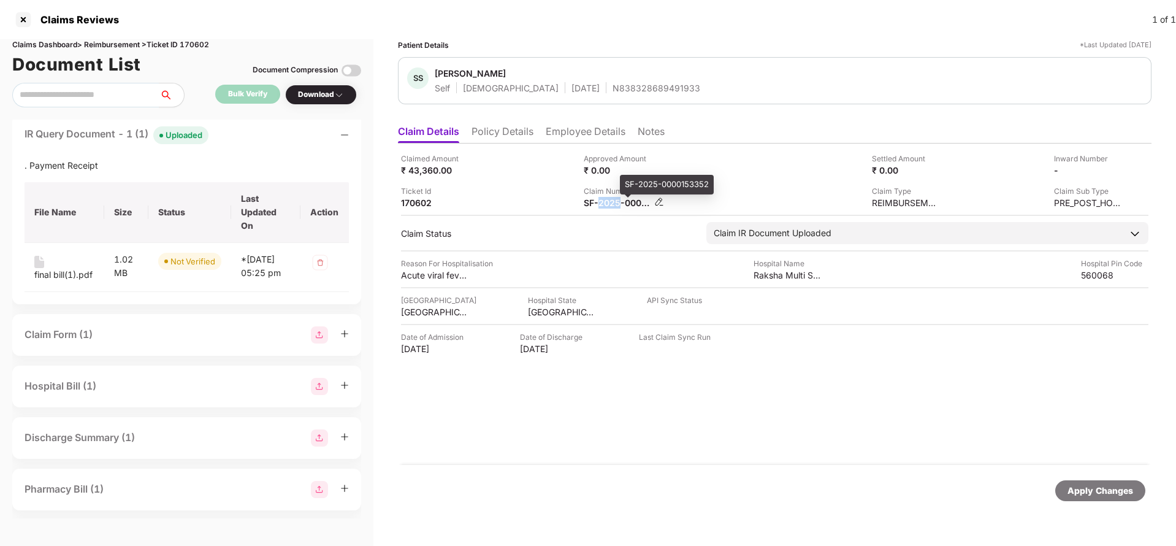
click at [615, 207] on div "SF-2025-0000153352" at bounding box center [617, 203] width 67 height 12
copy div
click at [613, 83] on div "N838328689491933" at bounding box center [657, 88] width 88 height 12
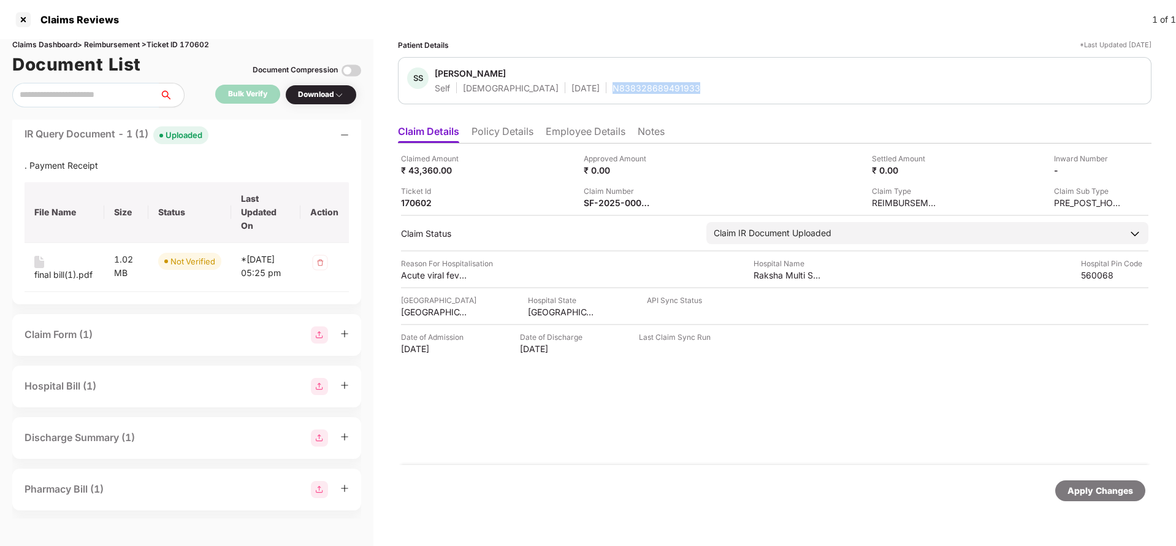
click at [613, 83] on div "N838328689491933" at bounding box center [657, 88] width 88 height 12
copy div "N838328689491933"
click at [1102, 497] on div "Apply Changes" at bounding box center [1100, 490] width 66 height 13
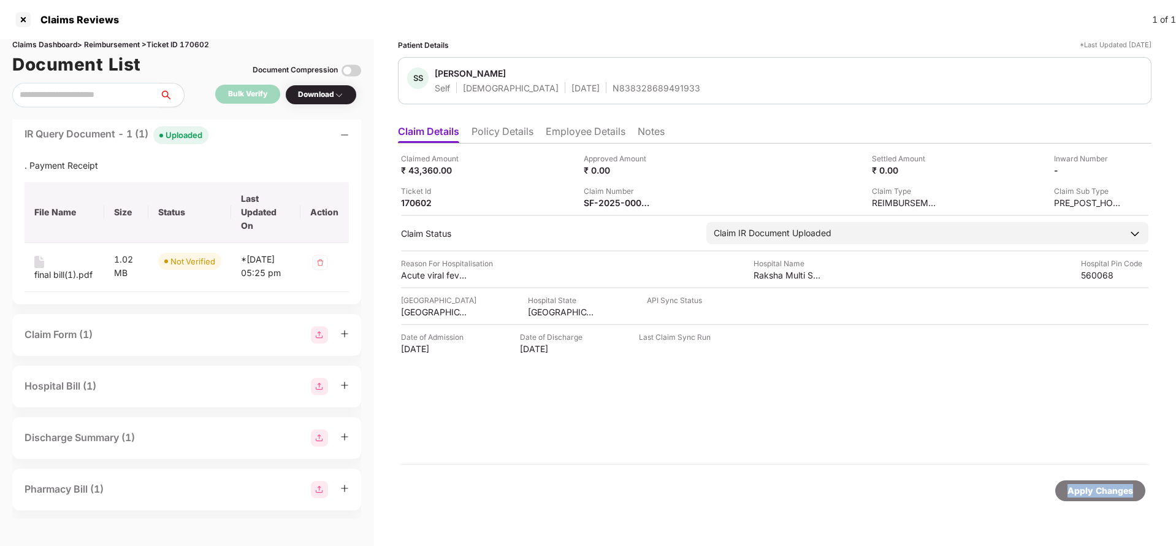
click at [1102, 497] on div "Apply Changes" at bounding box center [1100, 490] width 66 height 13
click at [194, 43] on div "Claims Dashboard > Reimbursement > Ticket ID 170602" at bounding box center [186, 45] width 349 height 12
copy div "170602"
click at [1115, 497] on div "Apply Changes" at bounding box center [1100, 490] width 66 height 13
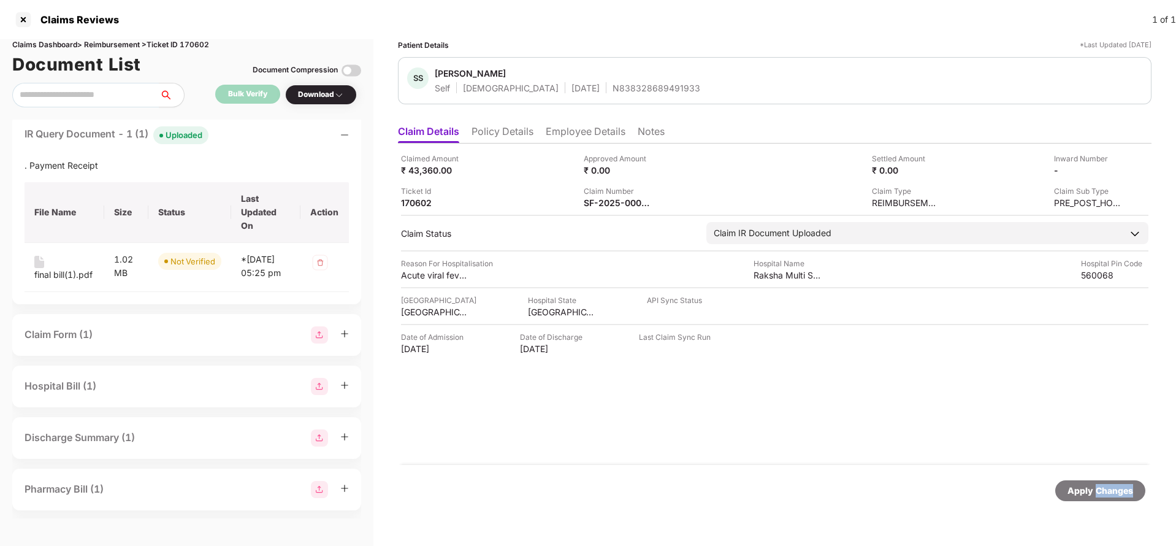
click at [1115, 497] on div "Apply Changes" at bounding box center [1100, 490] width 66 height 13
drag, startPoint x: 1115, startPoint y: 497, endPoint x: 830, endPoint y: 36, distance: 541.6
click at [1115, 496] on div "Apply Changes" at bounding box center [1100, 490] width 66 height 13
